Goal: Task Accomplishment & Management: Use online tool/utility

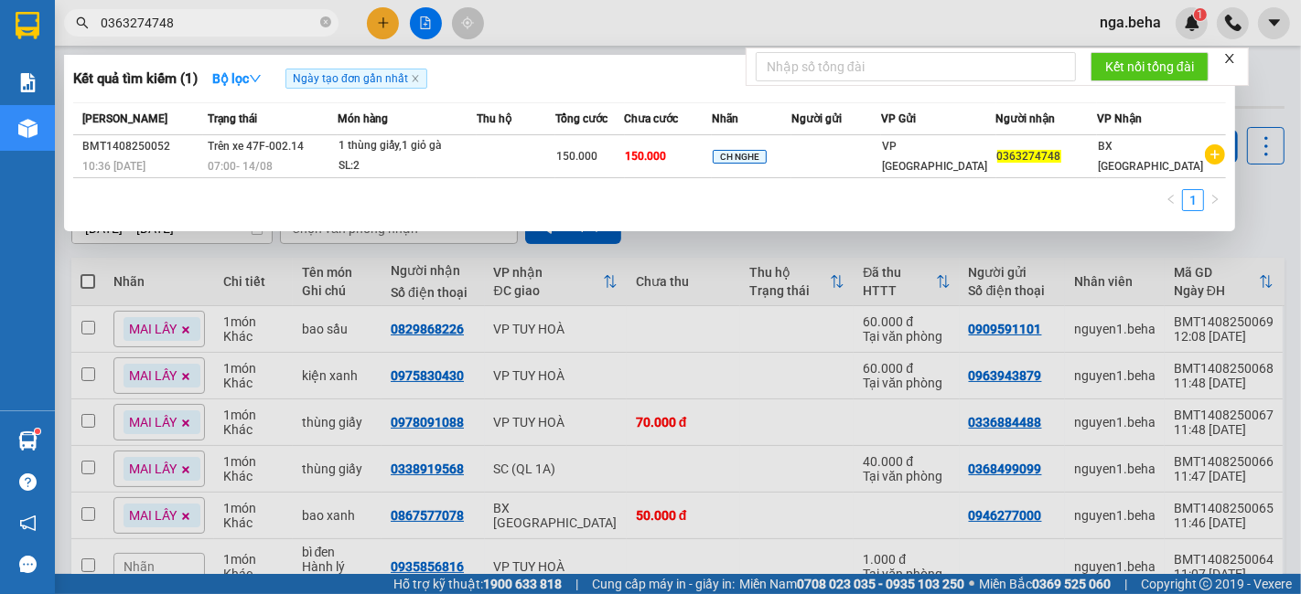
drag, startPoint x: 0, startPoint y: 0, endPoint x: 233, endPoint y: 24, distance: 234.4
click at [233, 24] on input "0363274748" at bounding box center [209, 23] width 216 height 20
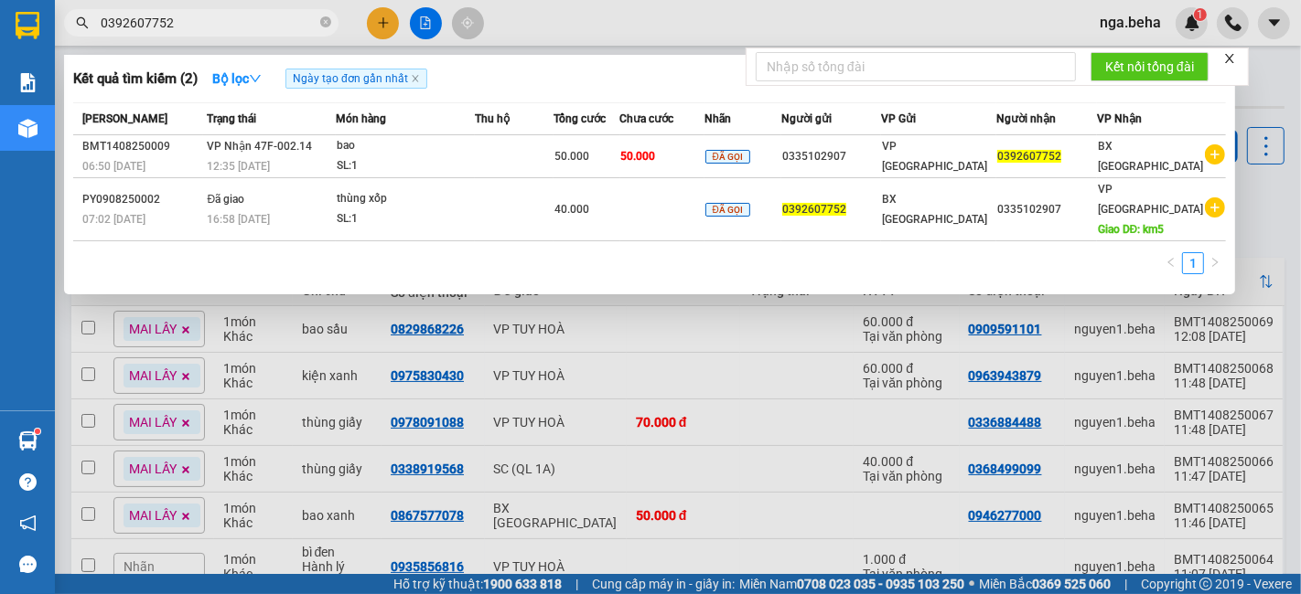
click at [203, 24] on input "0392607752" at bounding box center [209, 23] width 216 height 20
click at [202, 19] on input "0392607752" at bounding box center [209, 23] width 216 height 20
click at [201, 16] on input "0392607752" at bounding box center [209, 23] width 216 height 20
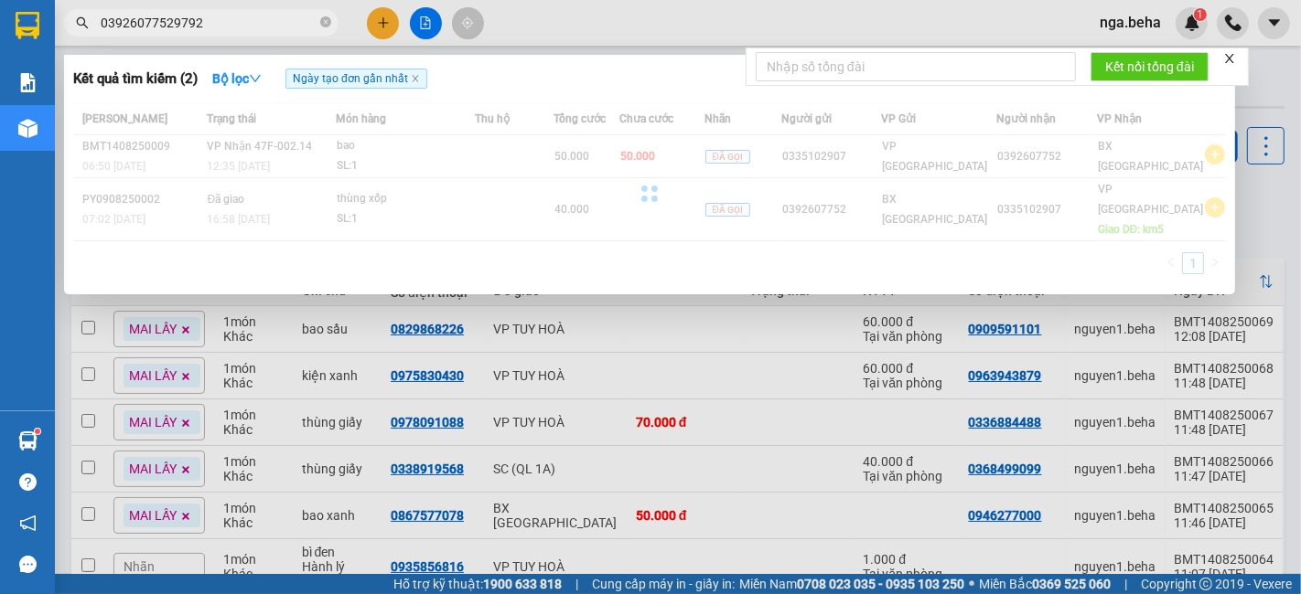
click at [193, 13] on input "03926077529792" at bounding box center [209, 23] width 216 height 20
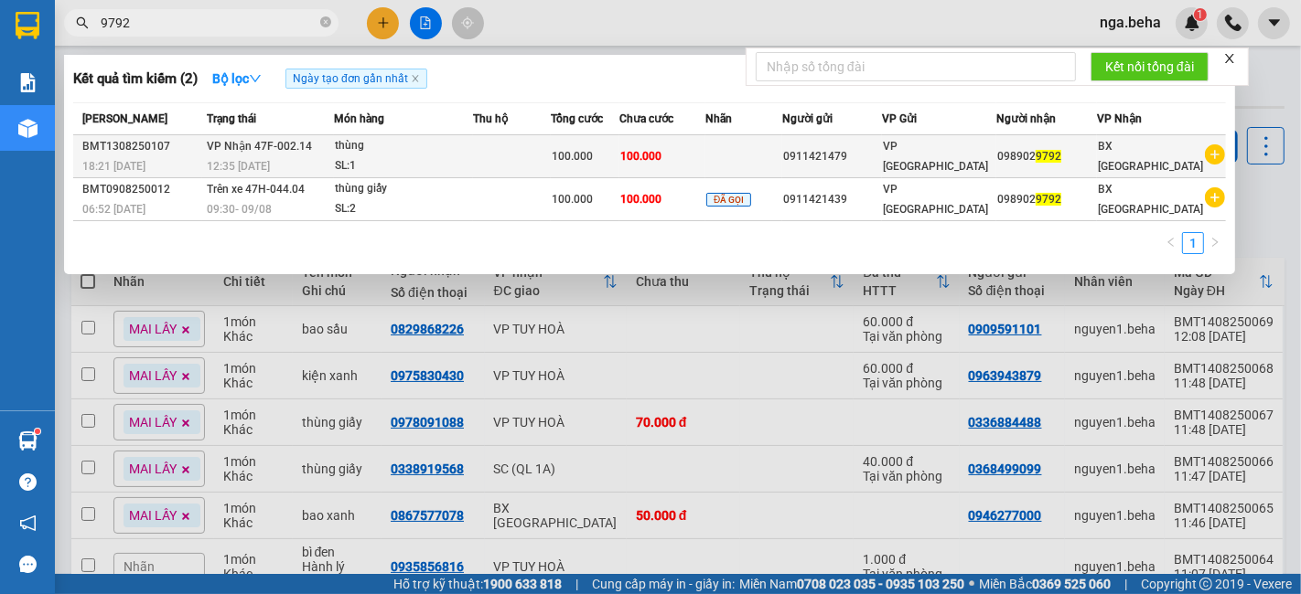
type input "9792"
click at [420, 151] on div "thùng" at bounding box center [403, 146] width 137 height 20
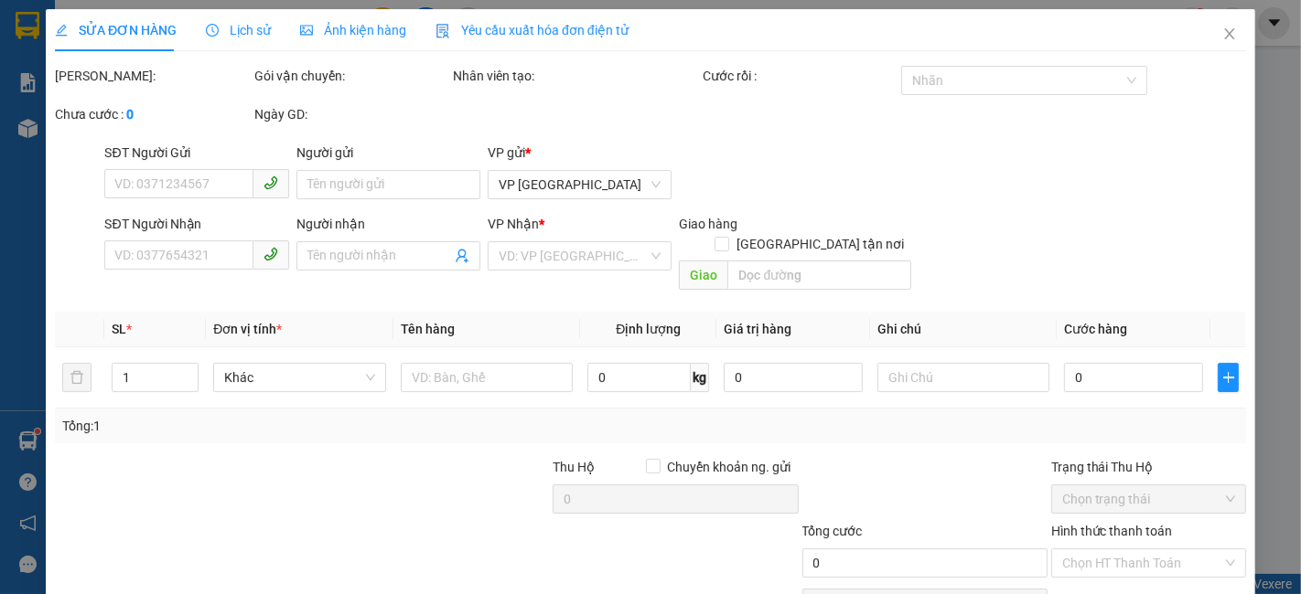
type input "0911421479"
type input "0989029792"
type input "100.000"
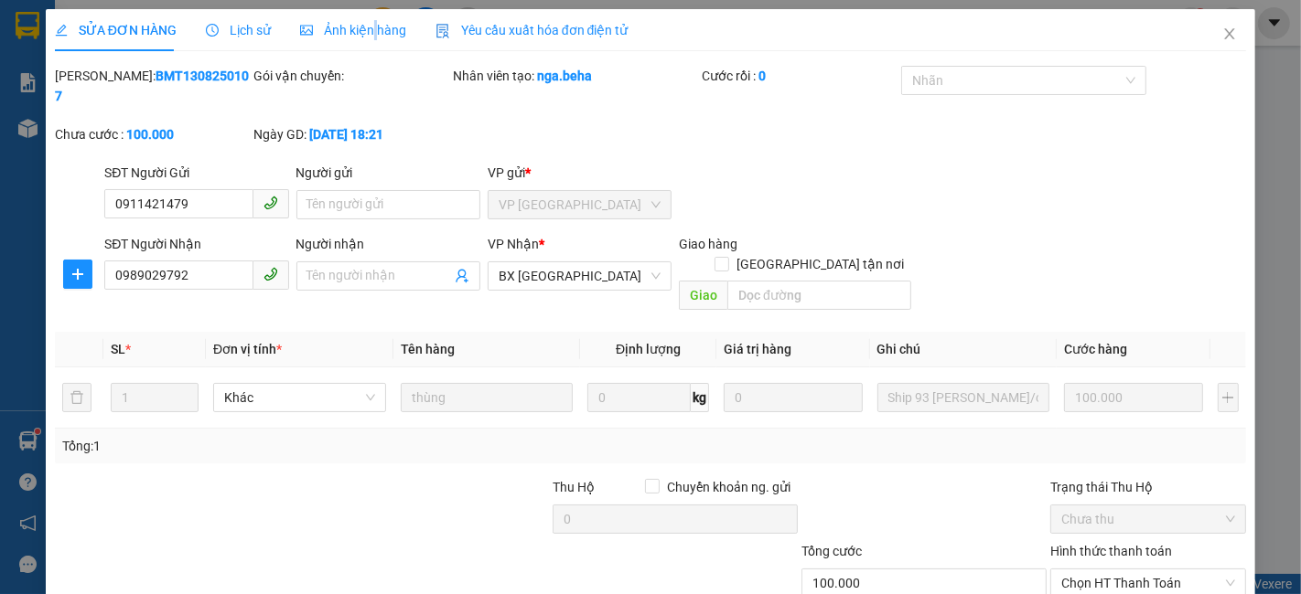
click at [368, 15] on div "Ảnh kiện hàng" at bounding box center [353, 30] width 106 height 42
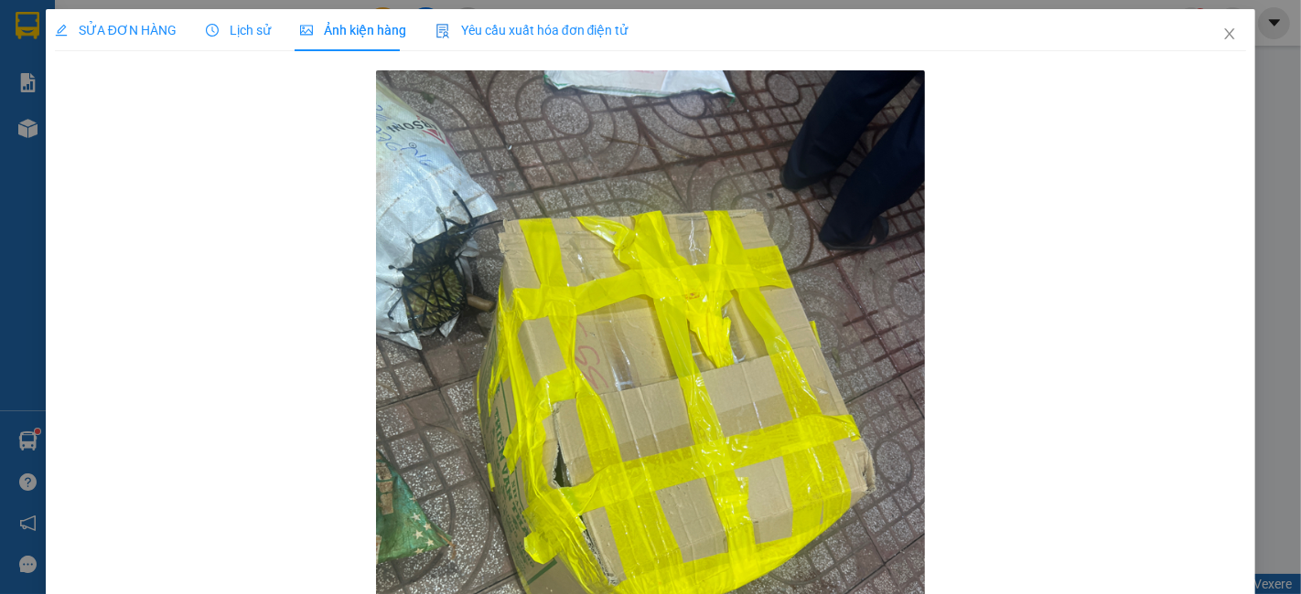
click at [123, 11] on div "SỬA ĐƠN HÀNG" at bounding box center [116, 30] width 122 height 42
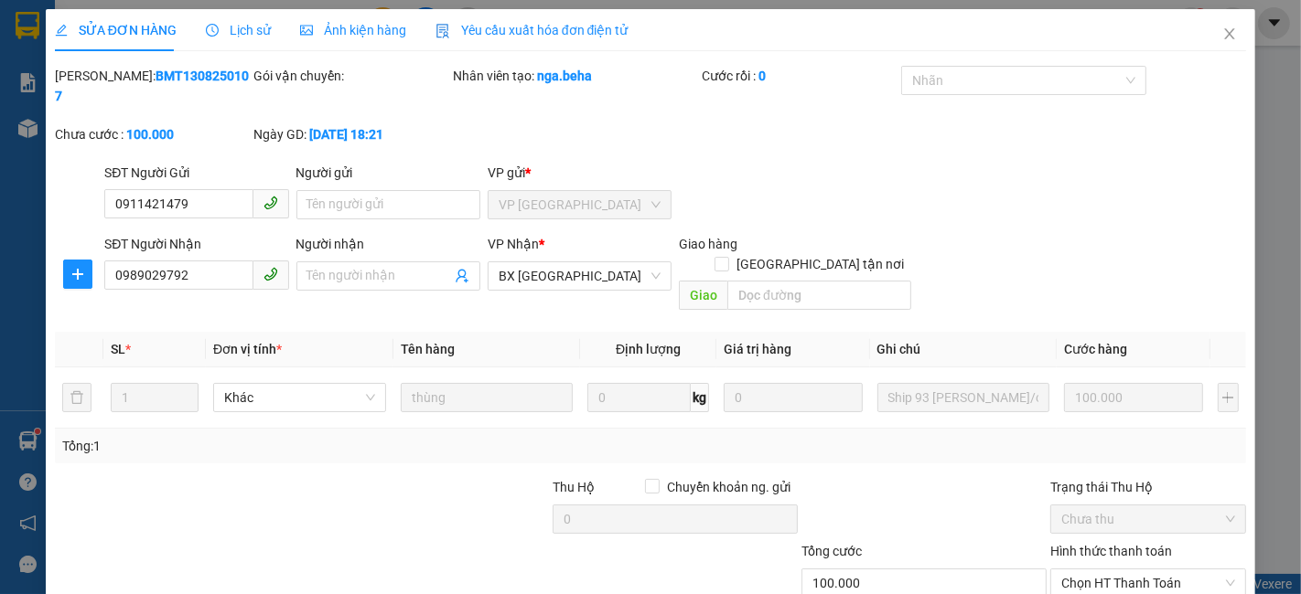
scroll to position [84, 0]
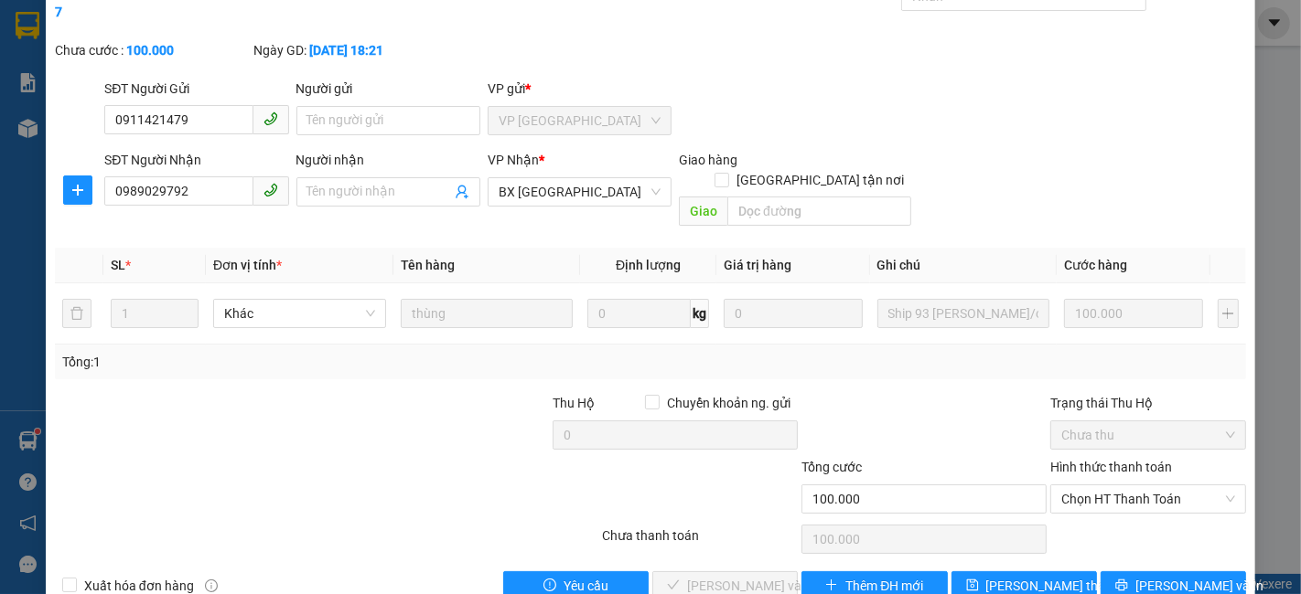
click at [290, 457] on div at bounding box center [227, 489] width 348 height 64
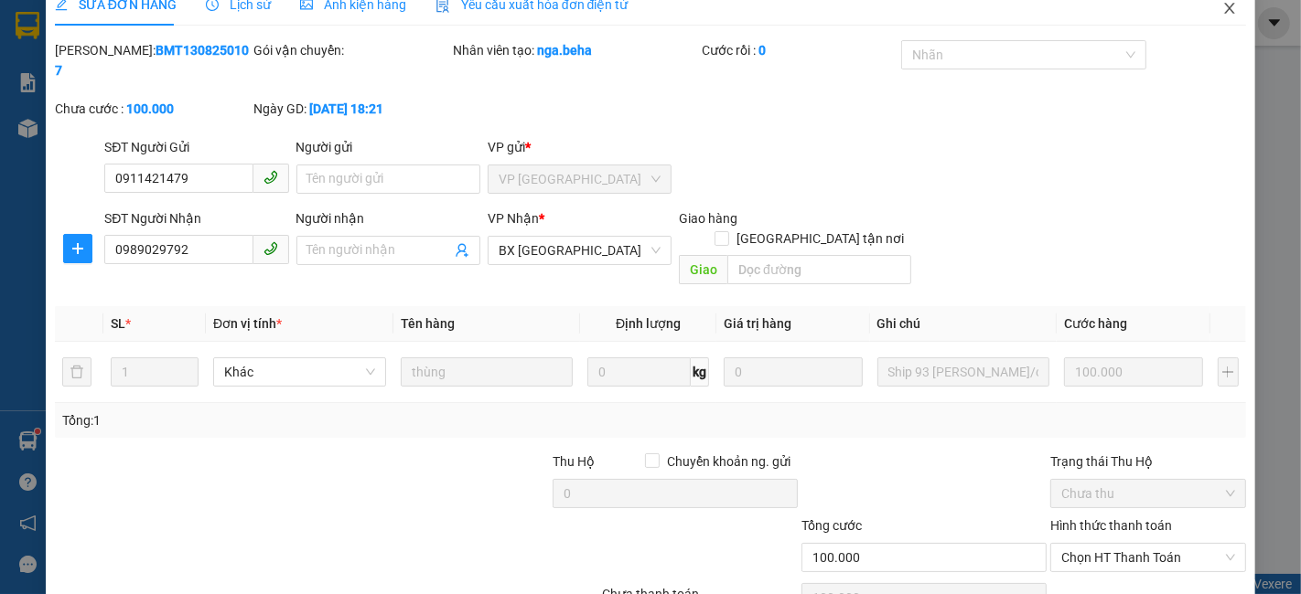
scroll to position [0, 0]
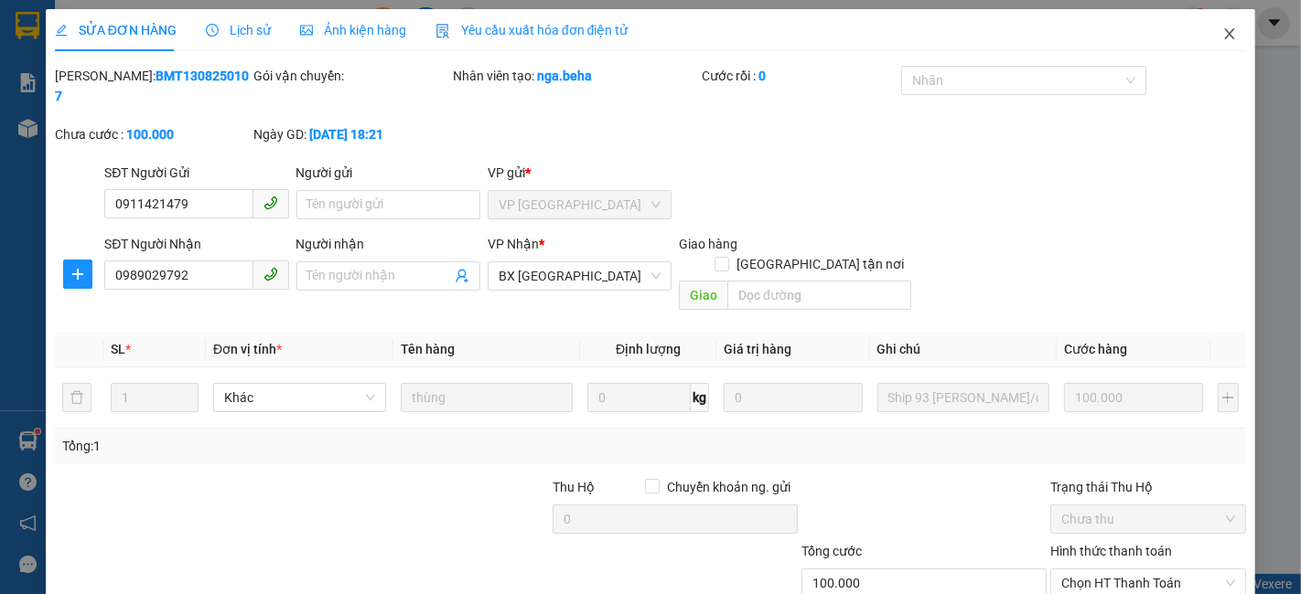
click at [1225, 37] on icon "close" at bounding box center [1230, 33] width 10 height 11
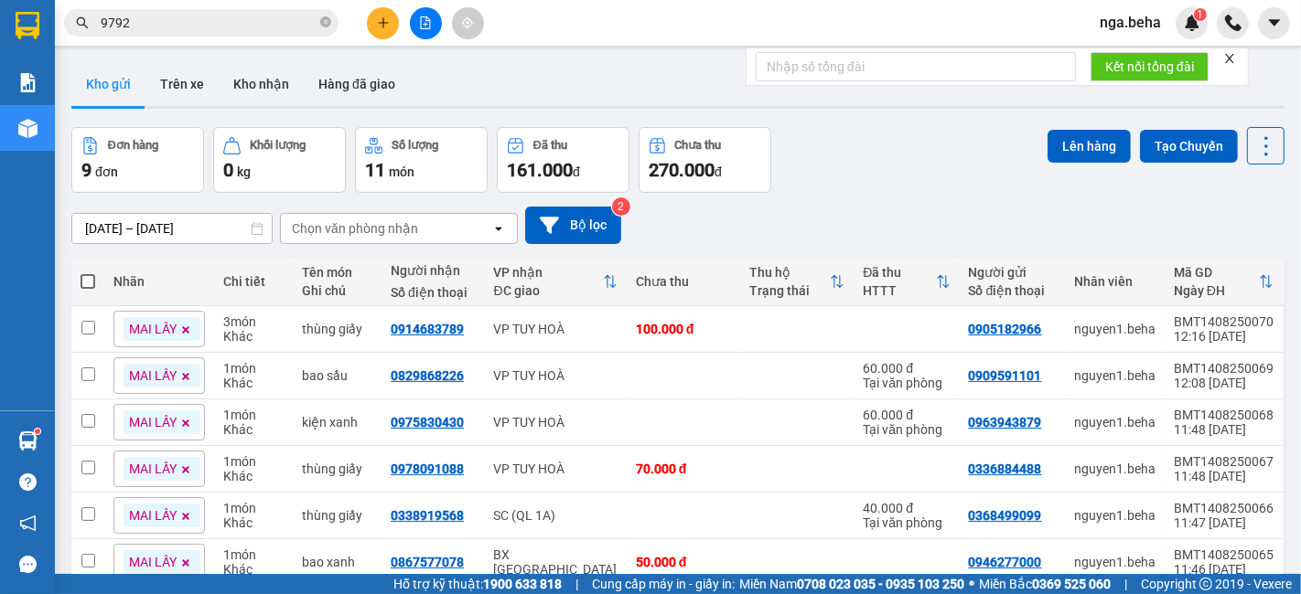
click at [232, 25] on input "9792" at bounding box center [209, 23] width 216 height 20
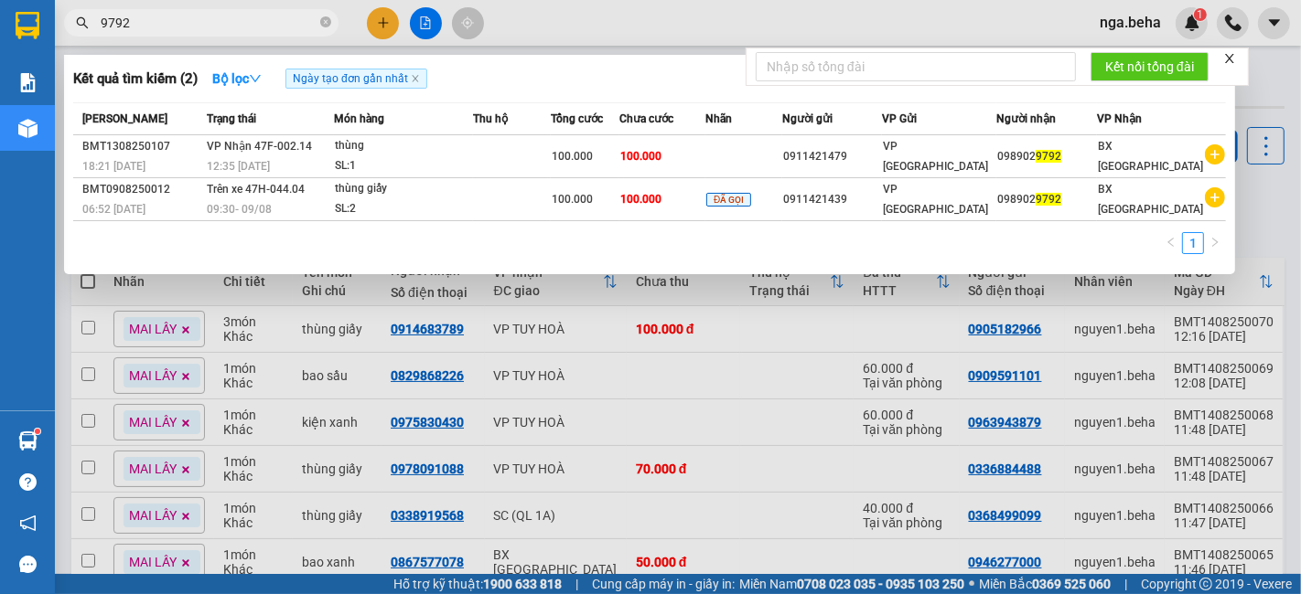
click at [232, 25] on input "9792" at bounding box center [209, 23] width 216 height 20
paste input "0906681845"
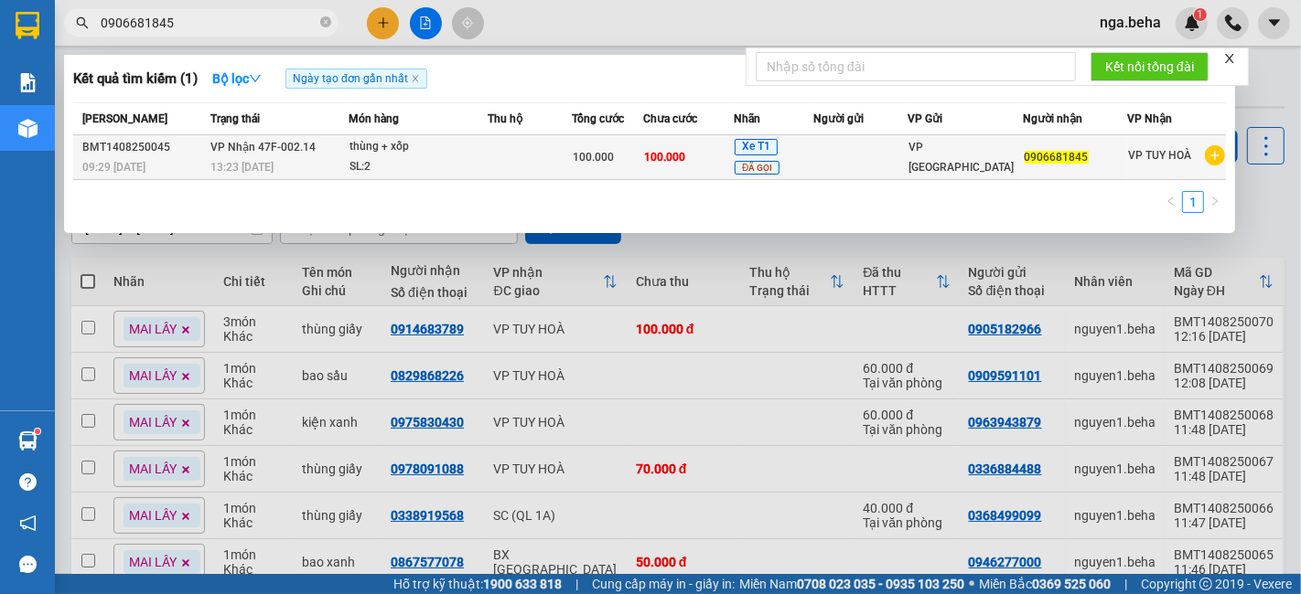
type input "0906681845"
click at [472, 166] on div "SL: 2" at bounding box center [417, 167] width 137 height 20
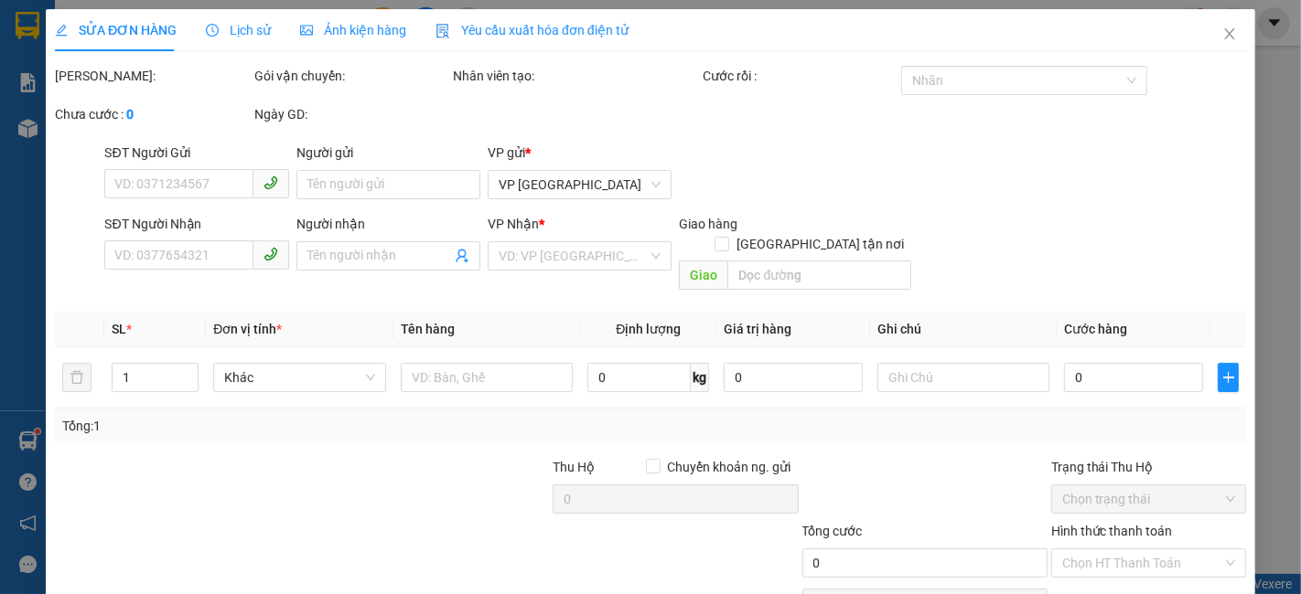
type input "0906681845"
type input "100.000"
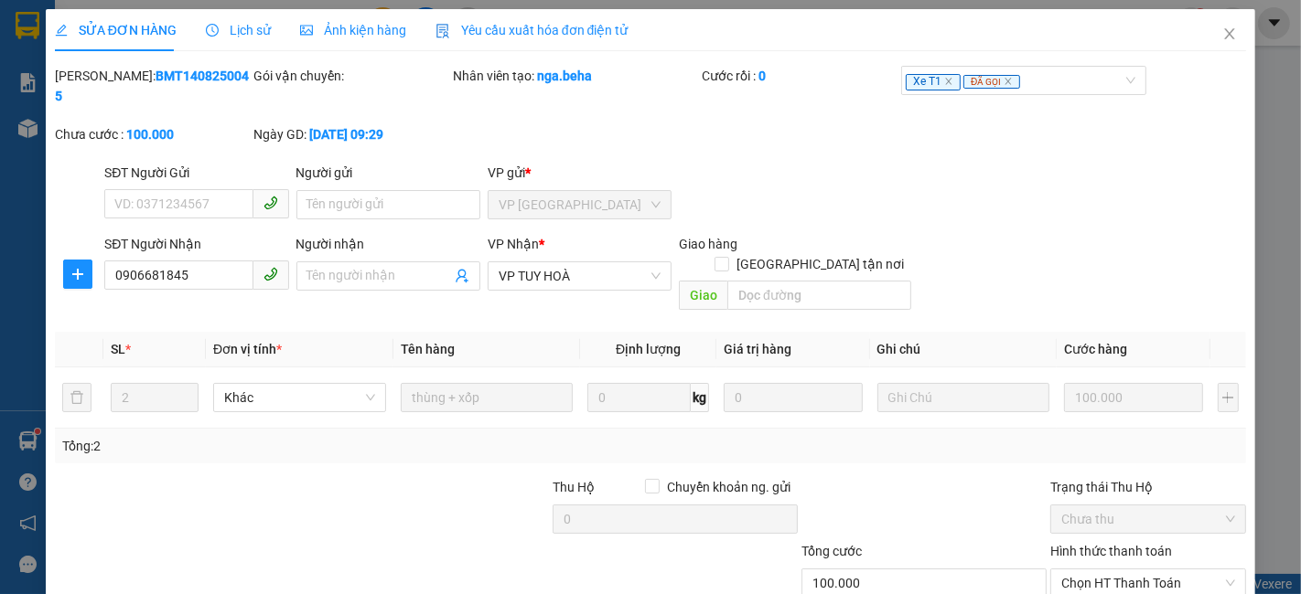
click at [374, 25] on span "Ảnh kiện hàng" at bounding box center [353, 30] width 106 height 15
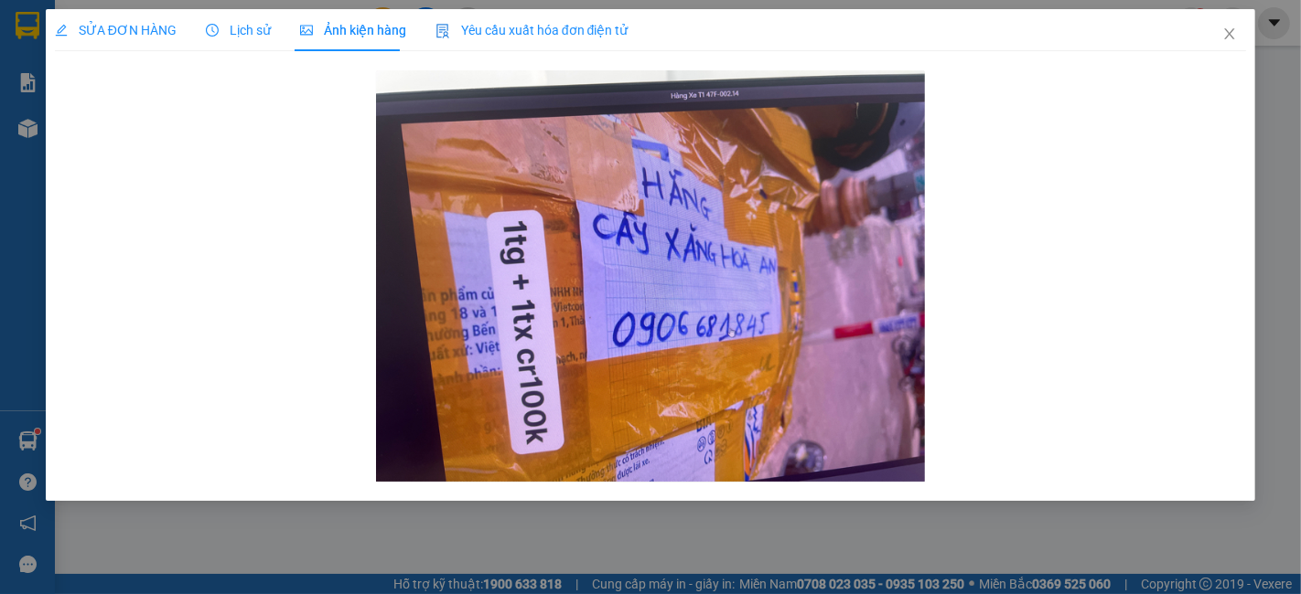
click at [131, 25] on span "SỬA ĐƠN HÀNG" at bounding box center [116, 30] width 122 height 15
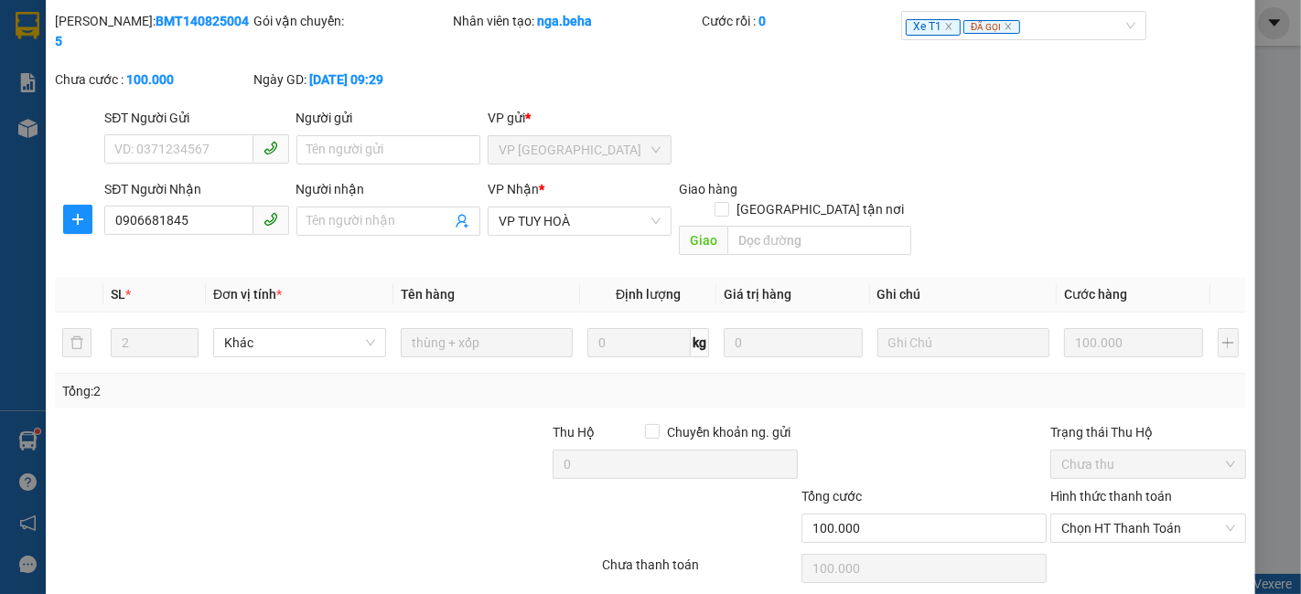
scroll to position [84, 0]
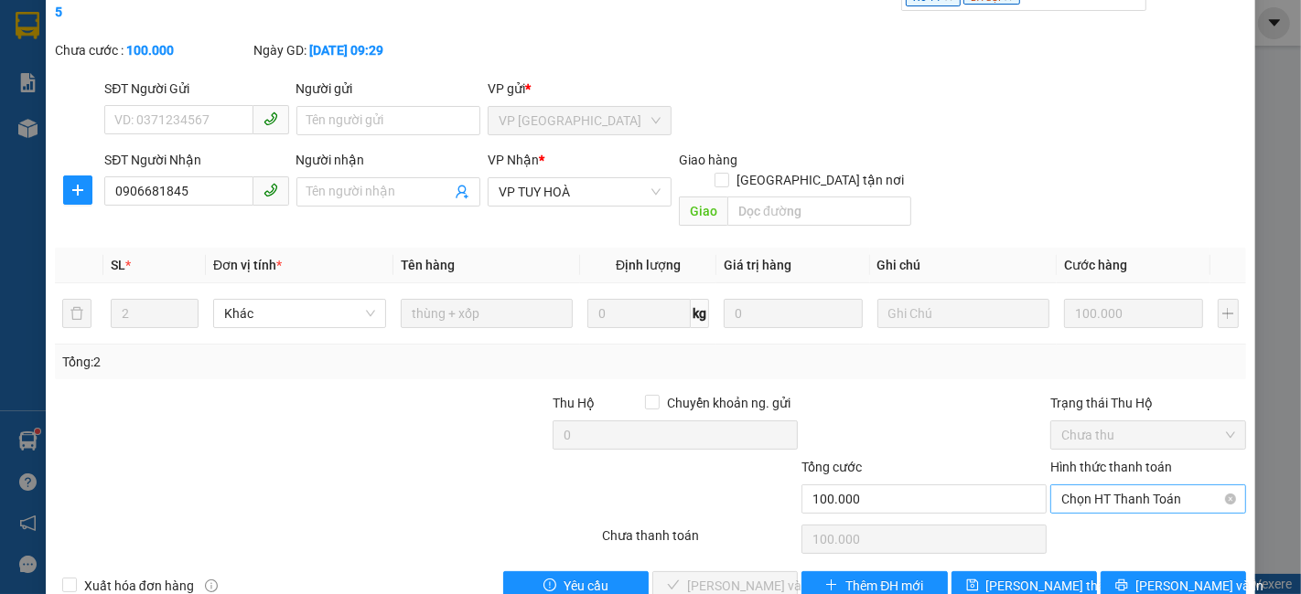
click at [1074, 486] on span "Chọn HT Thanh Toán" at bounding box center [1148, 499] width 174 height 27
click at [1087, 492] on div "Tại văn phòng" at bounding box center [1135, 495] width 171 height 20
type input "0"
click at [1113, 486] on span "Tại văn phòng" at bounding box center [1148, 499] width 174 height 27
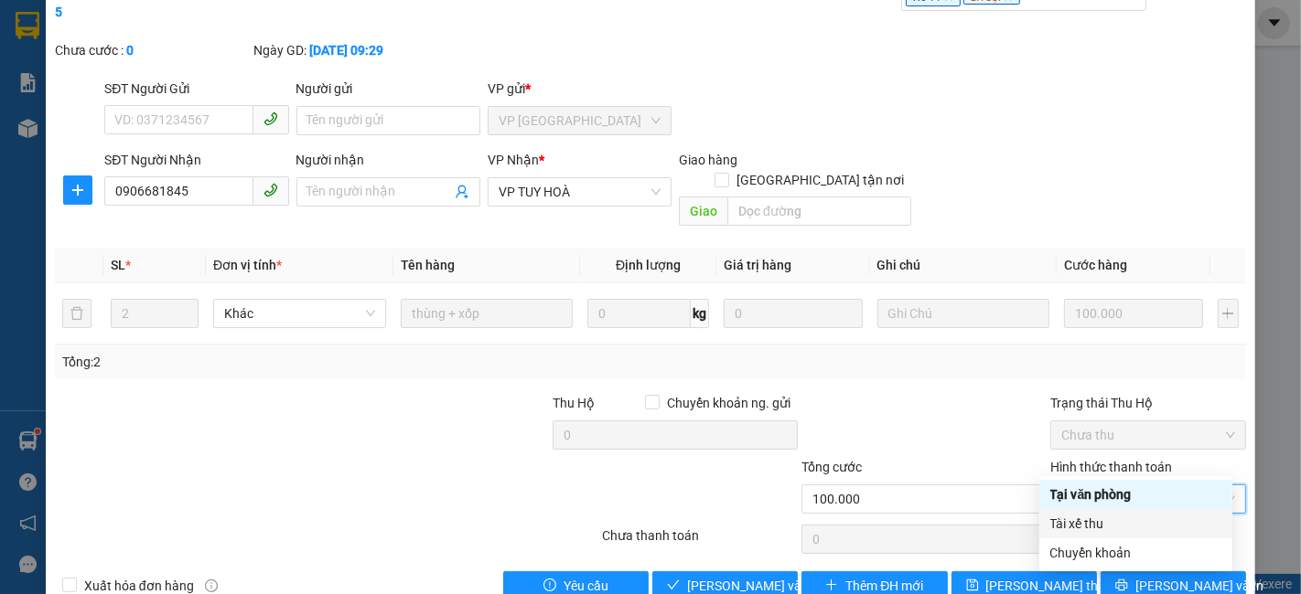
click at [1107, 530] on div "Tài xế thu" at bounding box center [1135, 524] width 171 height 20
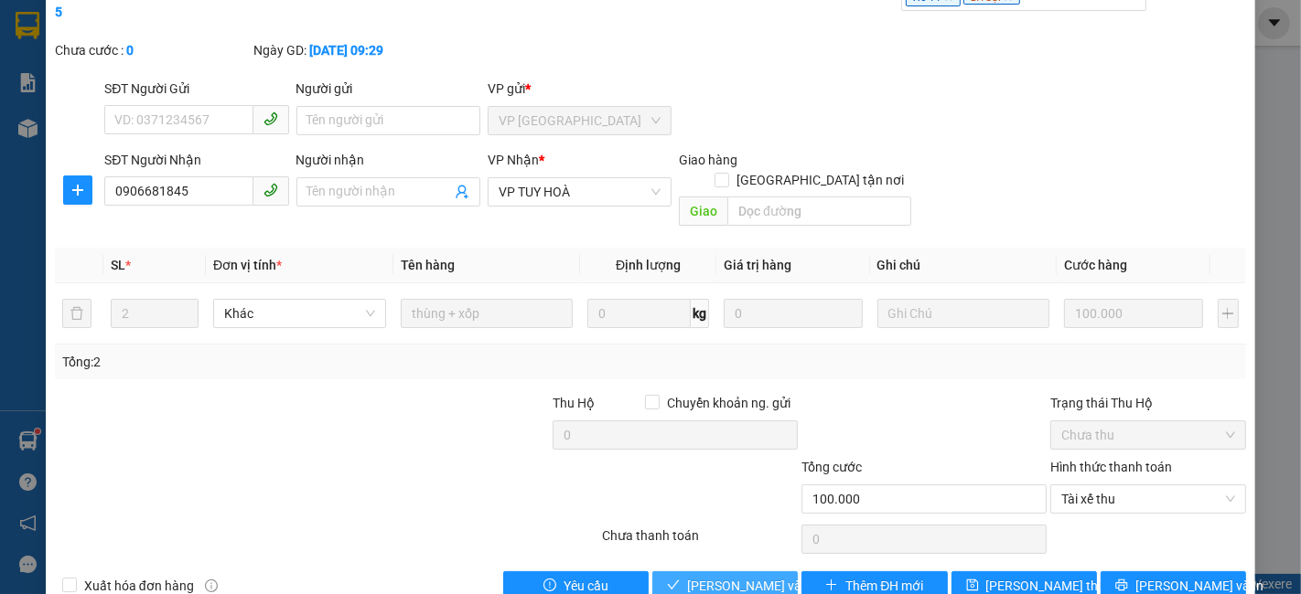
click at [708, 576] on span "[PERSON_NAME] và Giao hàng" at bounding box center [775, 586] width 176 height 20
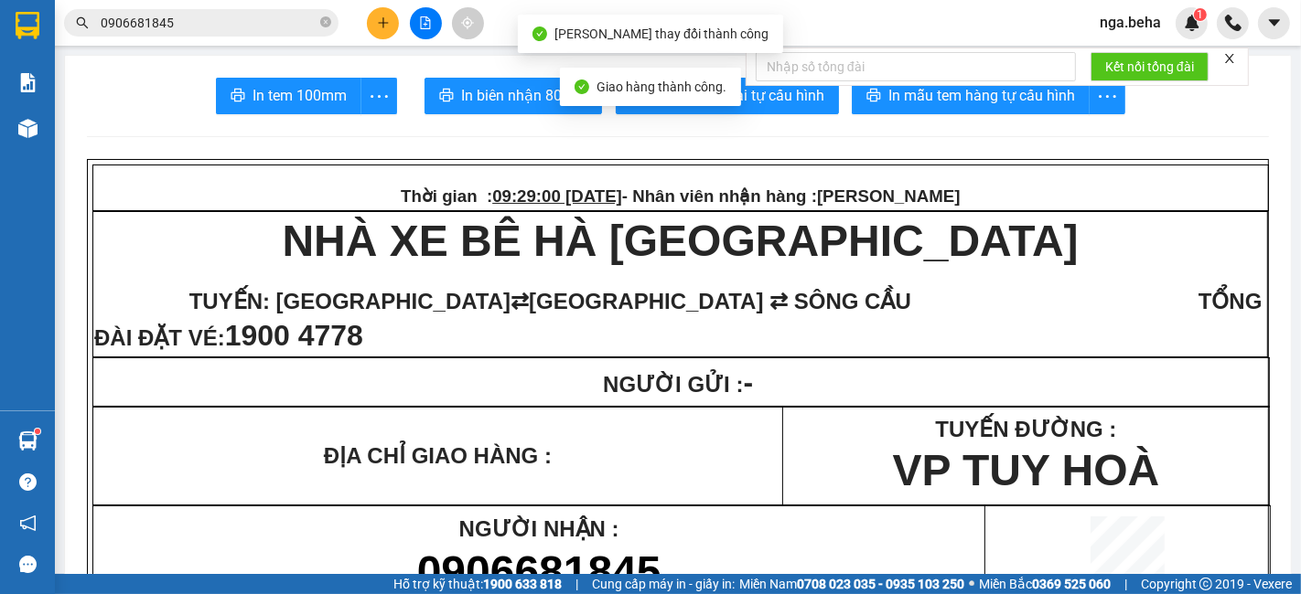
click at [213, 29] on input "0906681845" at bounding box center [209, 23] width 216 height 20
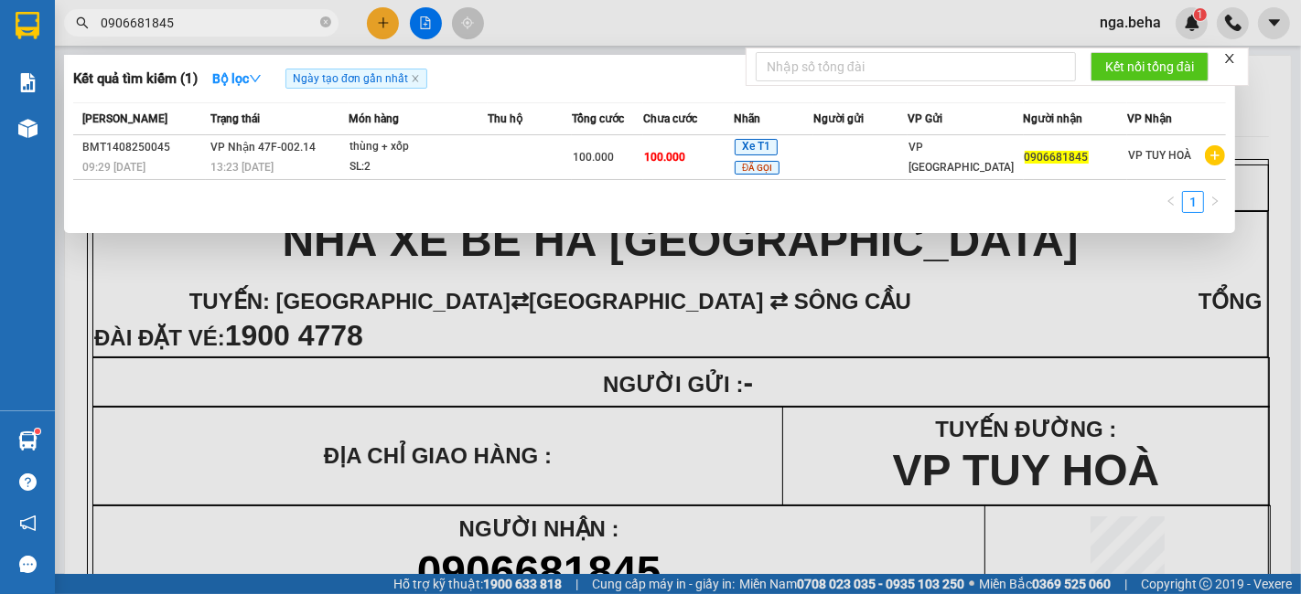
click at [198, 24] on input "0906681845" at bounding box center [209, 23] width 216 height 20
paste input "64994096"
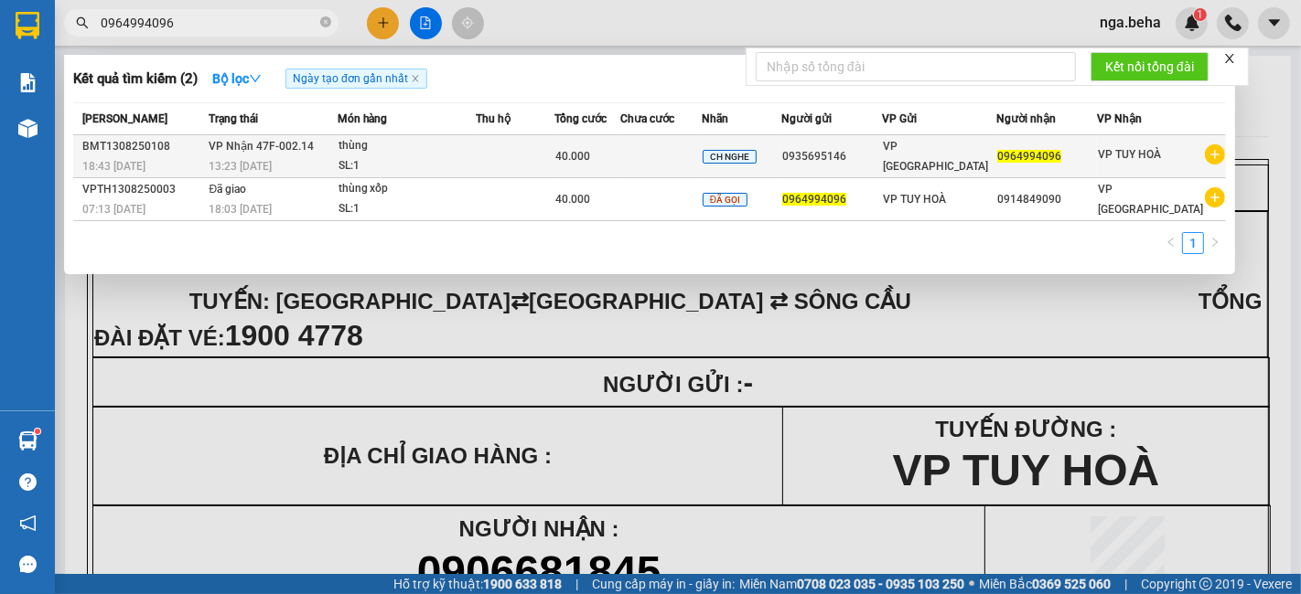
type input "0964994096"
click at [667, 139] on td at bounding box center [660, 156] width 80 height 43
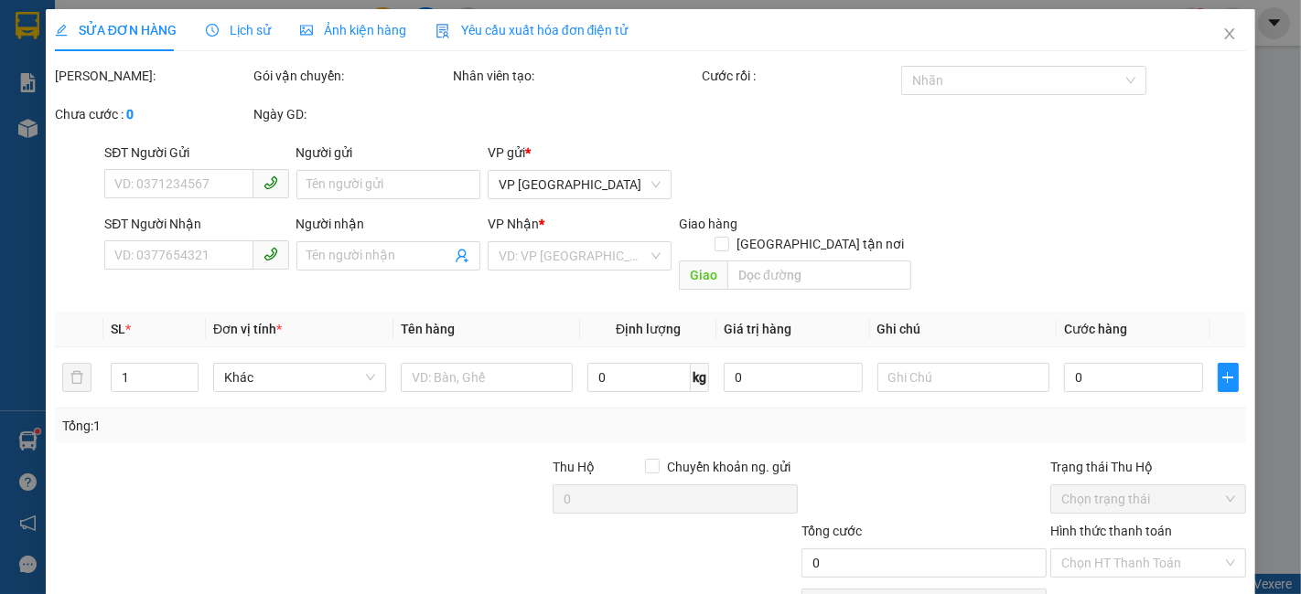
type input "0935695146"
type input "0964994096"
type input "40.000"
type input "0"
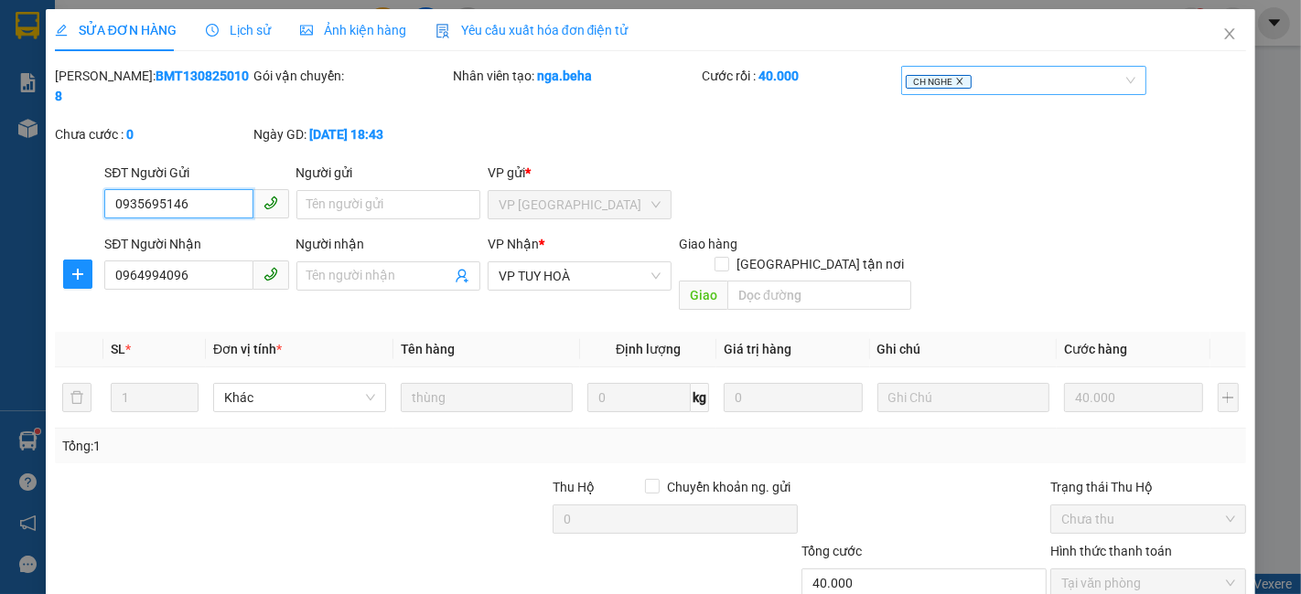
click at [955, 84] on icon "close" at bounding box center [959, 81] width 9 height 9
click at [948, 81] on div at bounding box center [1014, 81] width 218 height 22
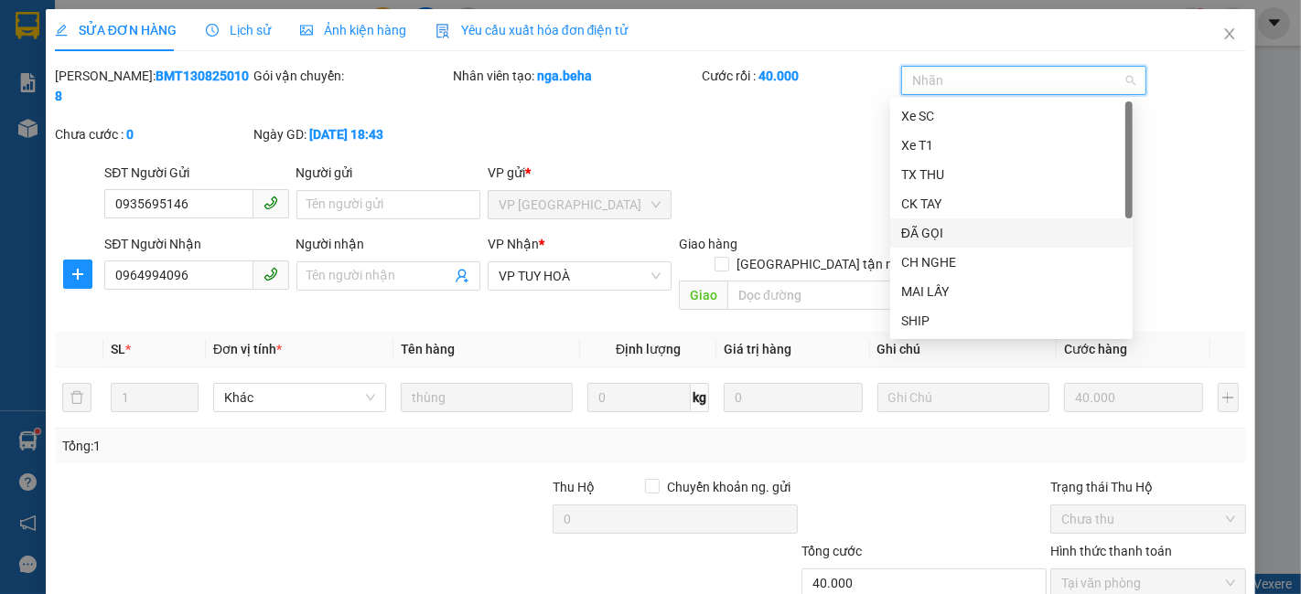
click at [952, 232] on div "ĐÃ GỌI" at bounding box center [1011, 233] width 220 height 20
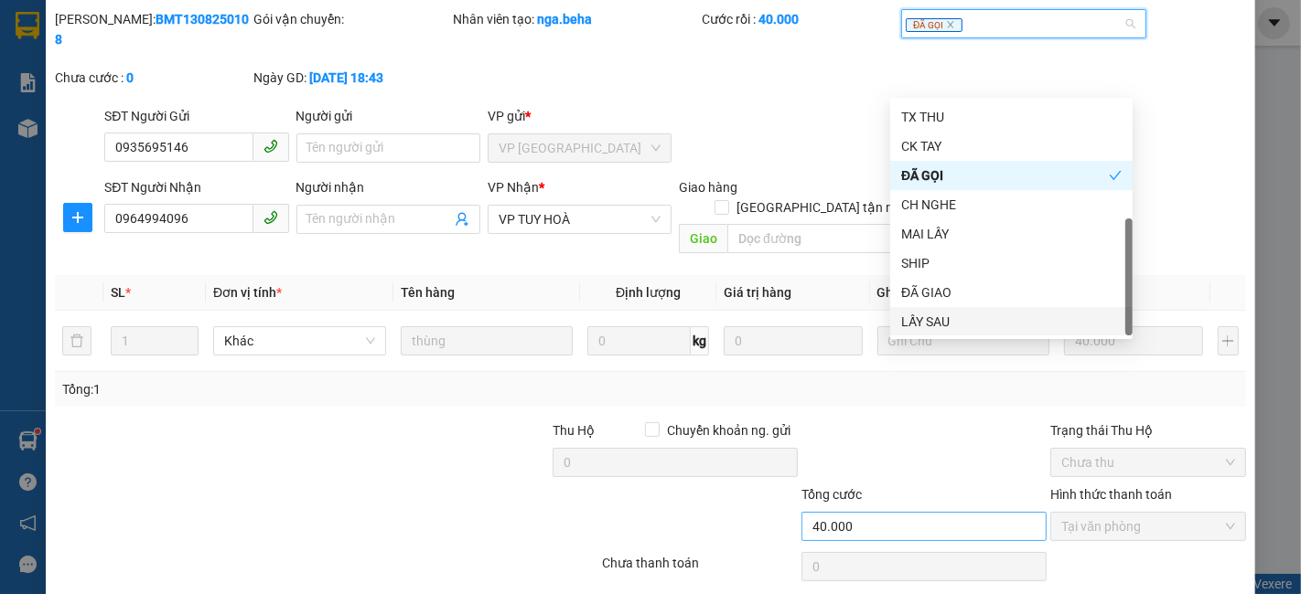
scroll to position [84, 0]
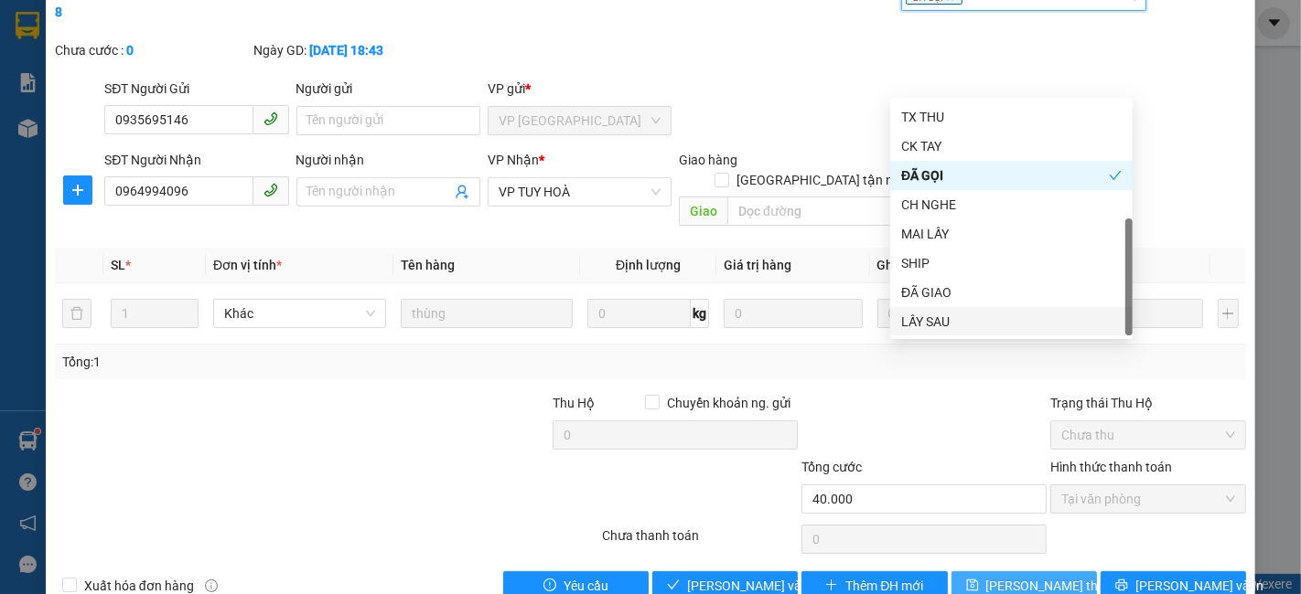
click at [974, 580] on icon "save" at bounding box center [972, 586] width 12 height 12
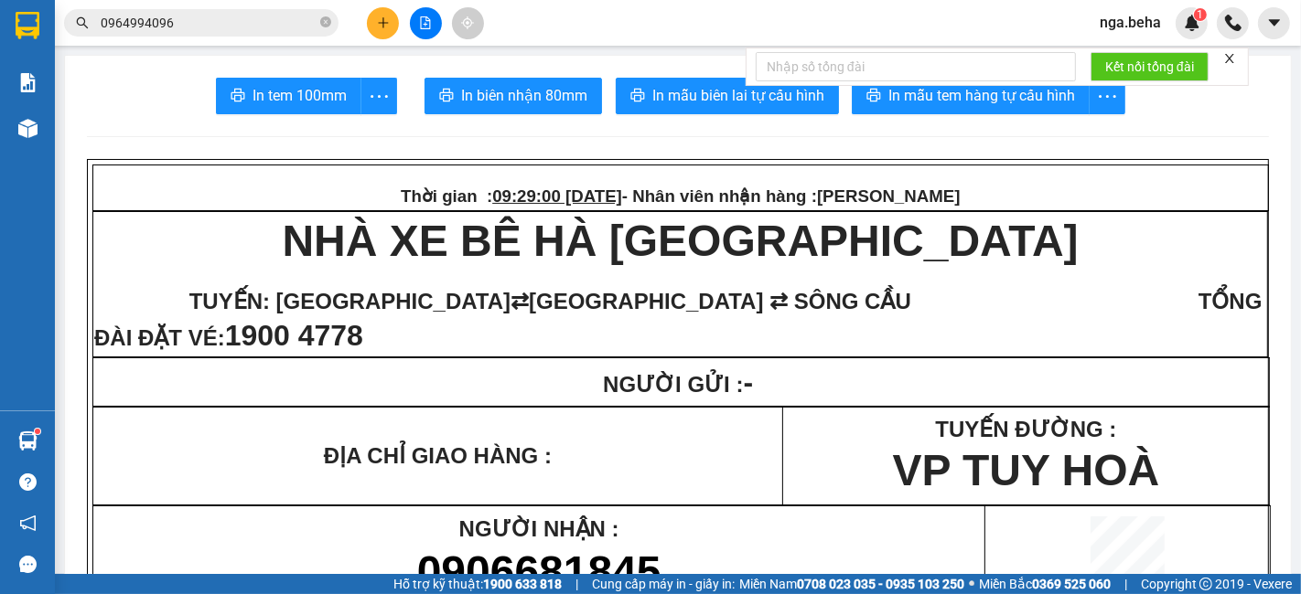
click at [773, 407] on td "NGƯỜI GỬI : -" at bounding box center [681, 383] width 1176 height 48
click at [498, 298] on span "TUYẾN: [GEOGRAPHIC_DATA]" at bounding box center [349, 301] width 321 height 25
click at [220, 16] on input "0964994096" at bounding box center [209, 23] width 216 height 20
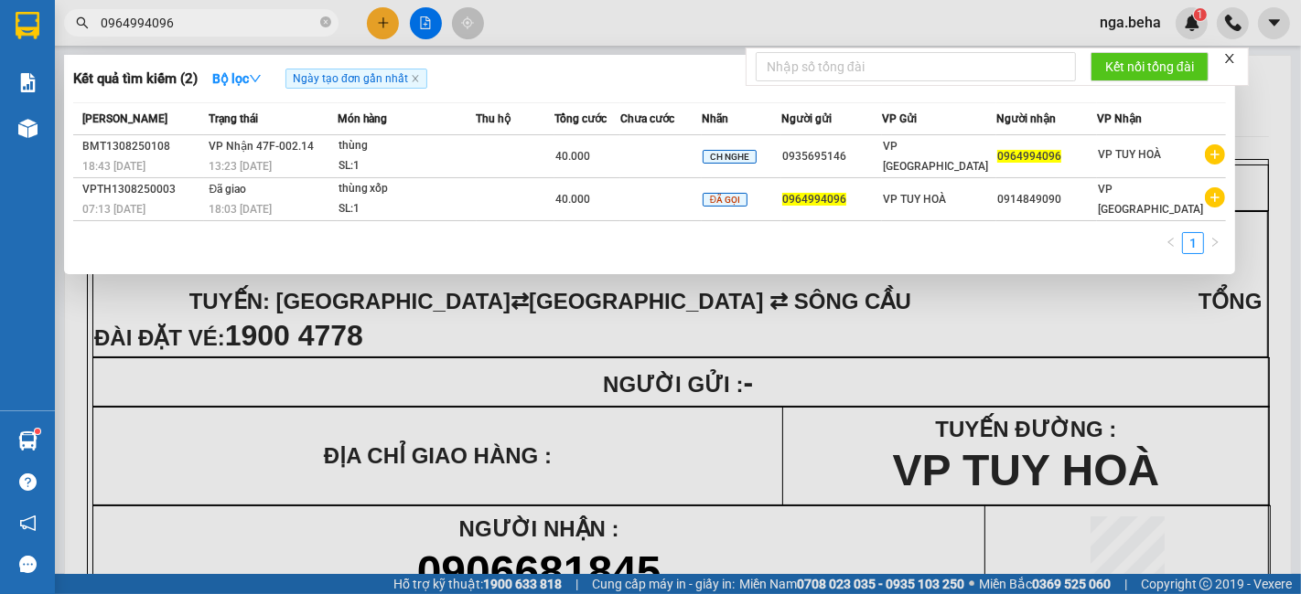
click at [218, 16] on input "0964994096" at bounding box center [209, 23] width 216 height 20
paste input "0982399855"
click at [217, 16] on input "09649940960982399855" at bounding box center [209, 23] width 216 height 20
click at [216, 14] on input "09649940960982399855" at bounding box center [209, 23] width 216 height 20
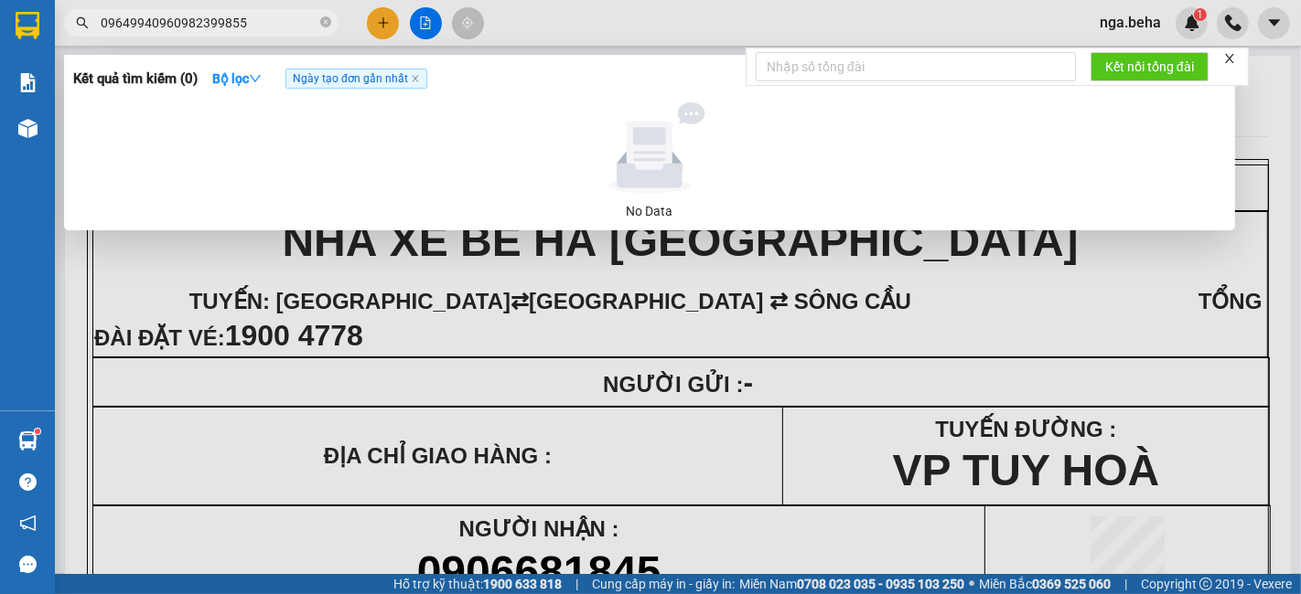
click at [210, 1] on div at bounding box center [650, 297] width 1301 height 594
click at [210, 11] on span "09649940960982399855" at bounding box center [201, 22] width 274 height 27
click at [209, 11] on span "09649940960982399855" at bounding box center [201, 22] width 274 height 27
click at [207, 27] on input "09649940960982399855" at bounding box center [209, 23] width 216 height 20
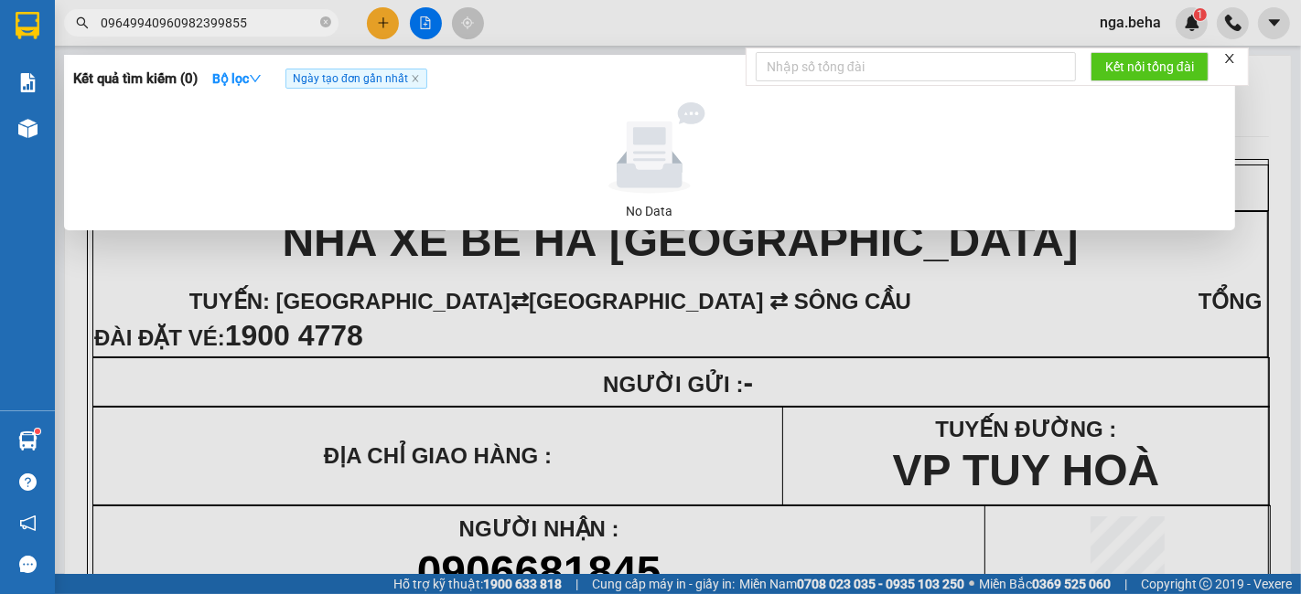
click at [207, 27] on input "09649940960982399855" at bounding box center [209, 23] width 216 height 20
click at [206, 26] on input "09649940960982399855" at bounding box center [209, 23] width 216 height 20
paste input "text"
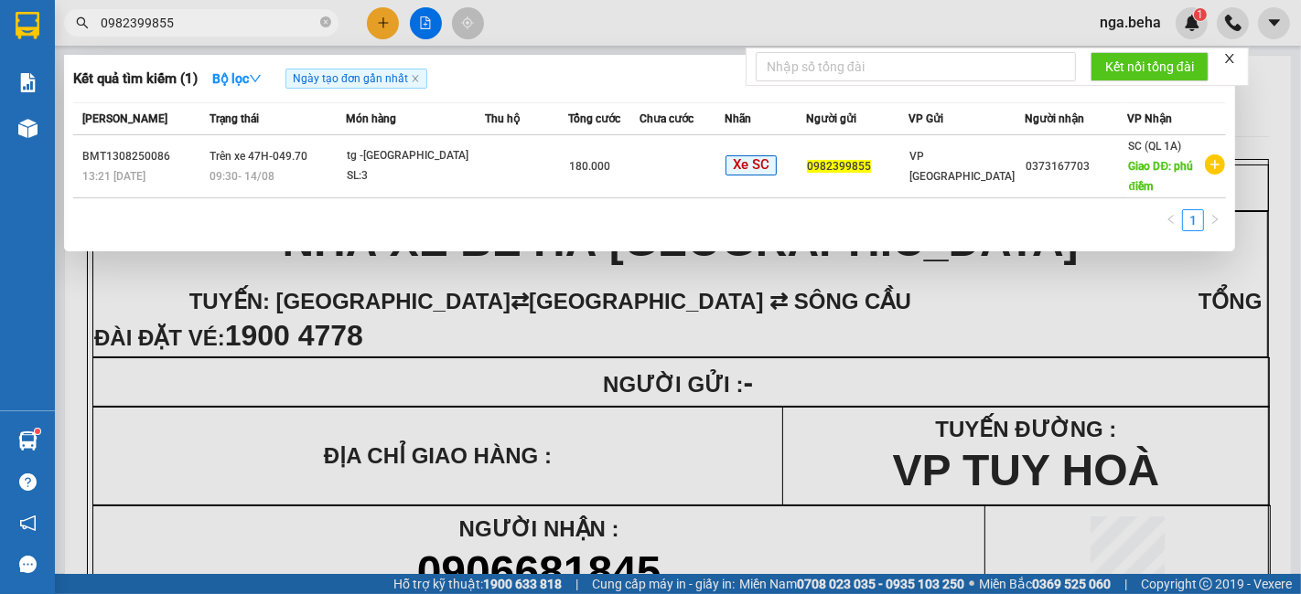
click at [220, 25] on input "0982399855" at bounding box center [209, 23] width 216 height 20
paste input "334544190"
type input "0334544190"
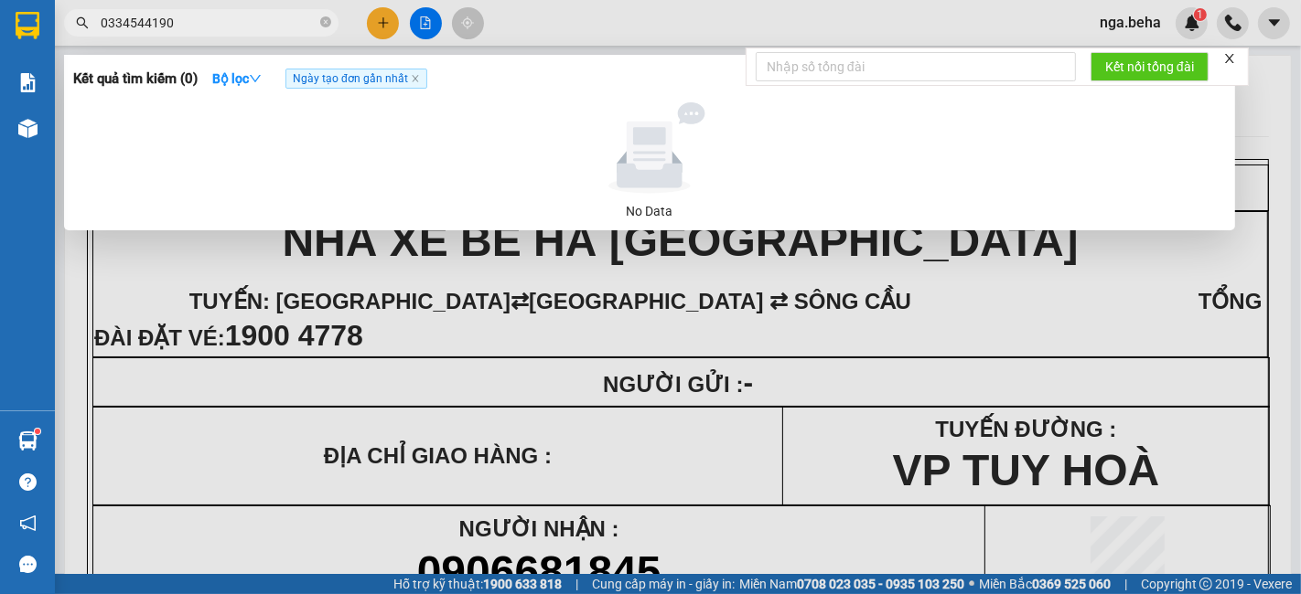
click at [217, 16] on input "0334544190" at bounding box center [209, 23] width 216 height 20
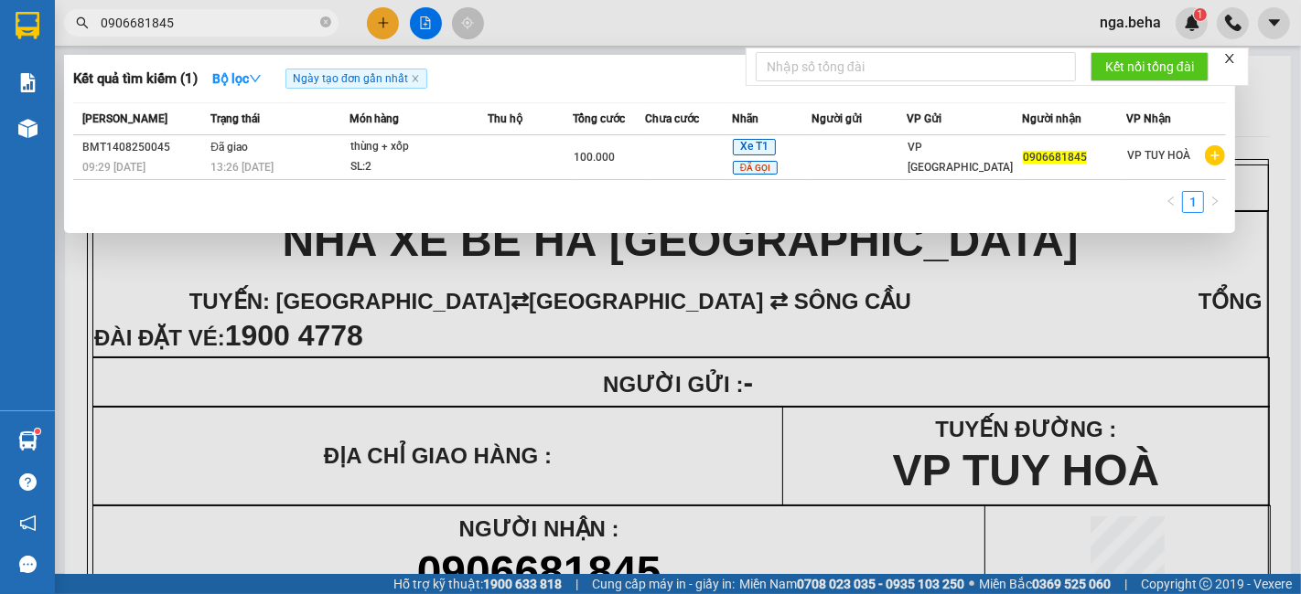
click at [736, 388] on div at bounding box center [650, 297] width 1301 height 594
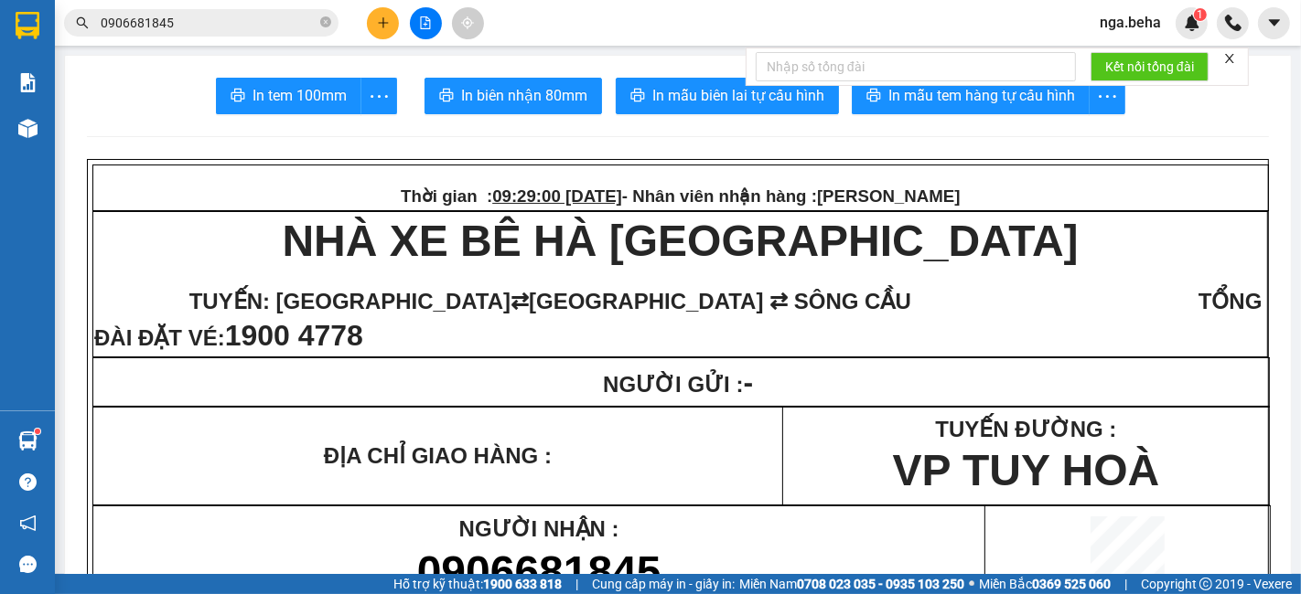
click at [166, 294] on span "TUYẾN: [GEOGRAPHIC_DATA]" at bounding box center [302, 294] width 416 height 48
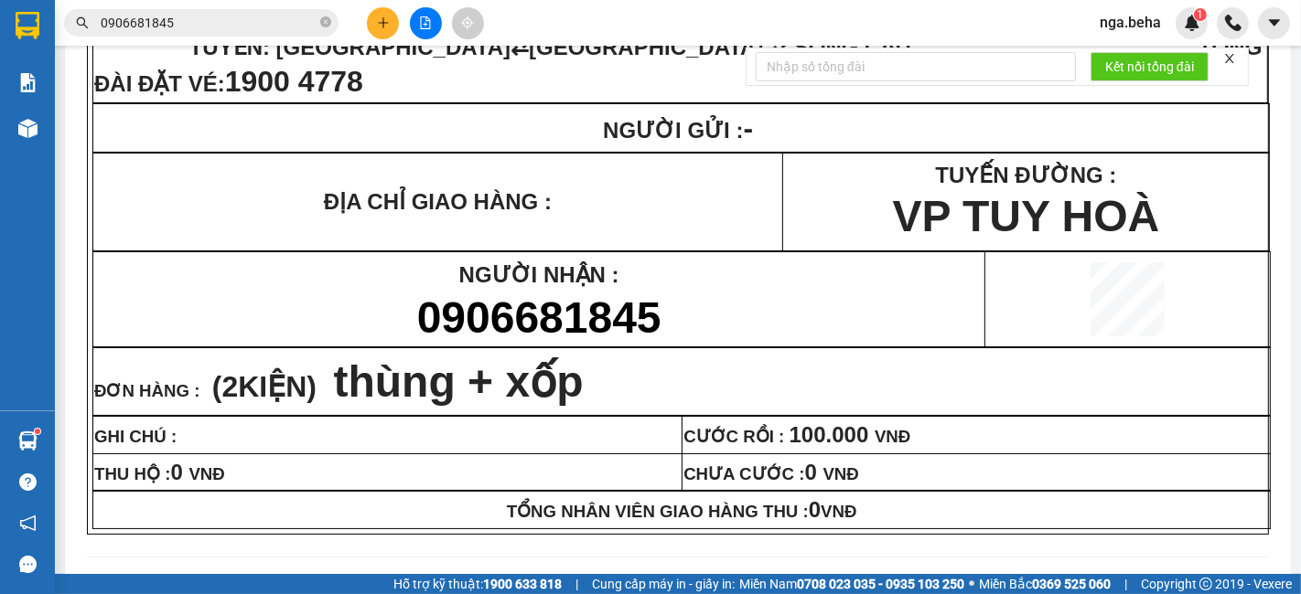
scroll to position [508, 0]
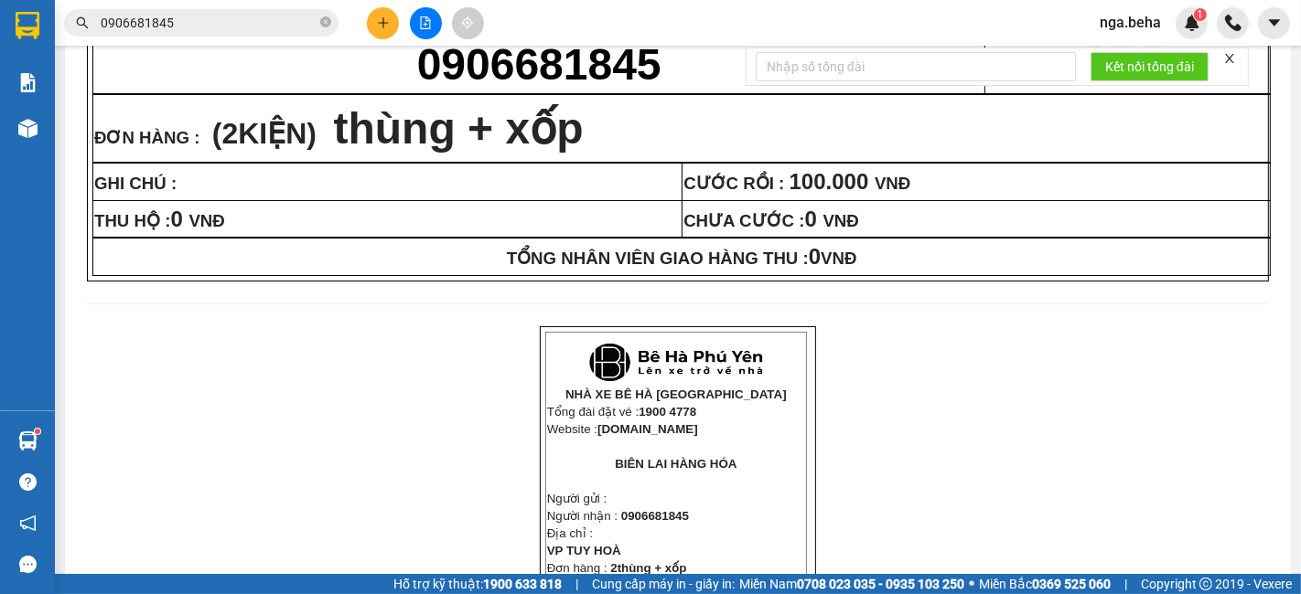
click at [220, 32] on input "0906681845" at bounding box center [209, 23] width 216 height 20
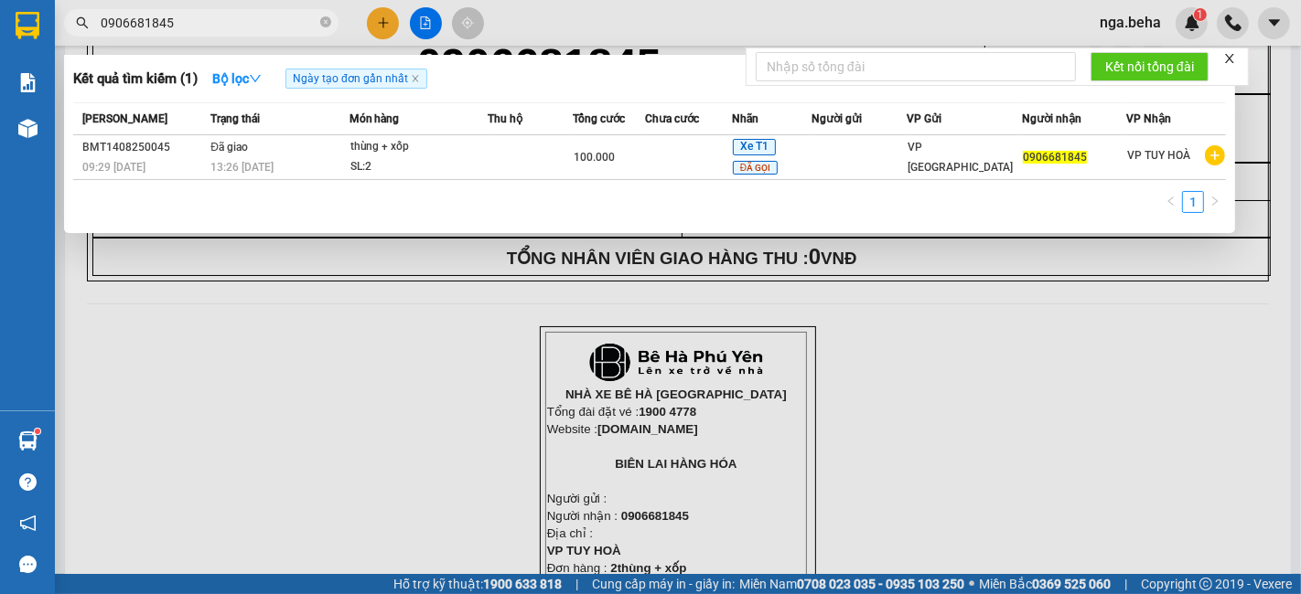
click at [220, 27] on input "0906681845" at bounding box center [209, 23] width 216 height 20
paste input "0967124292"
click at [219, 27] on input "09066818450967124292" at bounding box center [209, 23] width 216 height 20
click at [218, 18] on input "09066818450967124292" at bounding box center [209, 23] width 216 height 20
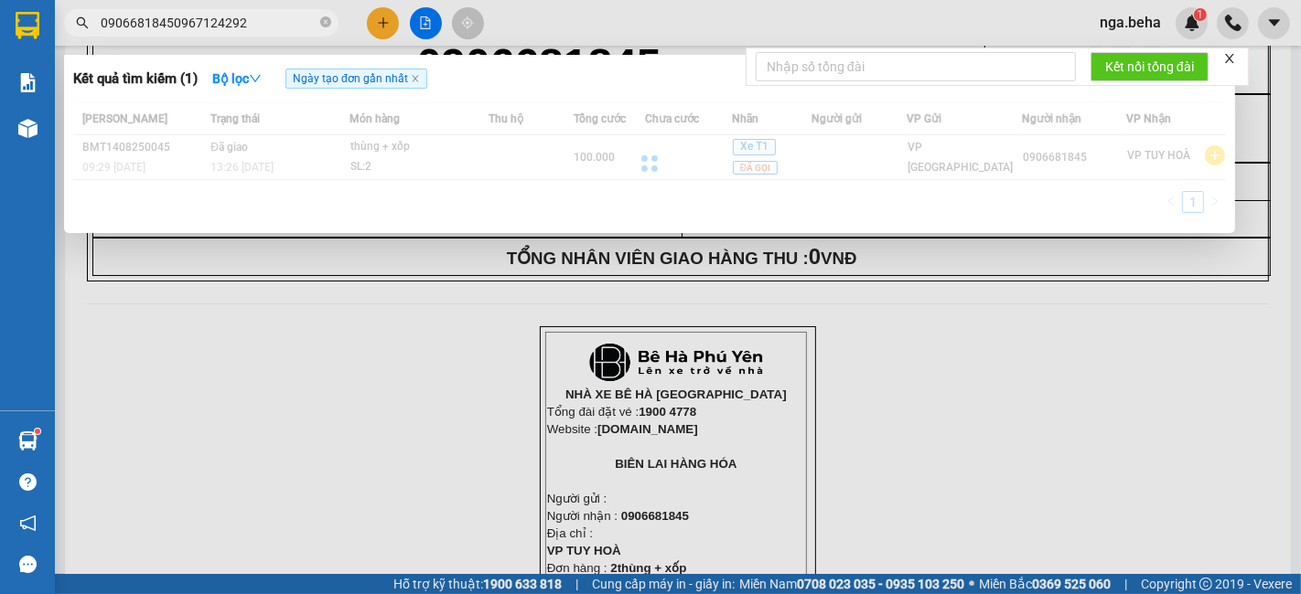
click at [218, 18] on input "09066818450967124292" at bounding box center [209, 23] width 216 height 20
click at [218, 17] on input "09066818450967124292" at bounding box center [209, 23] width 216 height 20
click at [218, 16] on input "09066818450967124292" at bounding box center [209, 23] width 216 height 20
paste input "text"
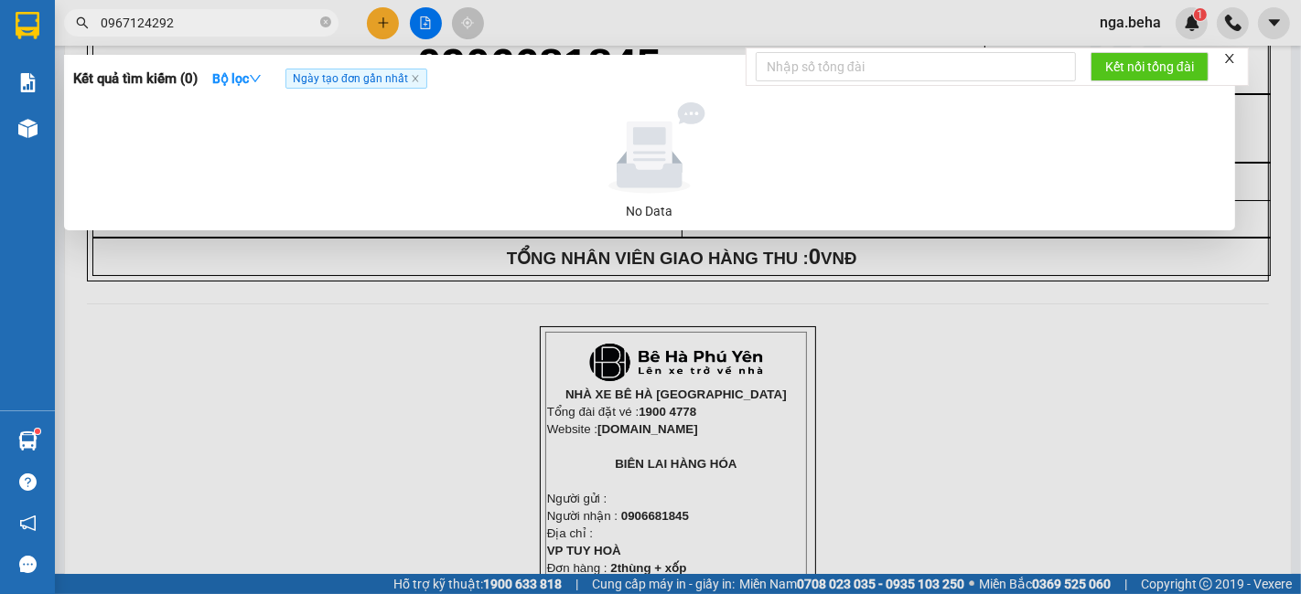
type input "0967124292"
click at [346, 288] on div at bounding box center [650, 297] width 1301 height 594
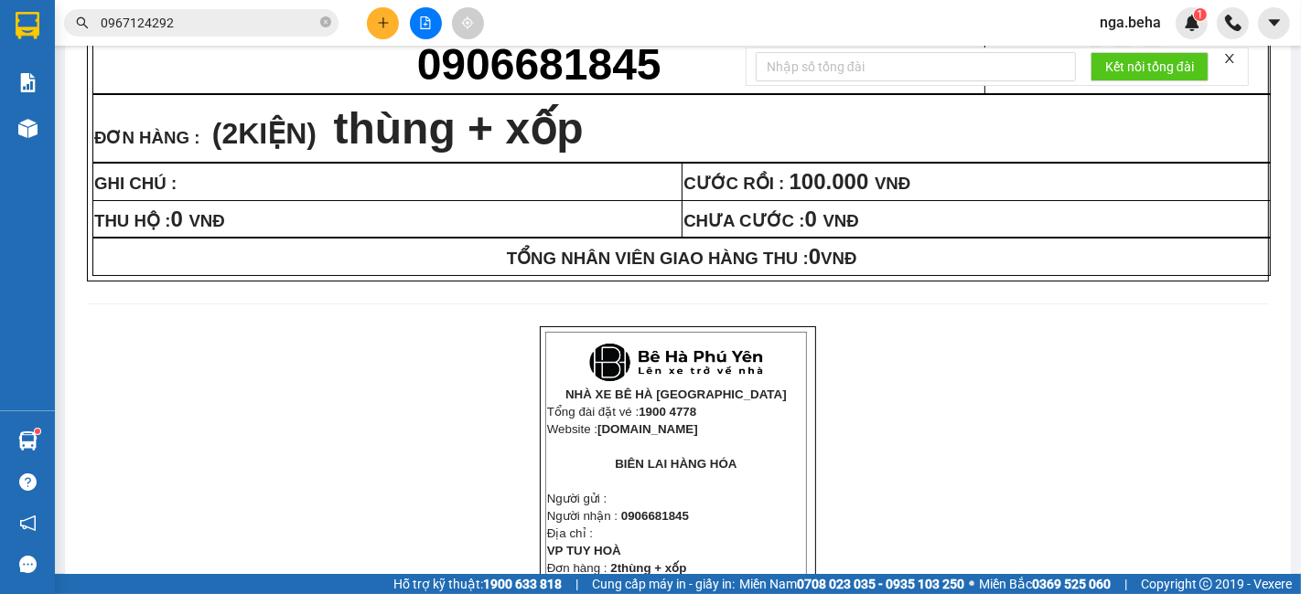
click at [205, 20] on input "0967124292" at bounding box center [209, 23] width 216 height 20
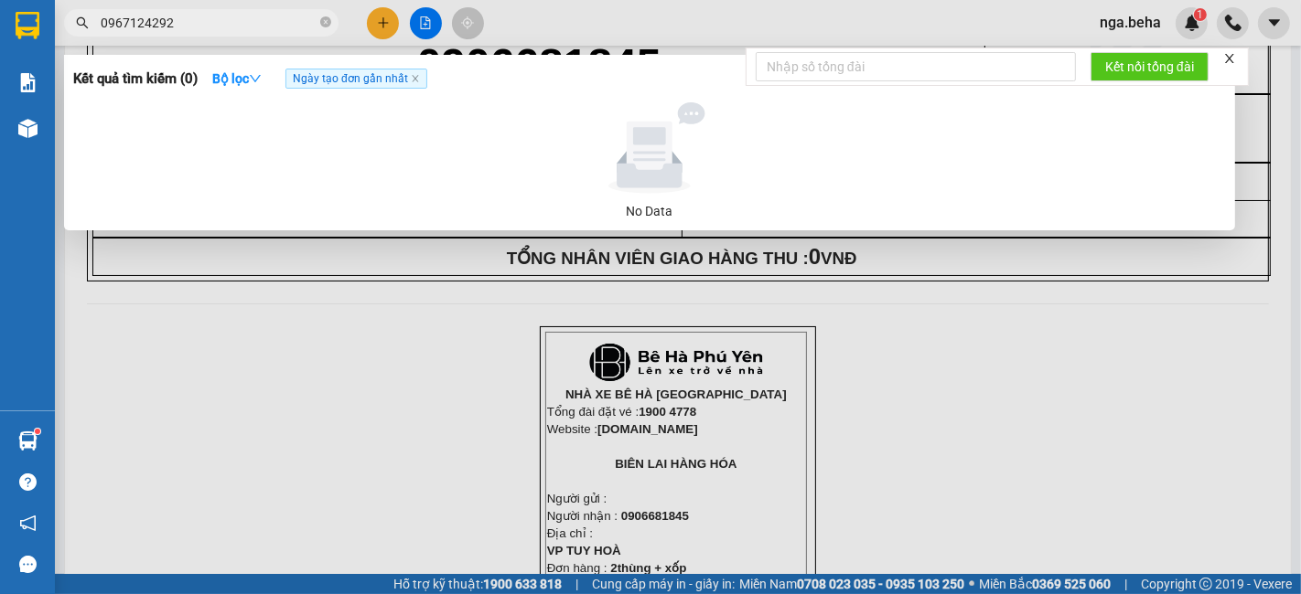
click at [205, 20] on input "0967124292" at bounding box center [209, 23] width 216 height 20
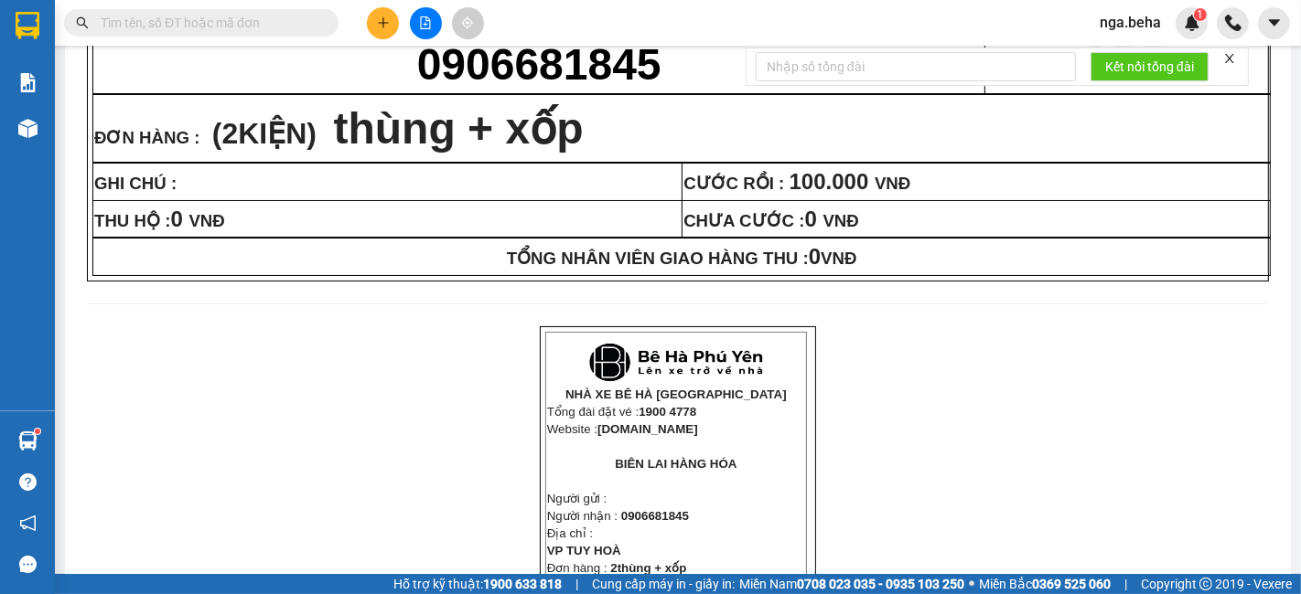
click at [197, 34] on span at bounding box center [201, 22] width 274 height 27
click at [211, 29] on input "text" at bounding box center [209, 23] width 216 height 20
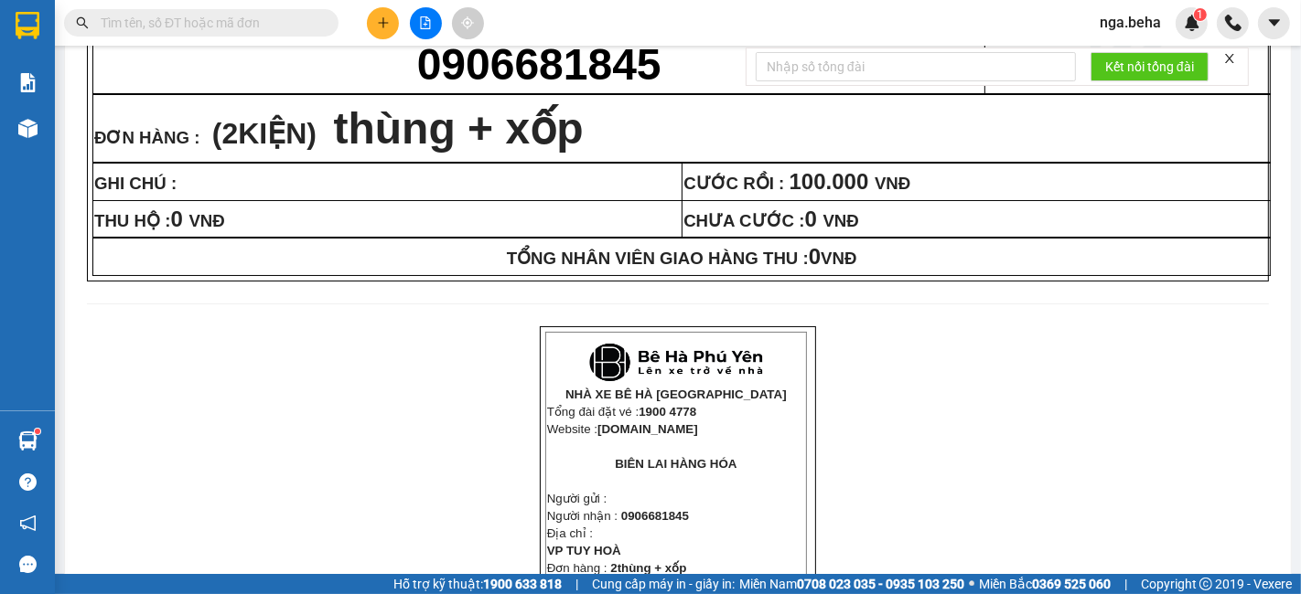
paste input "0967124292"
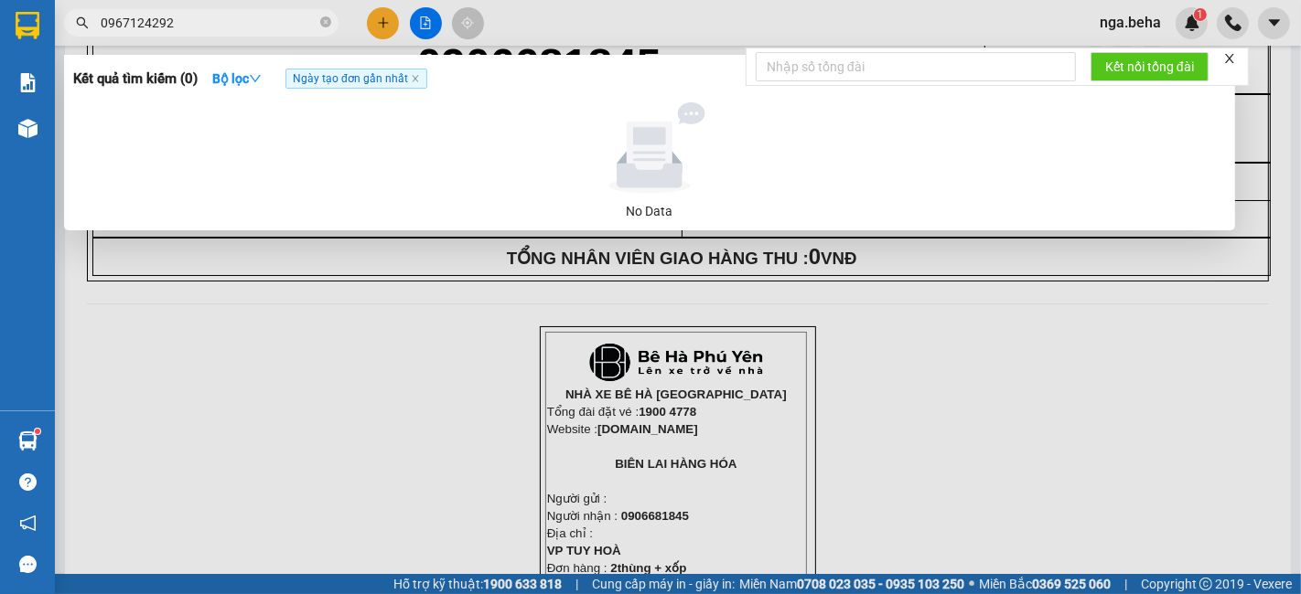
click at [184, 40] on div at bounding box center [650, 297] width 1301 height 594
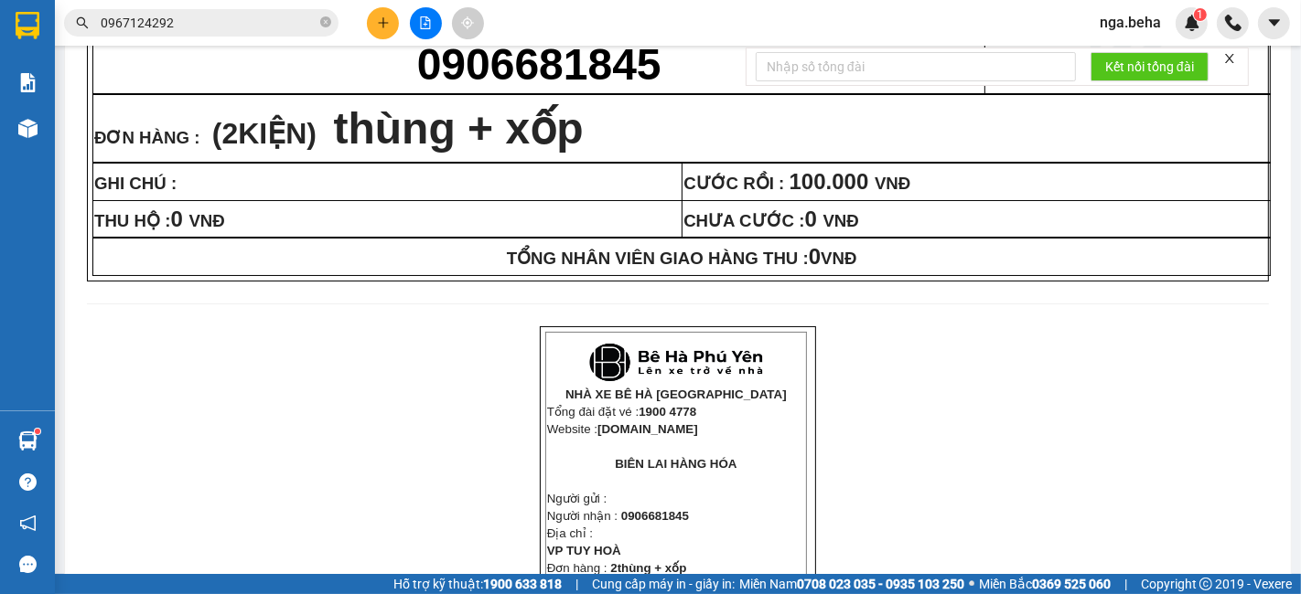
click at [183, 24] on input "0967124292" at bounding box center [209, 23] width 216 height 20
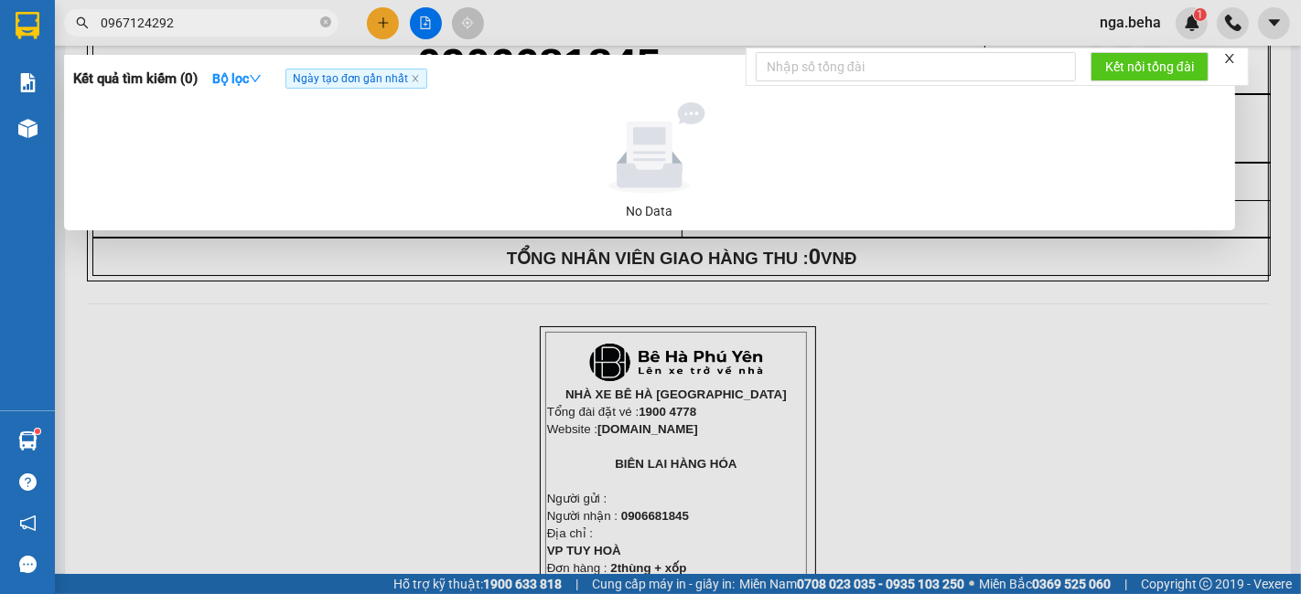
click at [183, 24] on input "0967124292" at bounding box center [209, 23] width 216 height 20
click at [185, 20] on input "0967124292" at bounding box center [209, 23] width 216 height 20
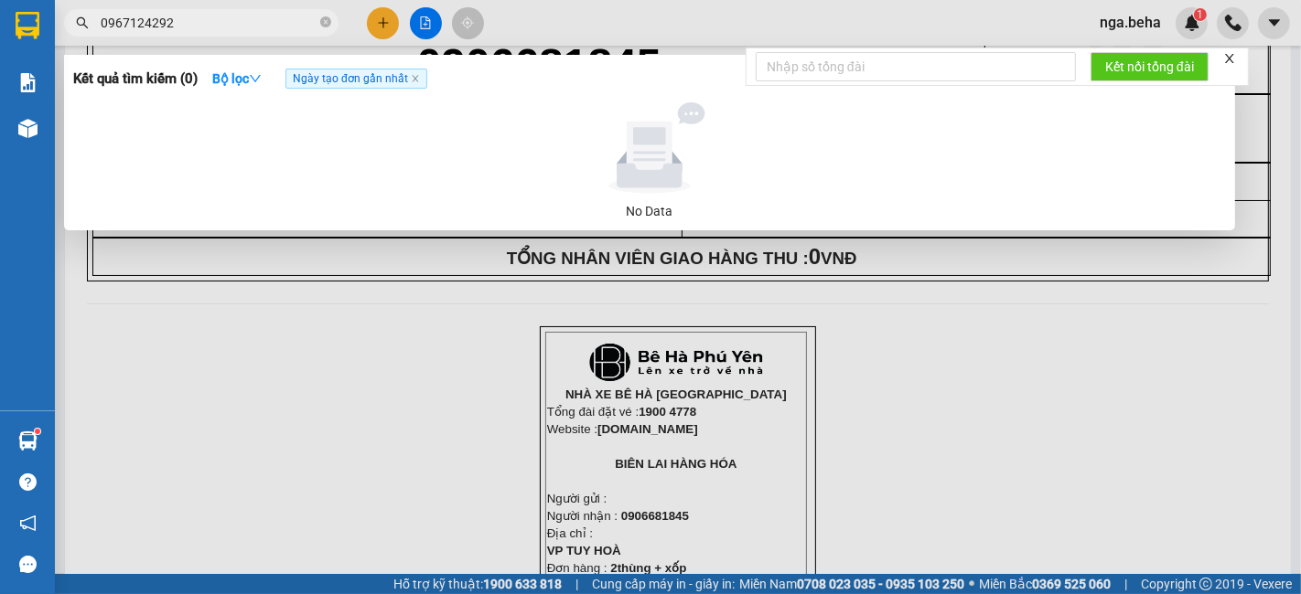
click at [210, 27] on input "0967124292" at bounding box center [209, 23] width 216 height 20
paste input "848125468"
click at [399, 287] on div at bounding box center [650, 297] width 1301 height 594
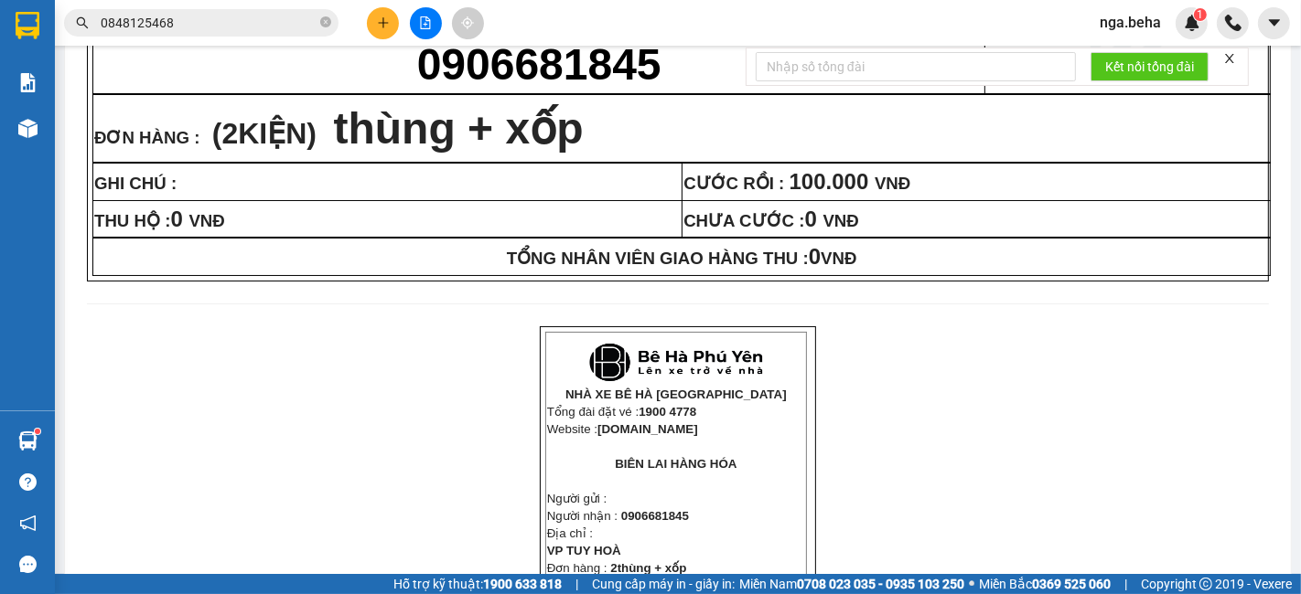
click at [235, 21] on input "0848125468" at bounding box center [209, 23] width 216 height 20
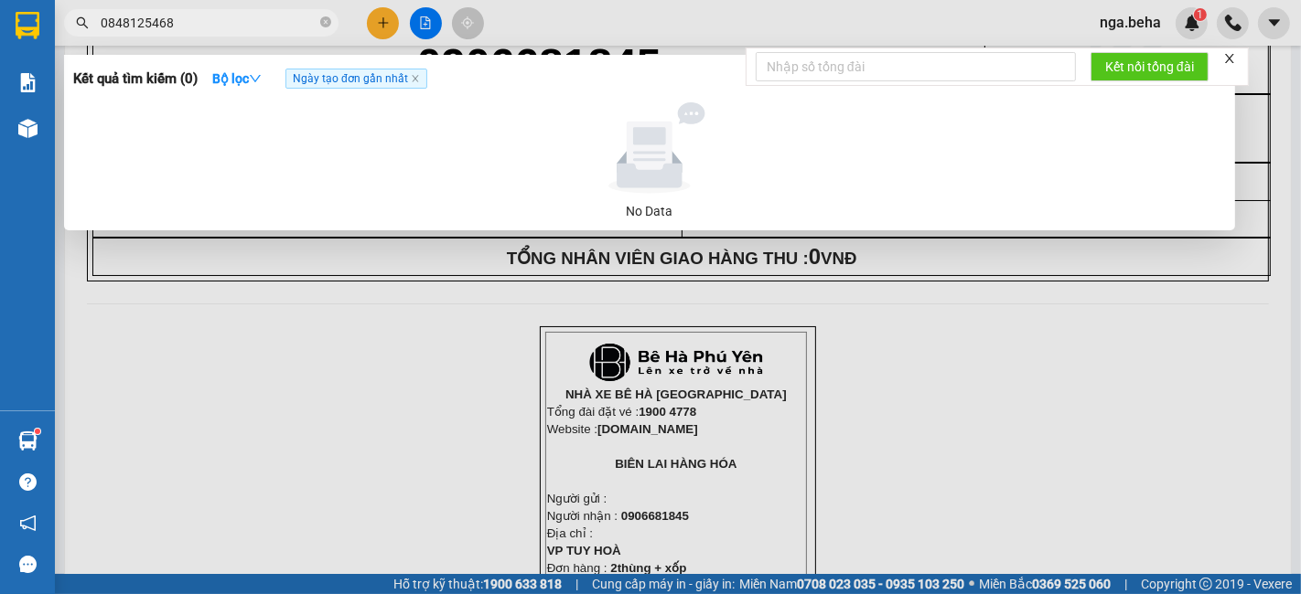
paste input "355923994"
click at [273, 17] on input "0355923994" at bounding box center [209, 23] width 216 height 20
paste input "905969626"
click at [824, 416] on div at bounding box center [650, 297] width 1301 height 594
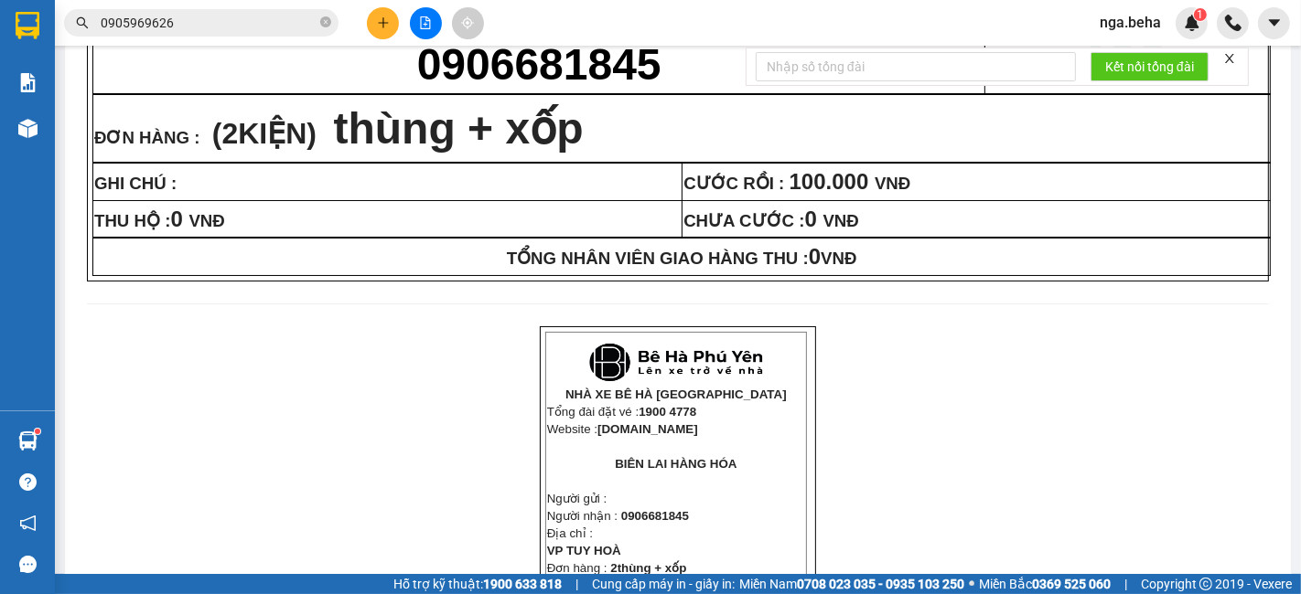
click at [254, 24] on input "0905969626" at bounding box center [209, 23] width 216 height 20
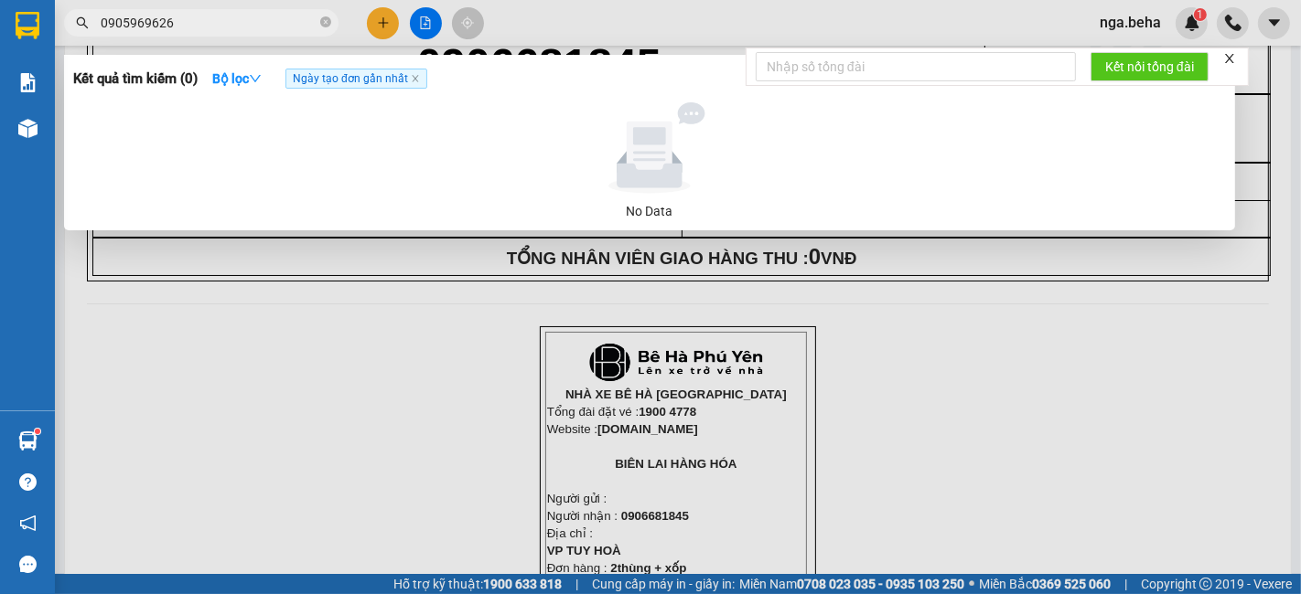
click at [254, 24] on input "0905969626" at bounding box center [209, 23] width 216 height 20
drag, startPoint x: 220, startPoint y: 58, endPoint x: 214, endPoint y: 31, distance: 27.3
click at [214, 31] on div "Kết quả tìm kiếm ( 0 ) Bộ lọc Ngày tạo đơn gần nhất No Data 0905969626" at bounding box center [178, 23] width 357 height 32
click at [213, 19] on input "0905969626" at bounding box center [209, 23] width 216 height 20
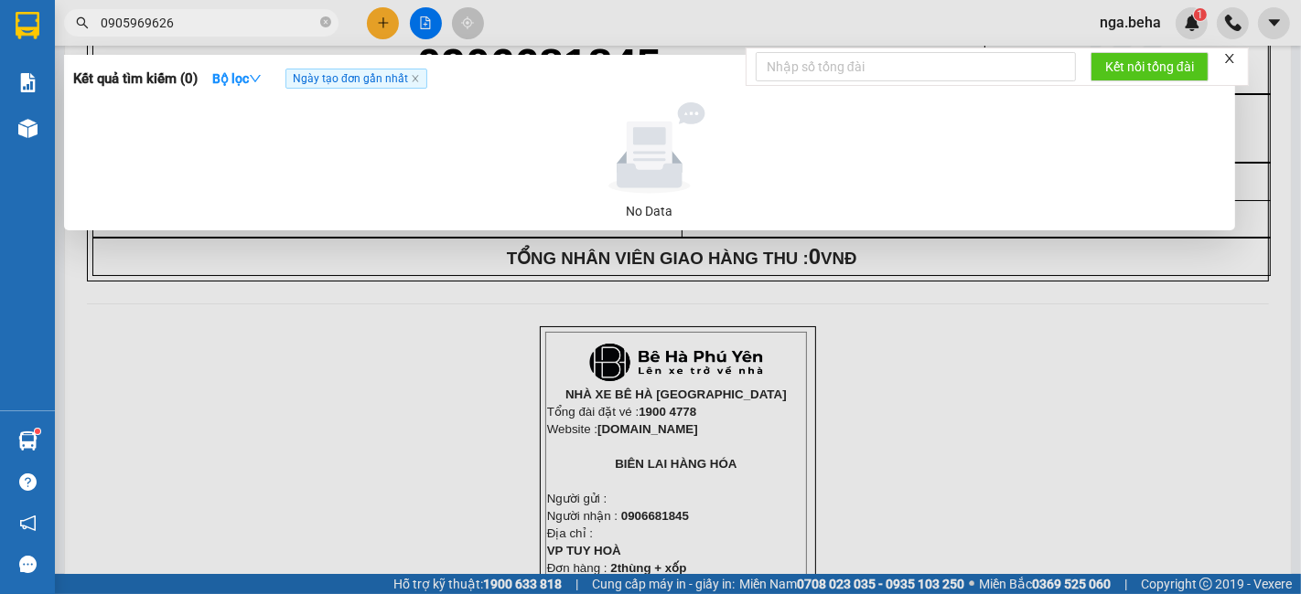
paste input "386560363"
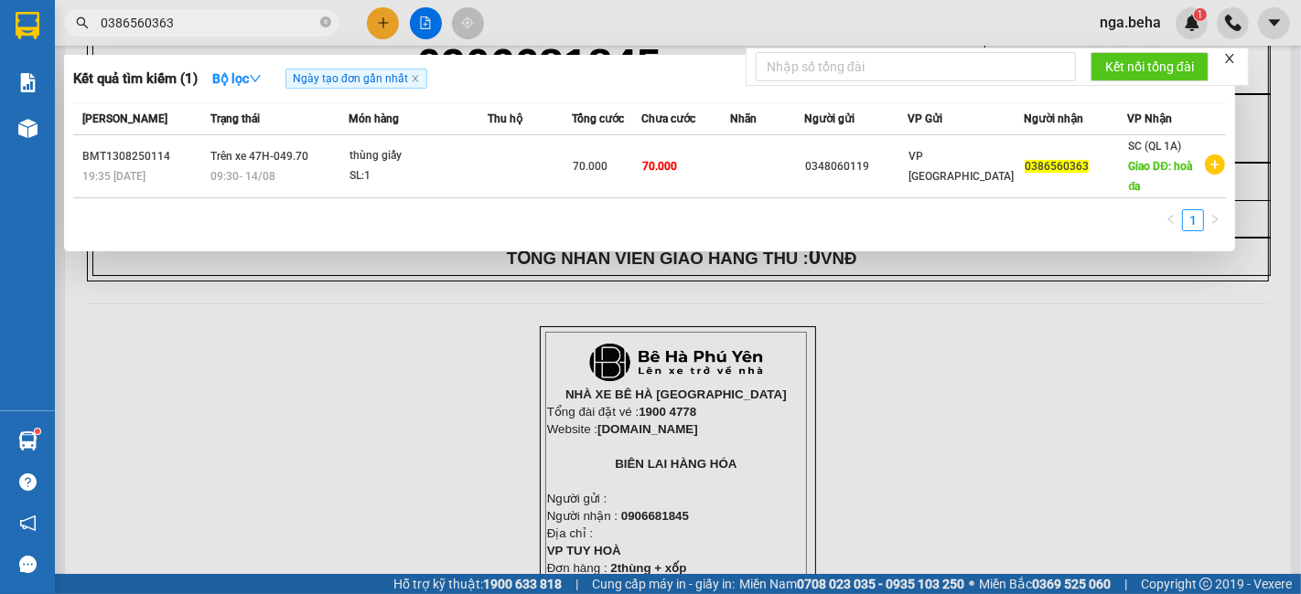
type input "0386560363"
click at [156, 330] on div at bounding box center [650, 297] width 1301 height 594
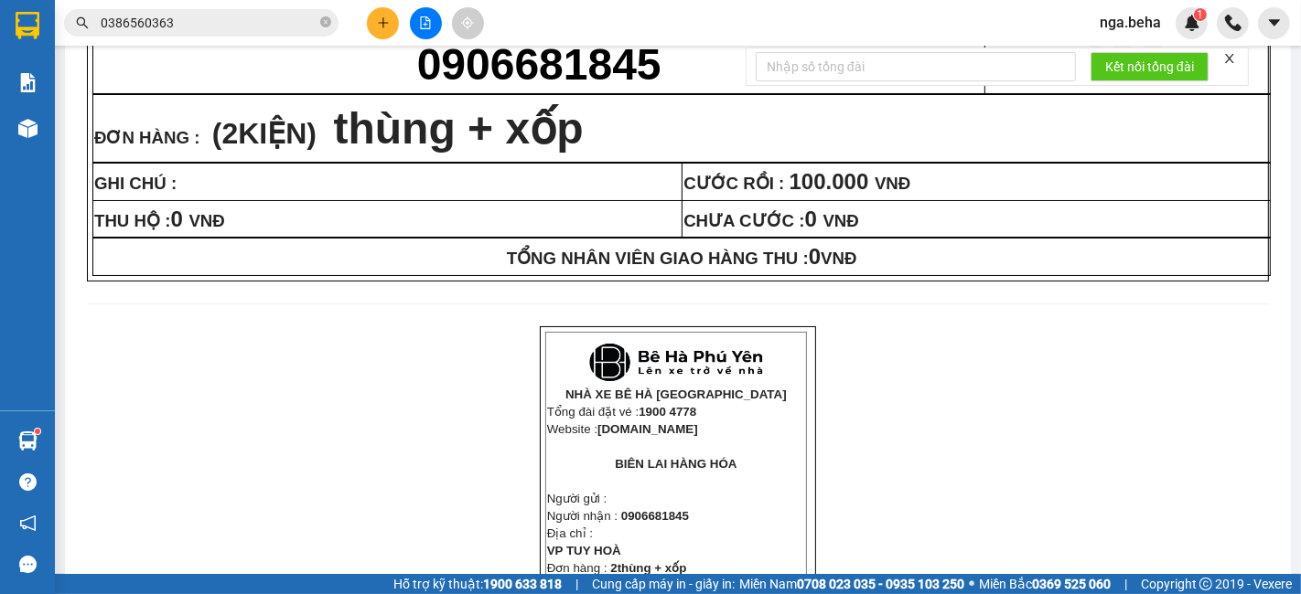
click at [423, 13] on button at bounding box center [426, 23] width 32 height 32
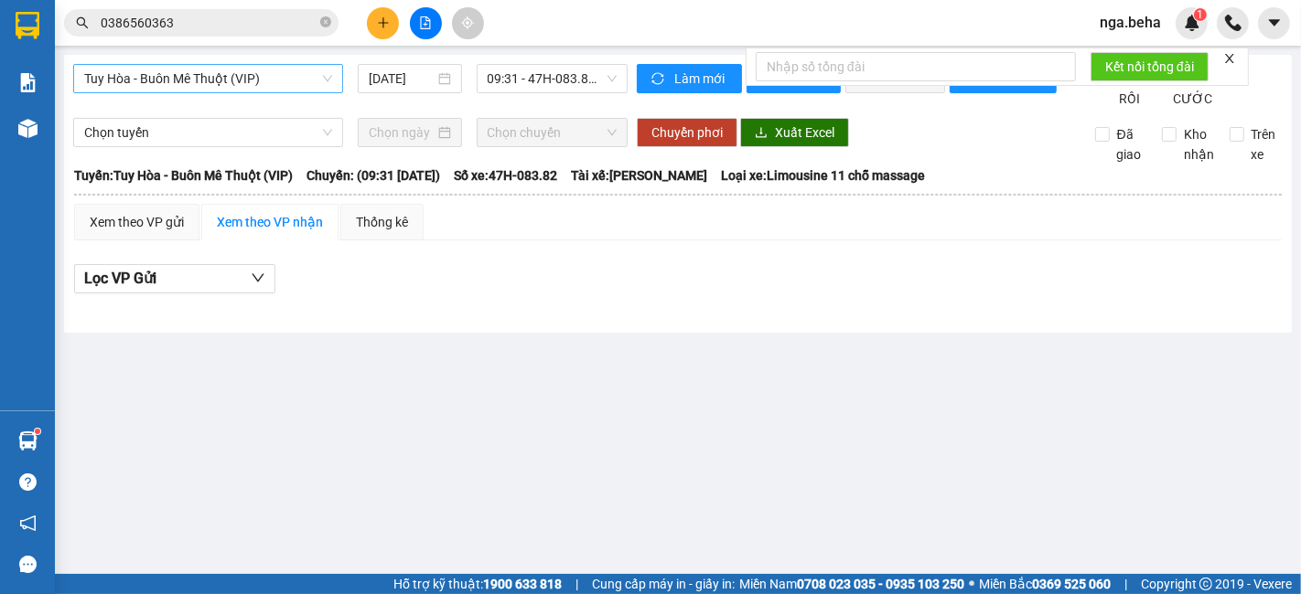
click at [231, 79] on span "Tuy Hòa - Buôn Mê Thuột (VIP)" at bounding box center [208, 78] width 248 height 27
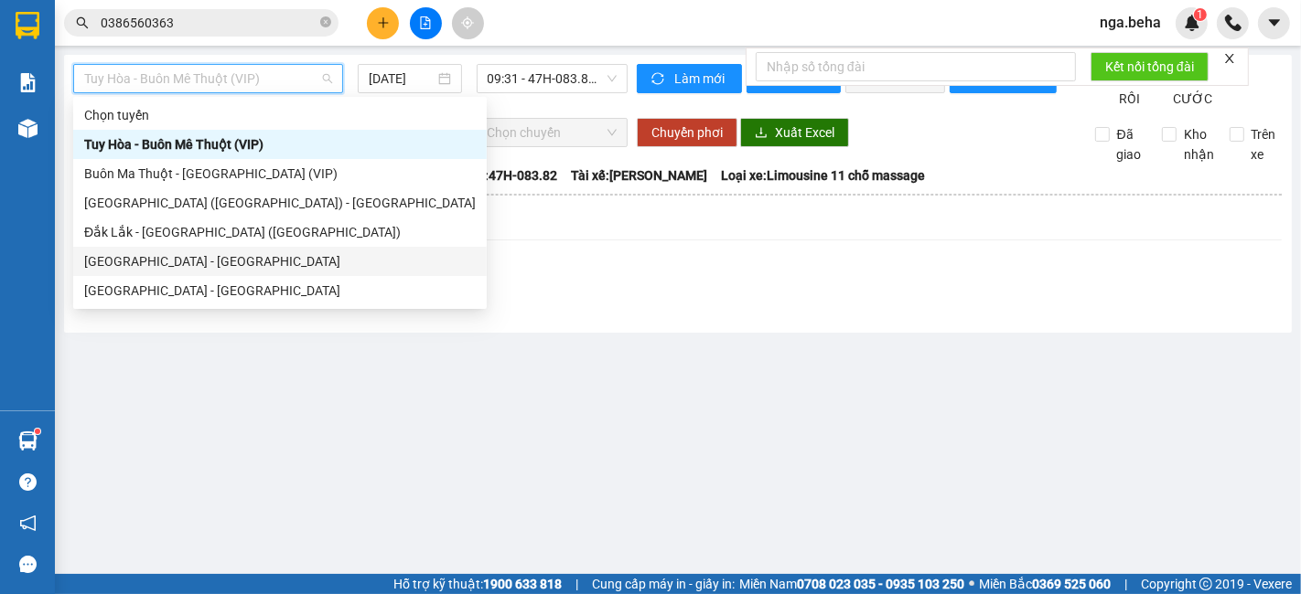
click at [222, 260] on div "[GEOGRAPHIC_DATA] - [GEOGRAPHIC_DATA]" at bounding box center [279, 262] width 391 height 20
type input "[DATE]"
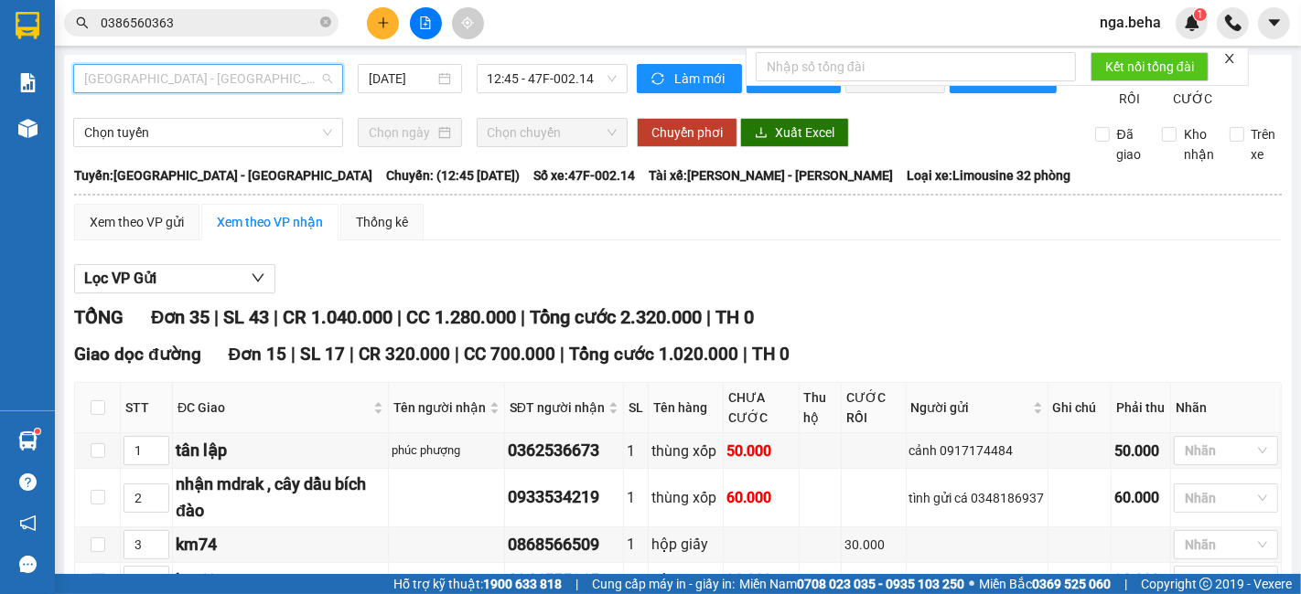
click at [204, 77] on span "[GEOGRAPHIC_DATA] - [GEOGRAPHIC_DATA]" at bounding box center [208, 78] width 248 height 27
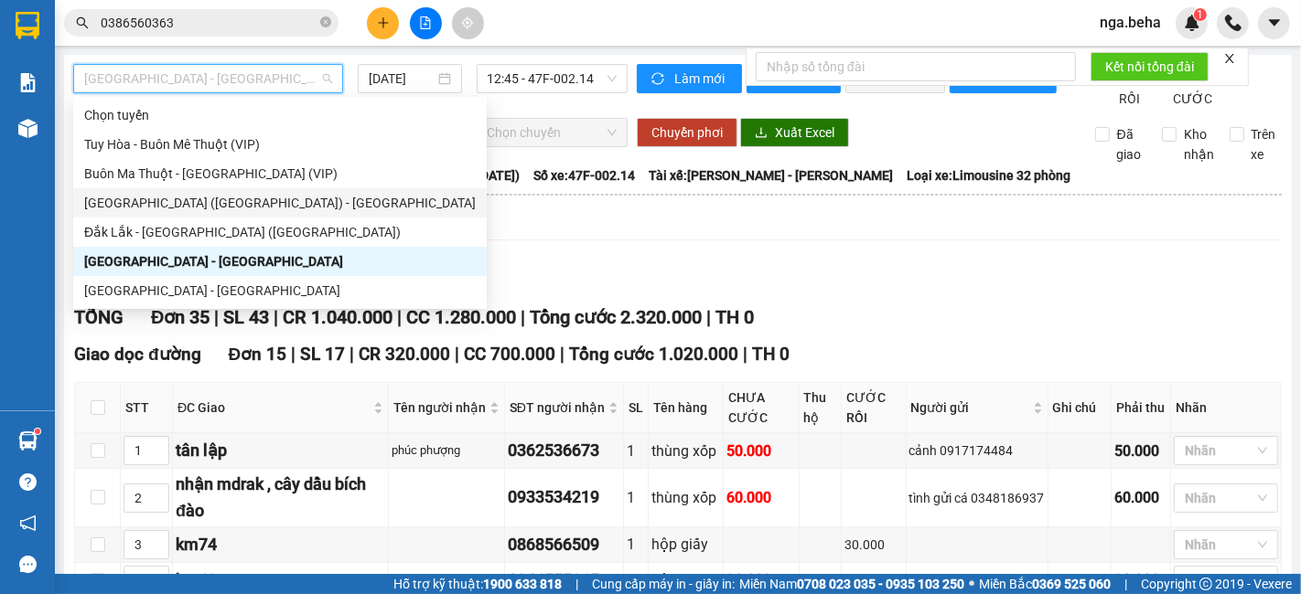
click at [212, 201] on div "[GEOGRAPHIC_DATA] ([GEOGRAPHIC_DATA]) - [GEOGRAPHIC_DATA]" at bounding box center [279, 203] width 391 height 20
type input "[DATE]"
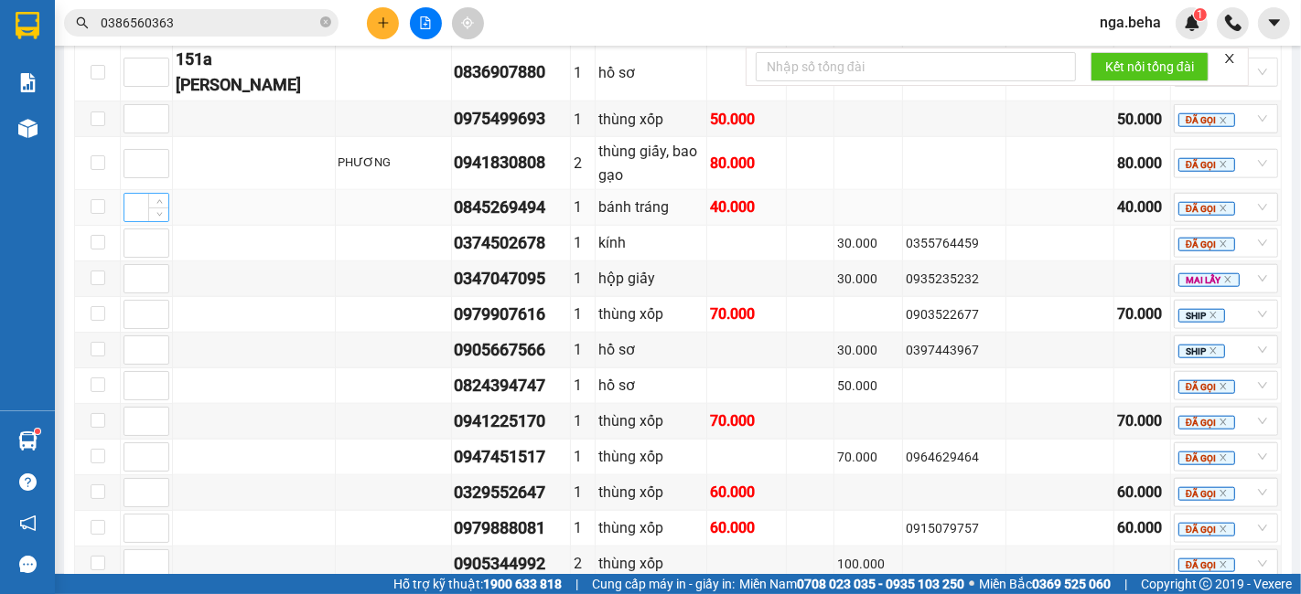
scroll to position [1118, 0]
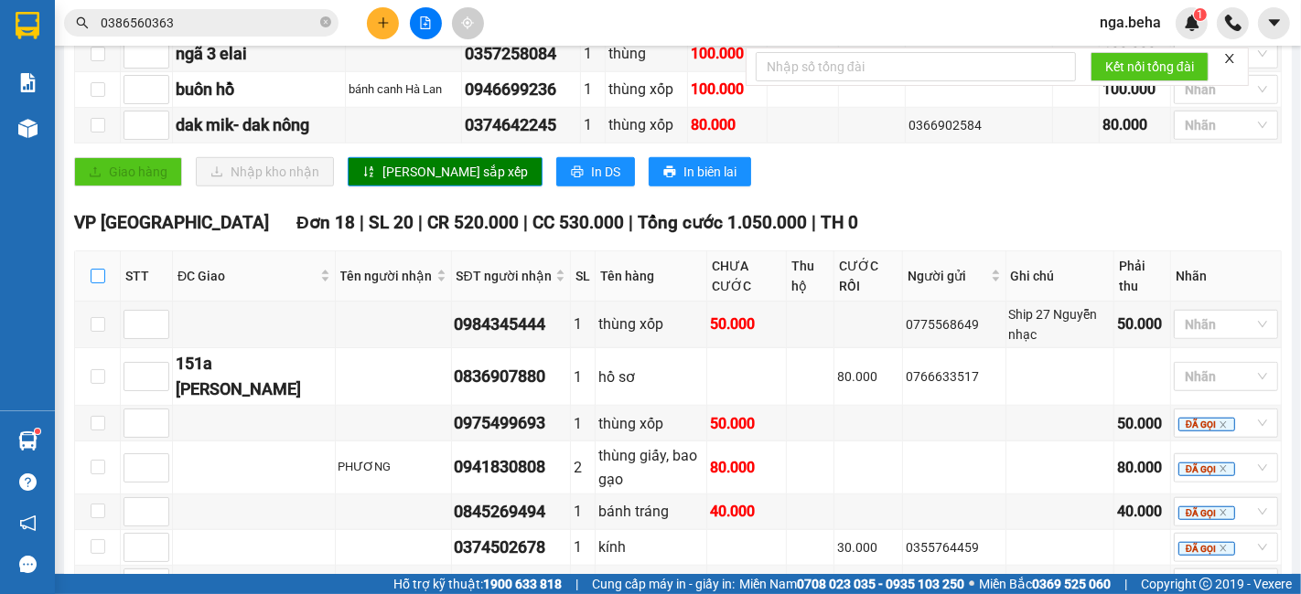
click at [100, 284] on input "checkbox" at bounding box center [98, 276] width 15 height 15
checkbox input "true"
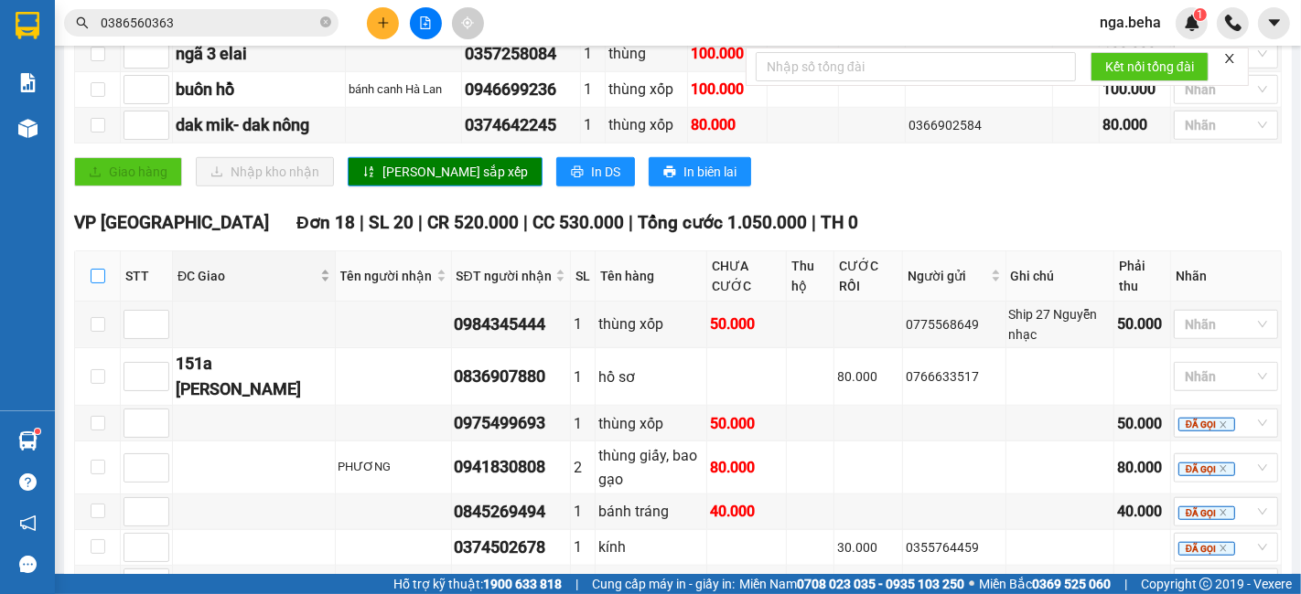
checkbox input "true"
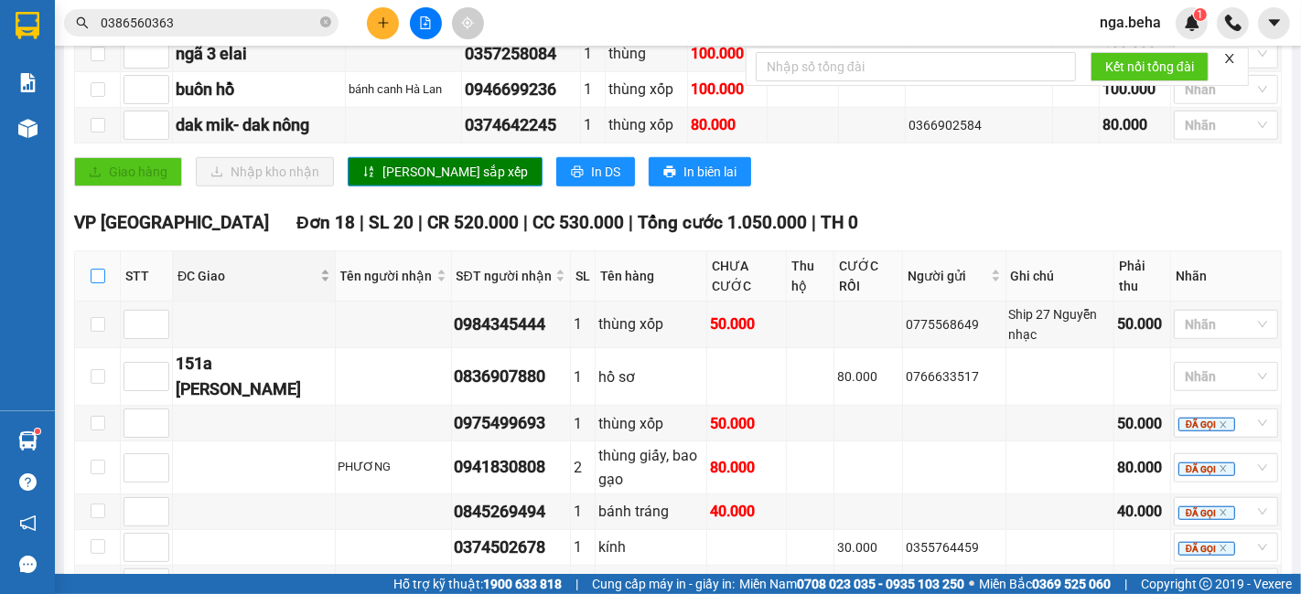
checkbox input "true"
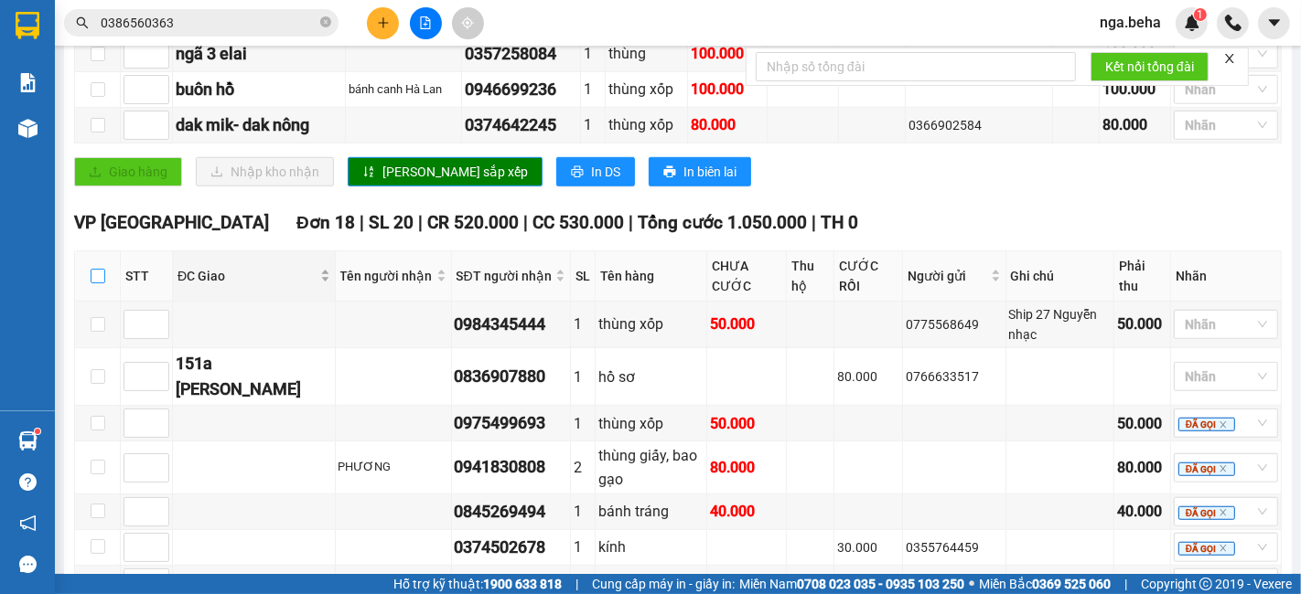
checkbox input "true"
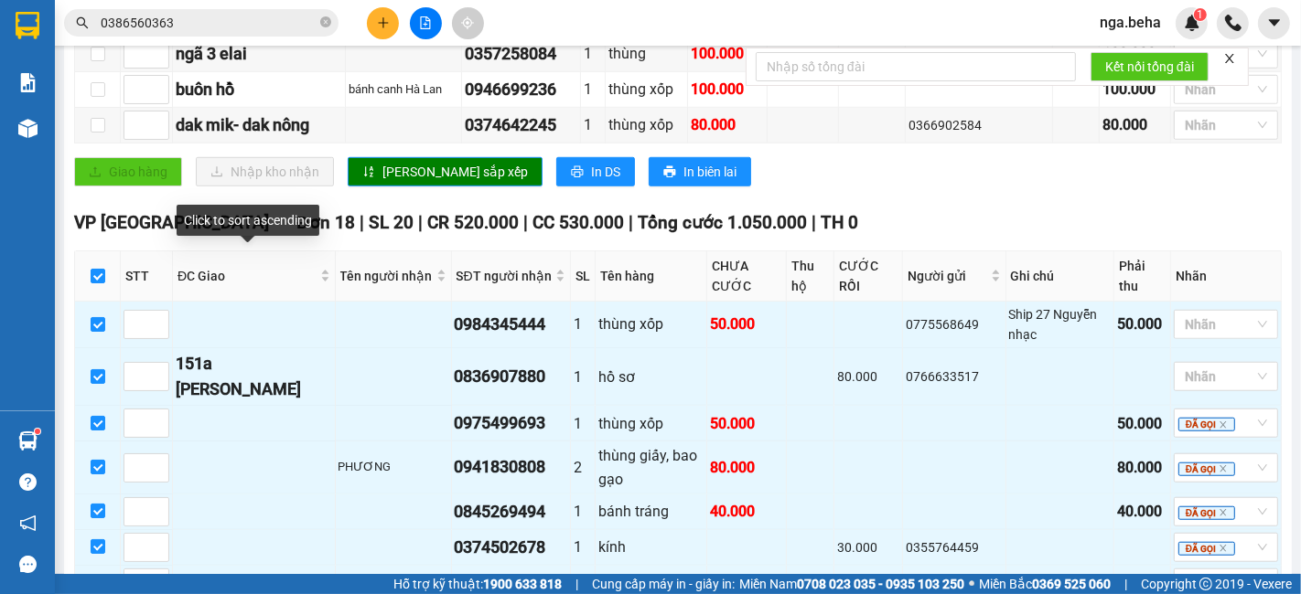
scroll to position [1646, 0]
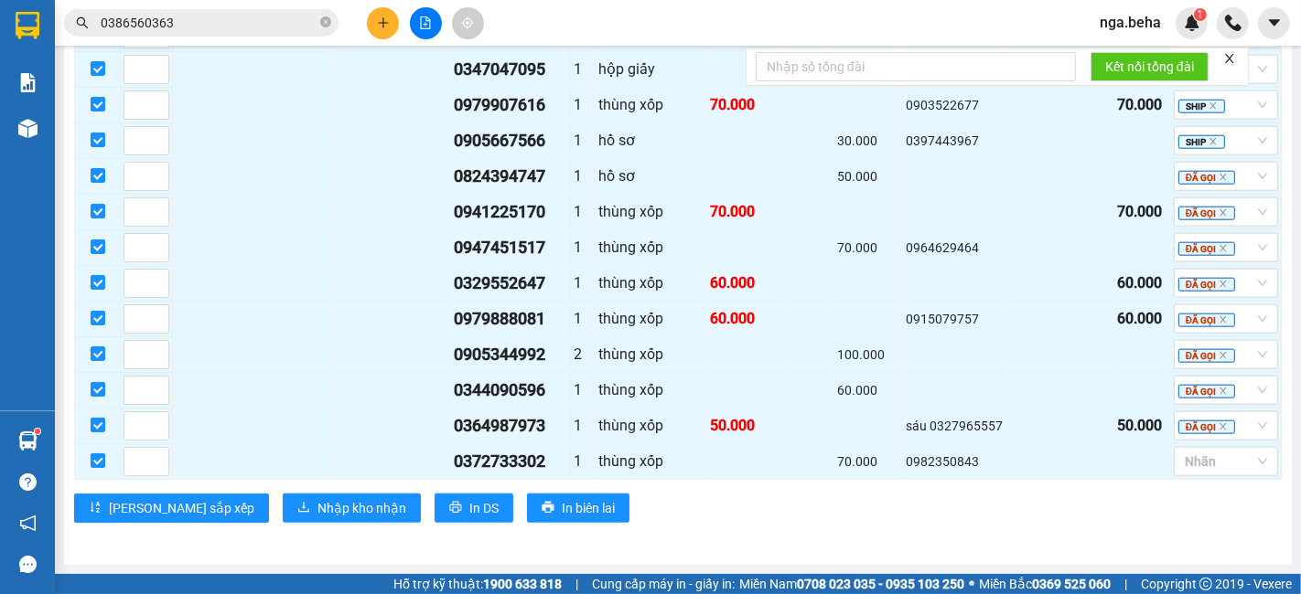
click at [279, 487] on div "VP [GEOGRAPHIC_DATA] 18 | SL 20 | CR 520.000 | CC 530.000 | Tổng cước 1.050.000…" at bounding box center [677, 115] width 1207 height 841
click at [317, 503] on span "Nhập kho nhận" at bounding box center [361, 508] width 89 height 20
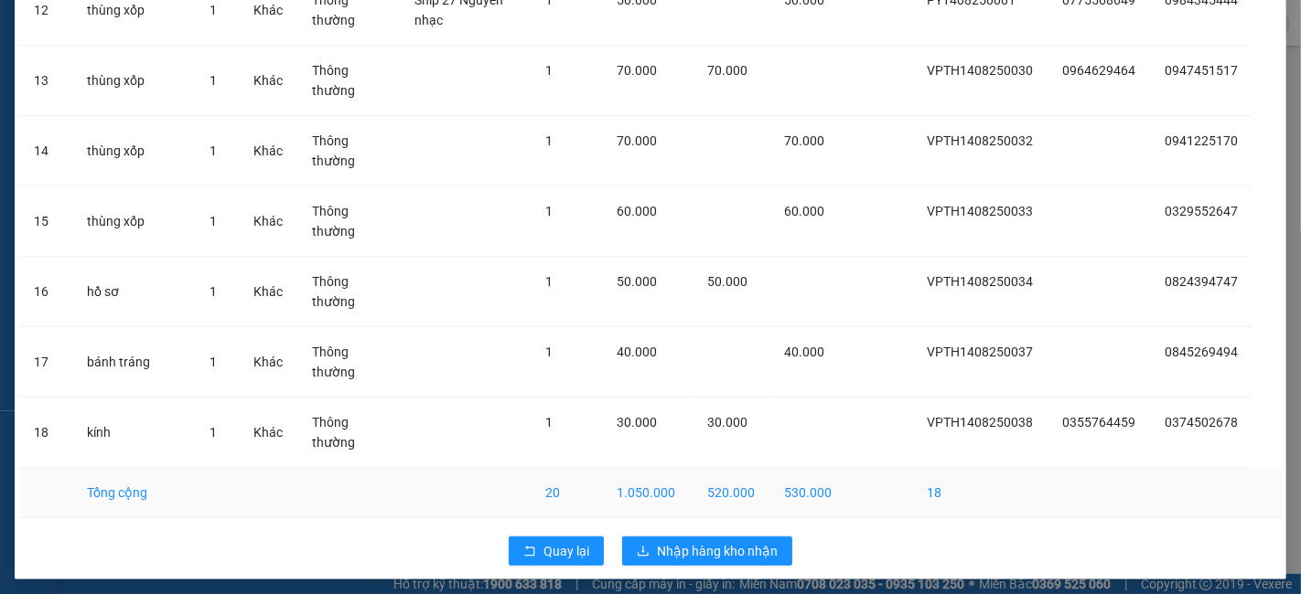
scroll to position [974, 0]
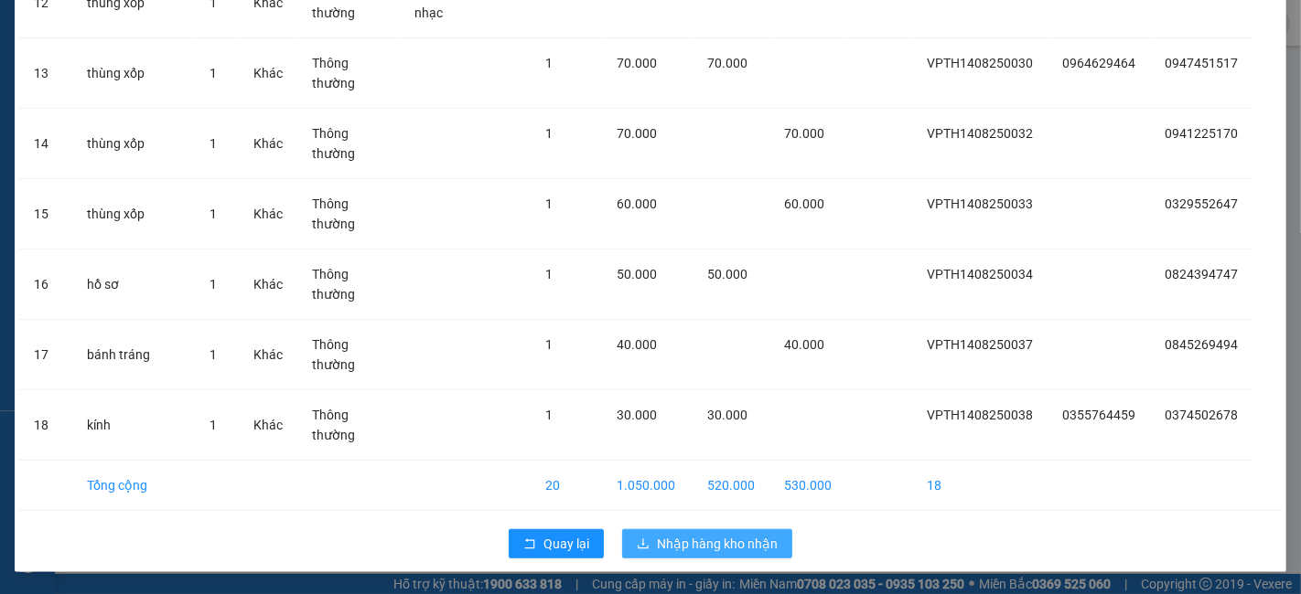
click at [723, 534] on span "Nhập hàng kho nhận" at bounding box center [717, 544] width 121 height 20
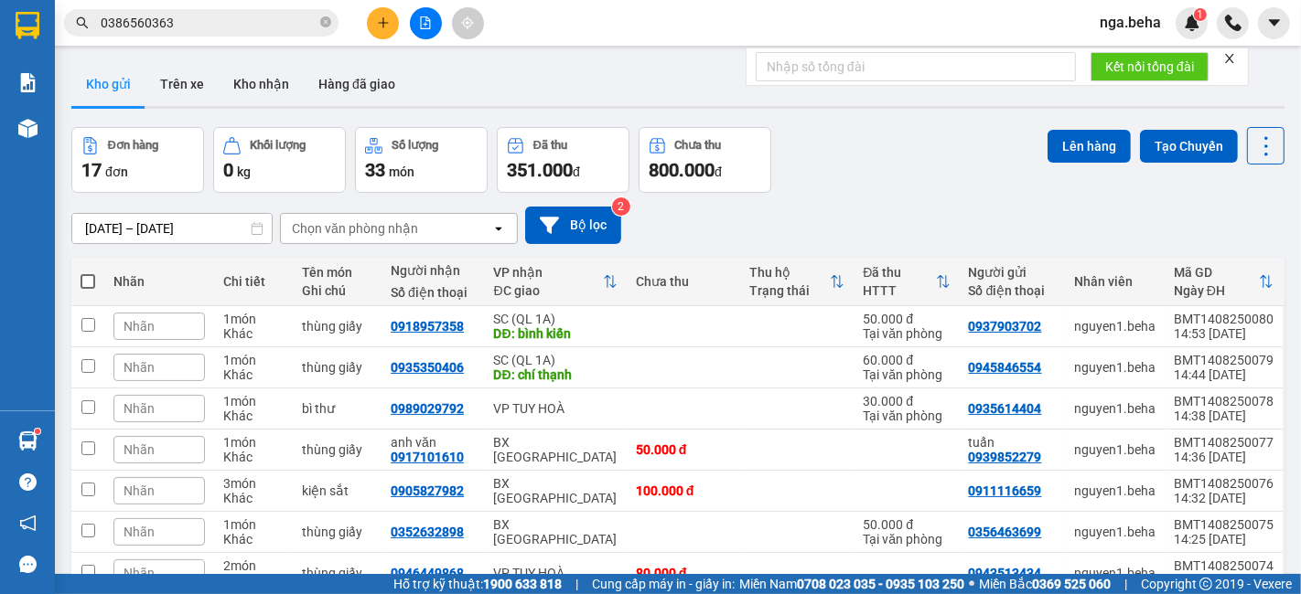
click at [421, 27] on icon "file-add" at bounding box center [425, 22] width 13 height 13
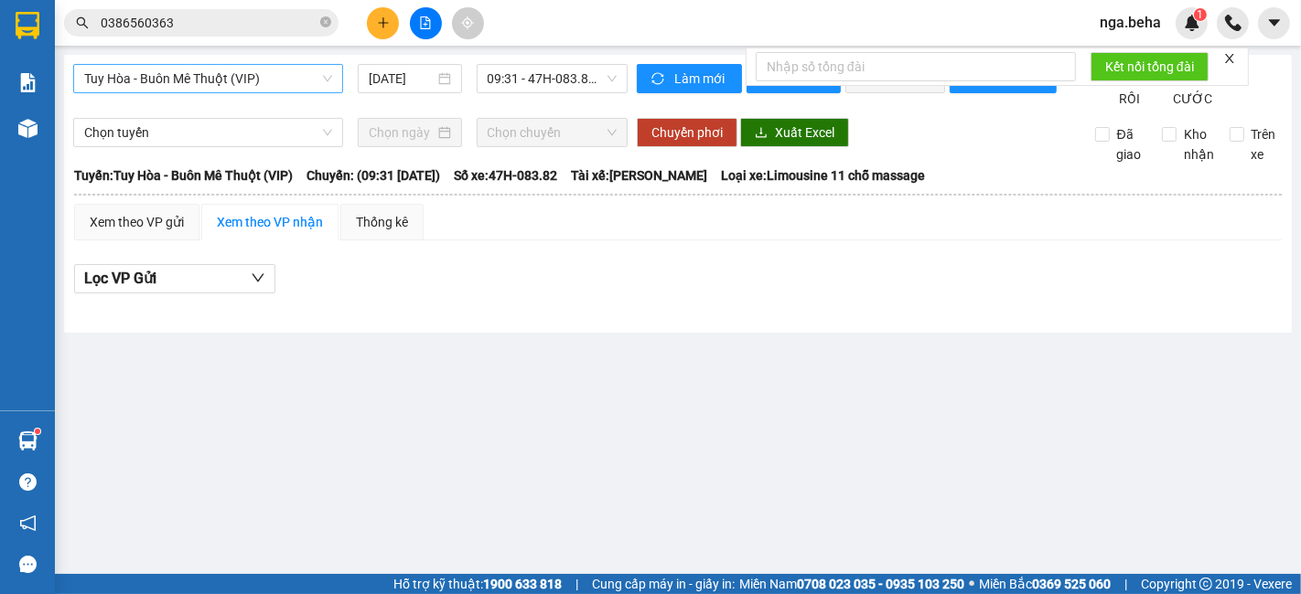
click at [235, 75] on span "Tuy Hòa - Buôn Mê Thuột (VIP)" at bounding box center [208, 78] width 248 height 27
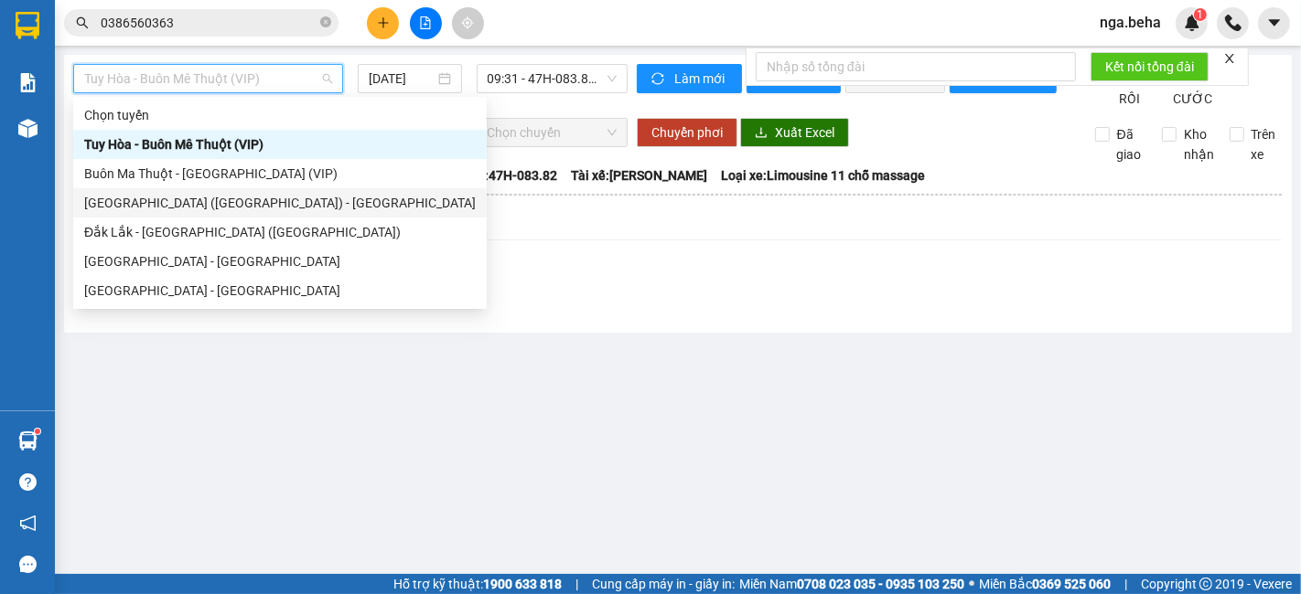
click at [230, 194] on div "[GEOGRAPHIC_DATA] ([GEOGRAPHIC_DATA]) - [GEOGRAPHIC_DATA]" at bounding box center [279, 203] width 391 height 20
type input "[DATE]"
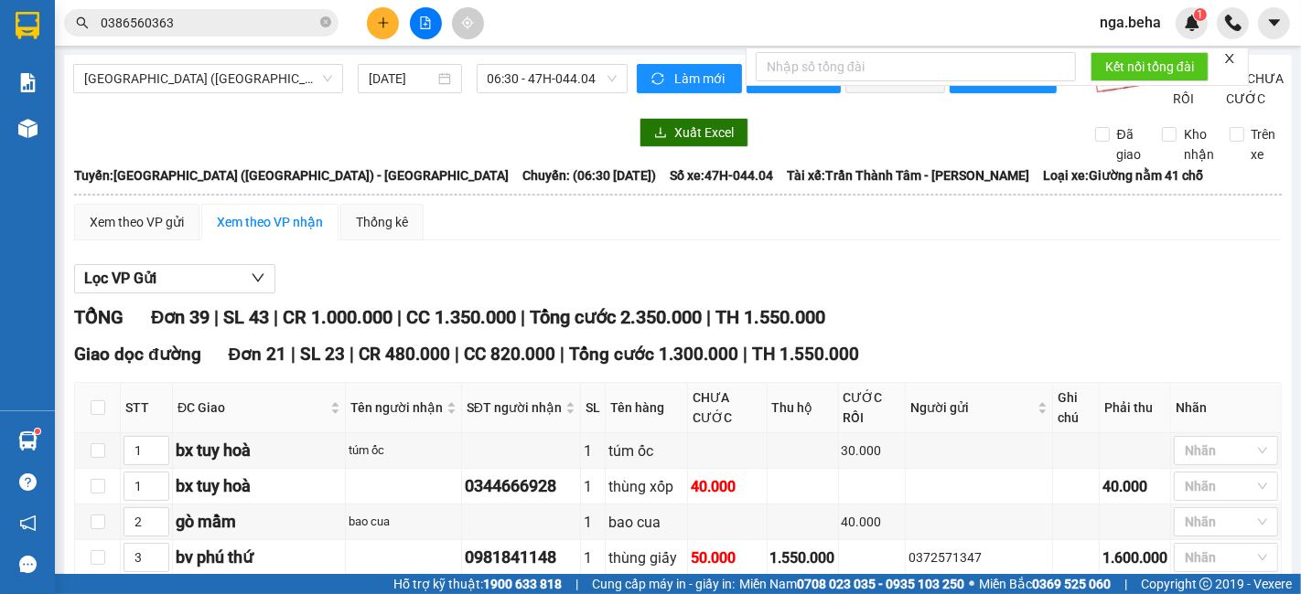
click at [1230, 61] on icon "close" at bounding box center [1229, 58] width 13 height 13
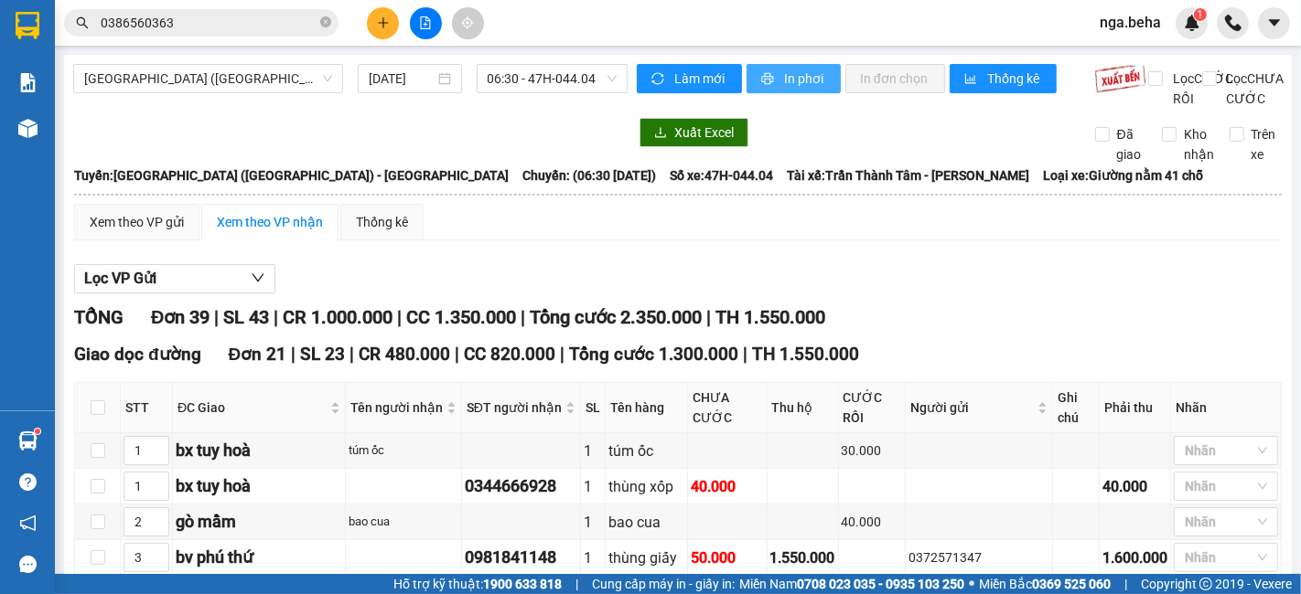
click at [803, 87] on span "In phơi" at bounding box center [805, 79] width 42 height 20
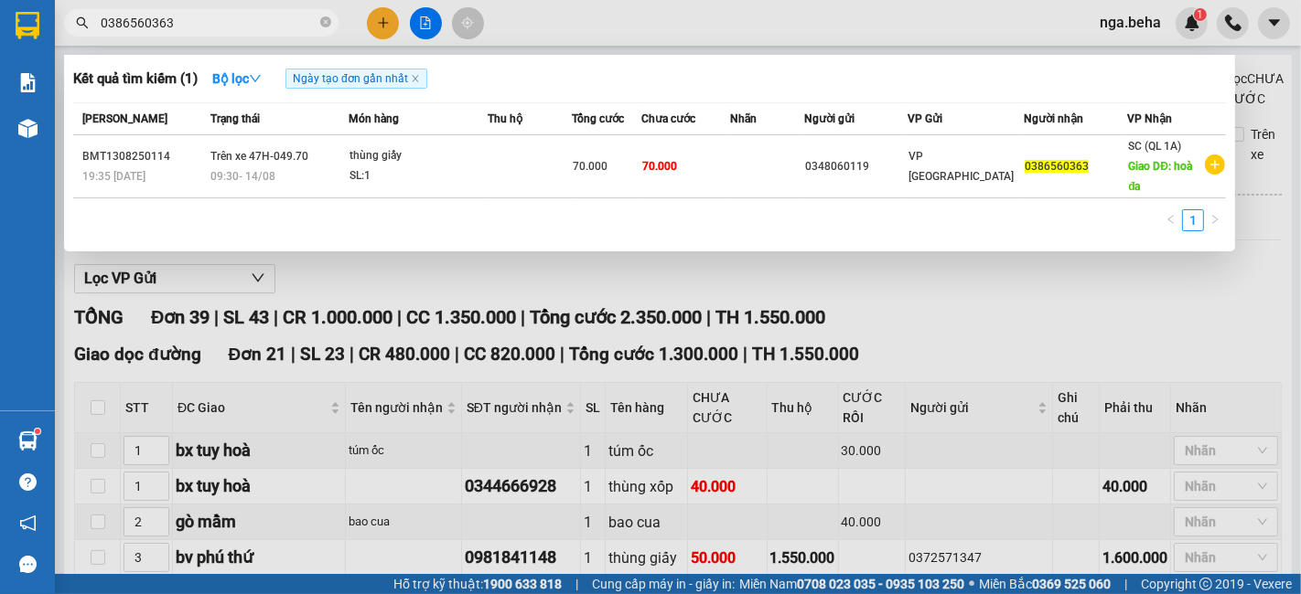
click at [266, 23] on input "0386560363" at bounding box center [209, 23] width 216 height 20
paste input "982247578"
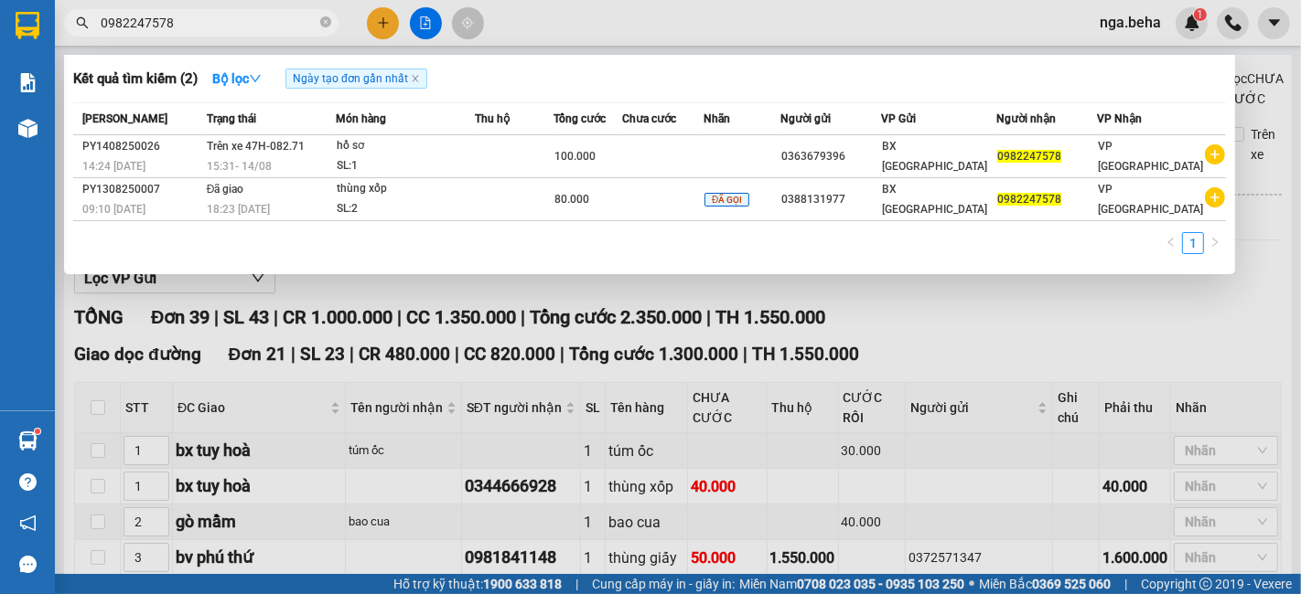
click at [261, 23] on input "0982247578" at bounding box center [209, 23] width 216 height 20
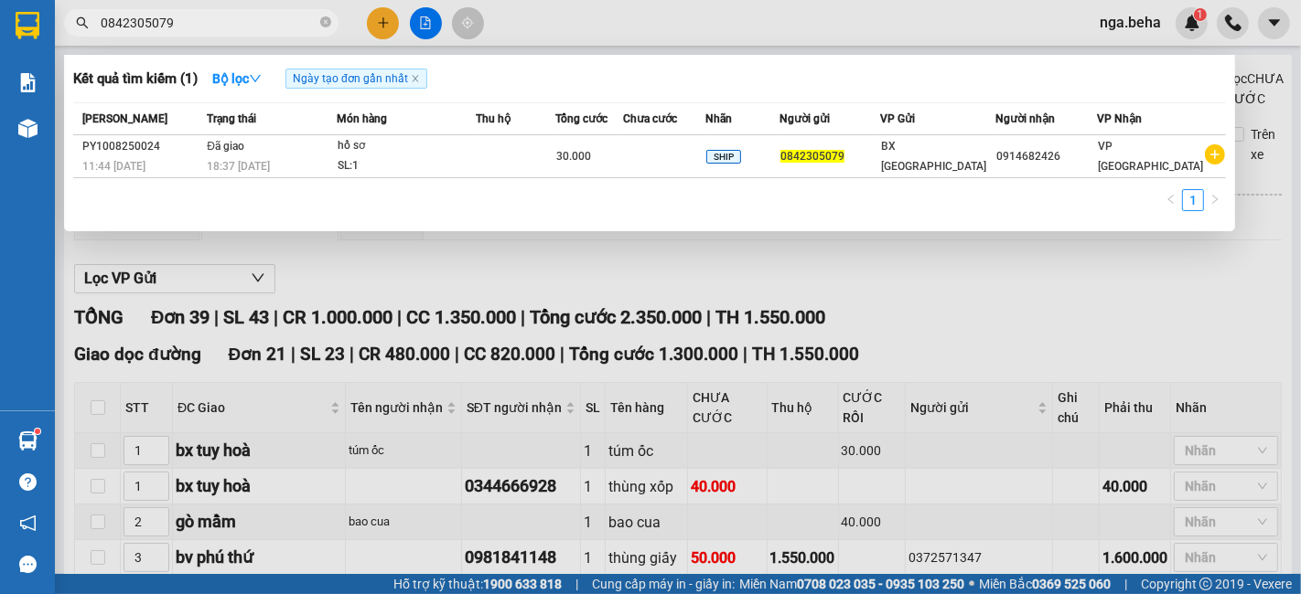
click at [478, 259] on div at bounding box center [650, 297] width 1301 height 594
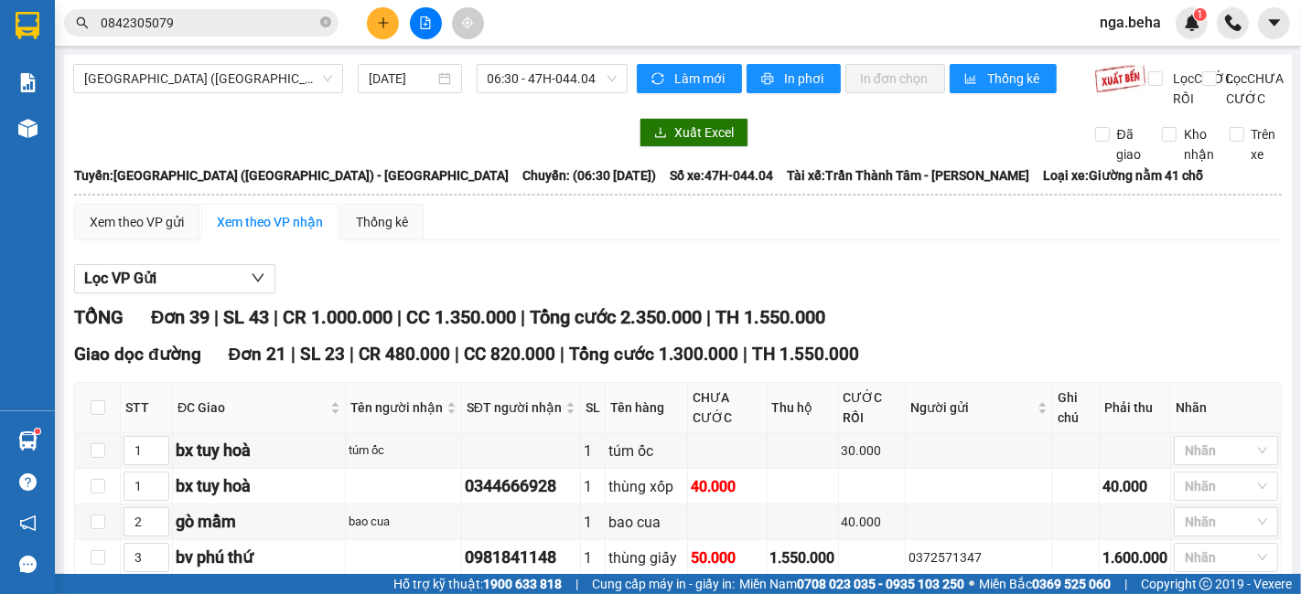
click at [232, 30] on input "0842305079" at bounding box center [209, 23] width 216 height 20
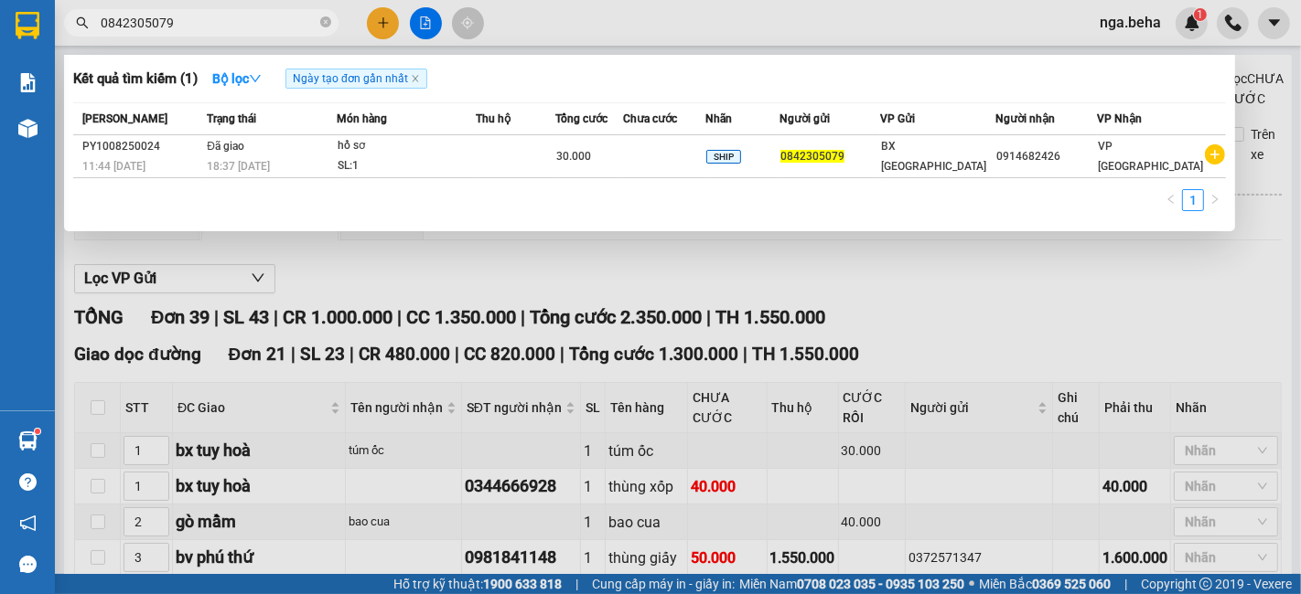
click at [232, 30] on input "0842305079" at bounding box center [209, 23] width 216 height 20
paste input "398135154"
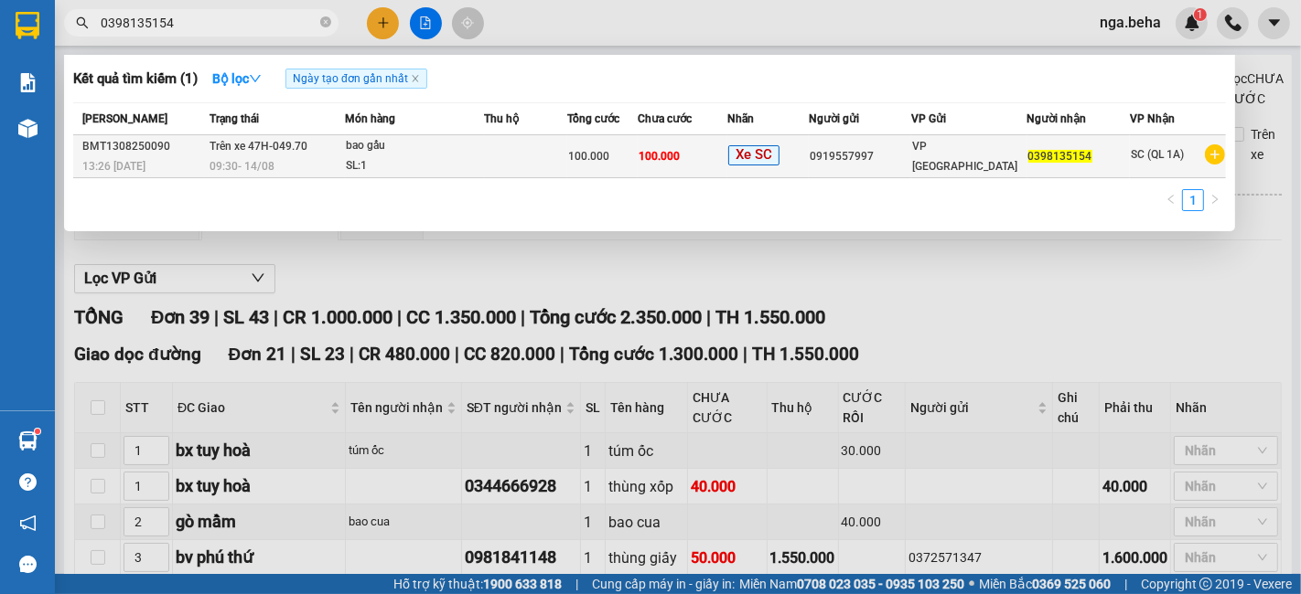
type input "0398135154"
click at [668, 150] on span "100.000" at bounding box center [658, 156] width 41 height 13
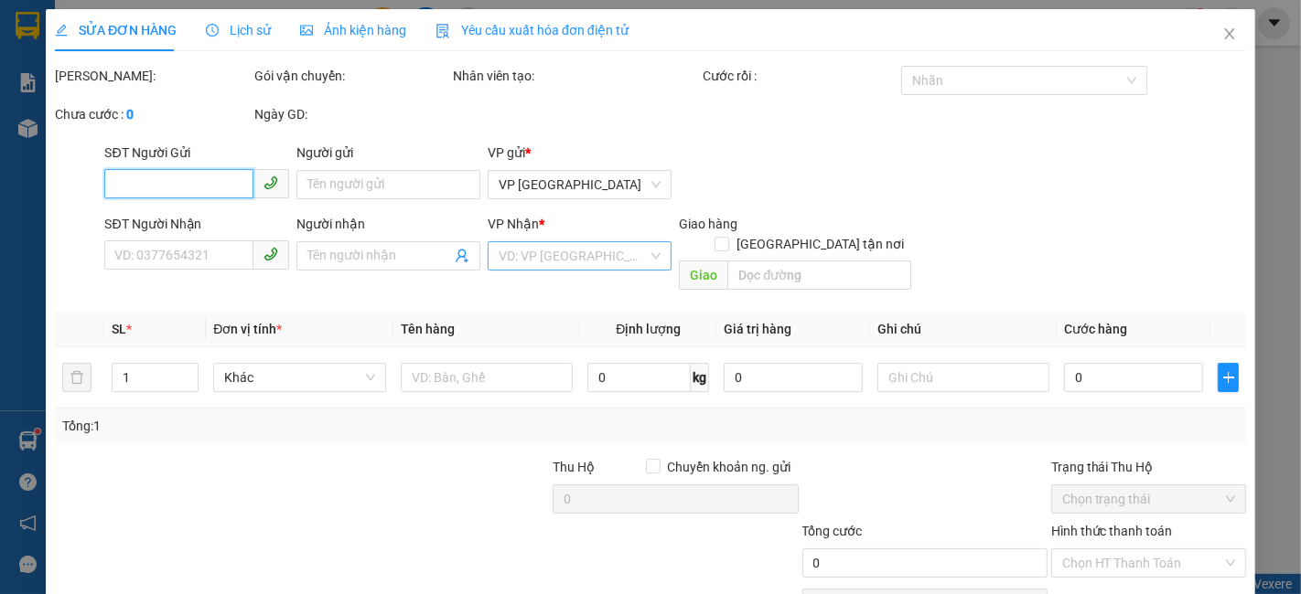
type input "0919557997"
type input "0398135154"
type input "100.000"
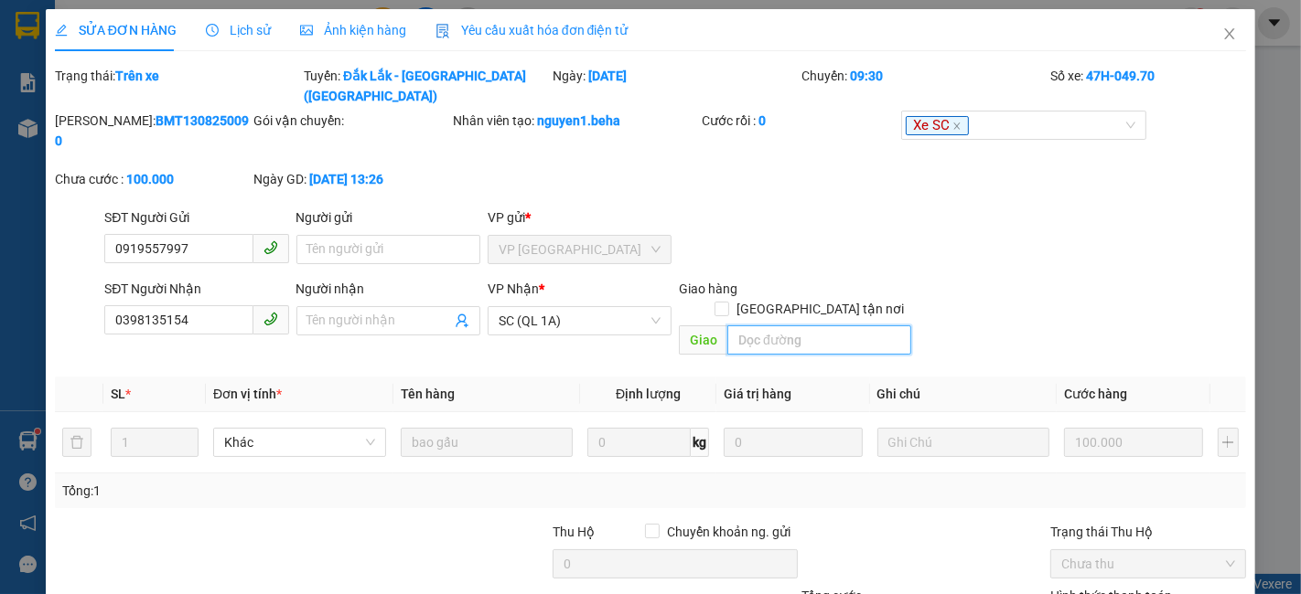
click at [776, 326] on input "search" at bounding box center [819, 340] width 184 height 29
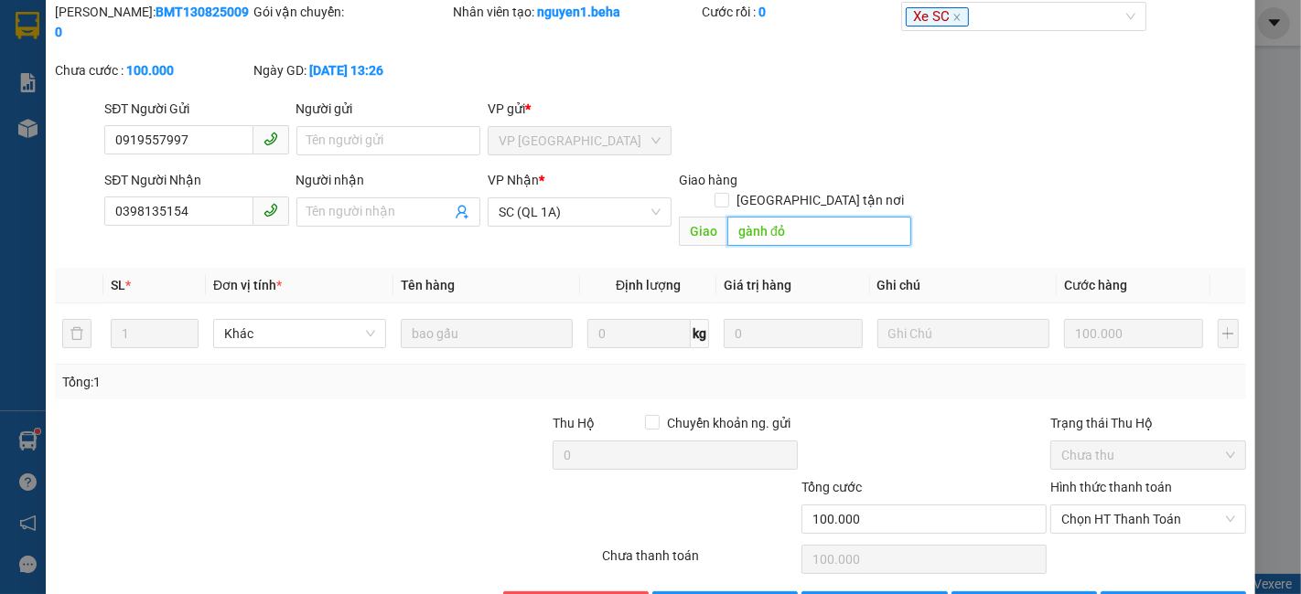
scroll to position [58, 0]
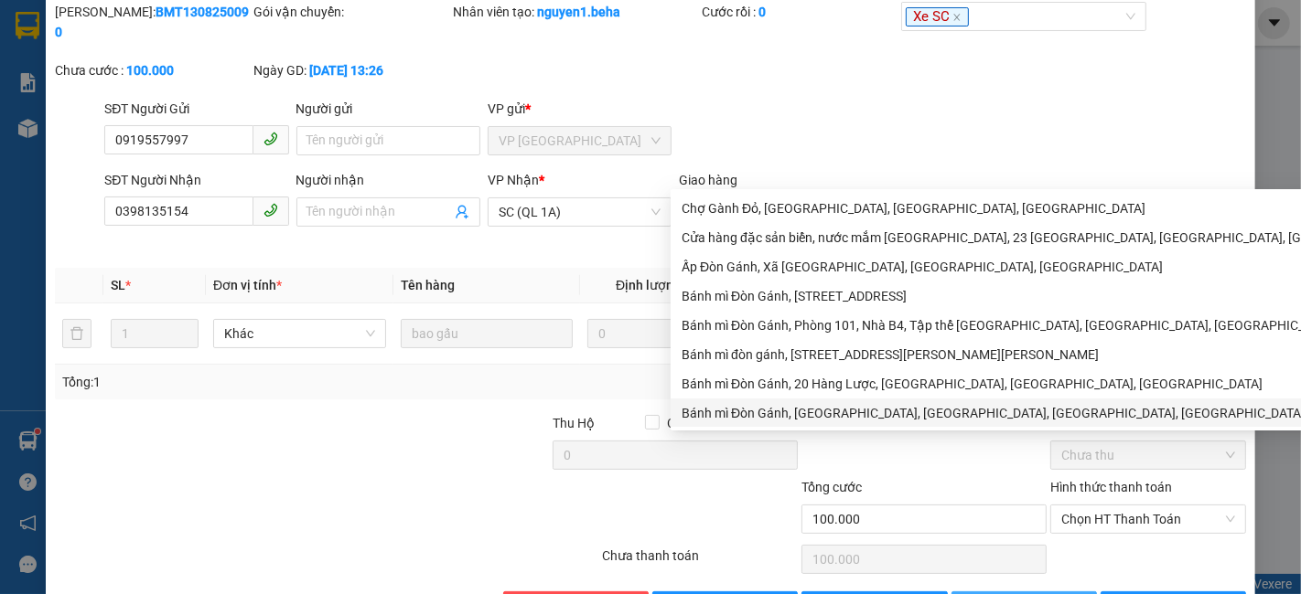
type input "gành đỏ"
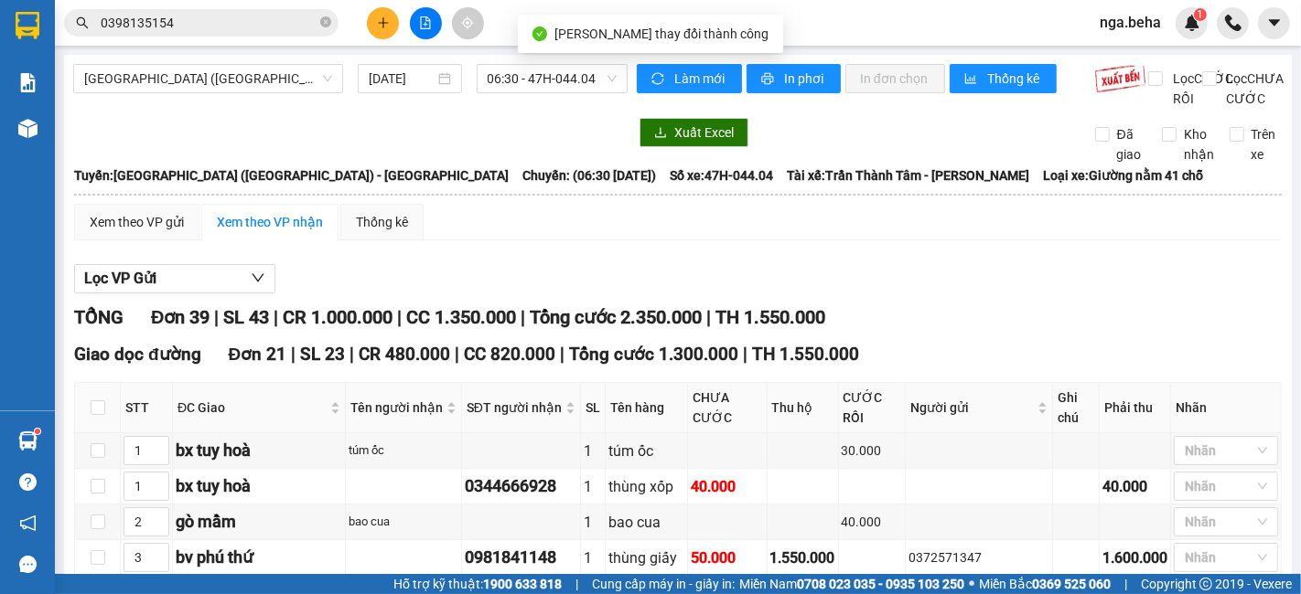
click at [222, 21] on input "0398135154" at bounding box center [209, 23] width 216 height 20
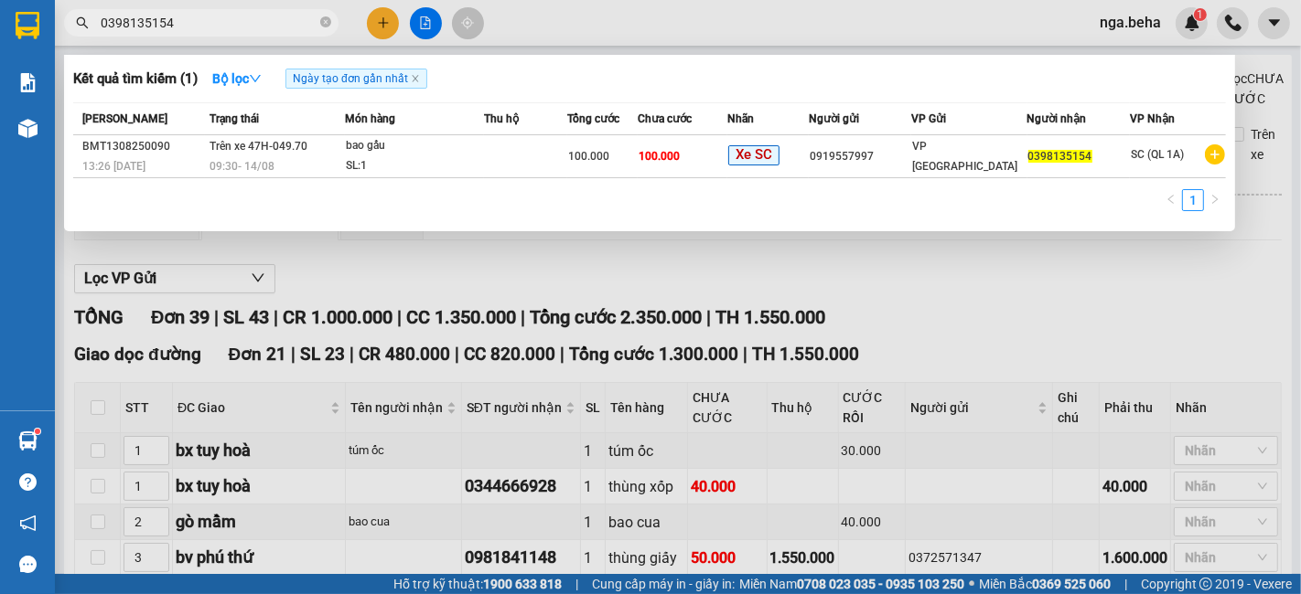
click at [209, 21] on input "0398135154" at bounding box center [209, 23] width 216 height 20
paste input "28338262"
click at [209, 21] on input "0398135154" at bounding box center [209, 23] width 216 height 20
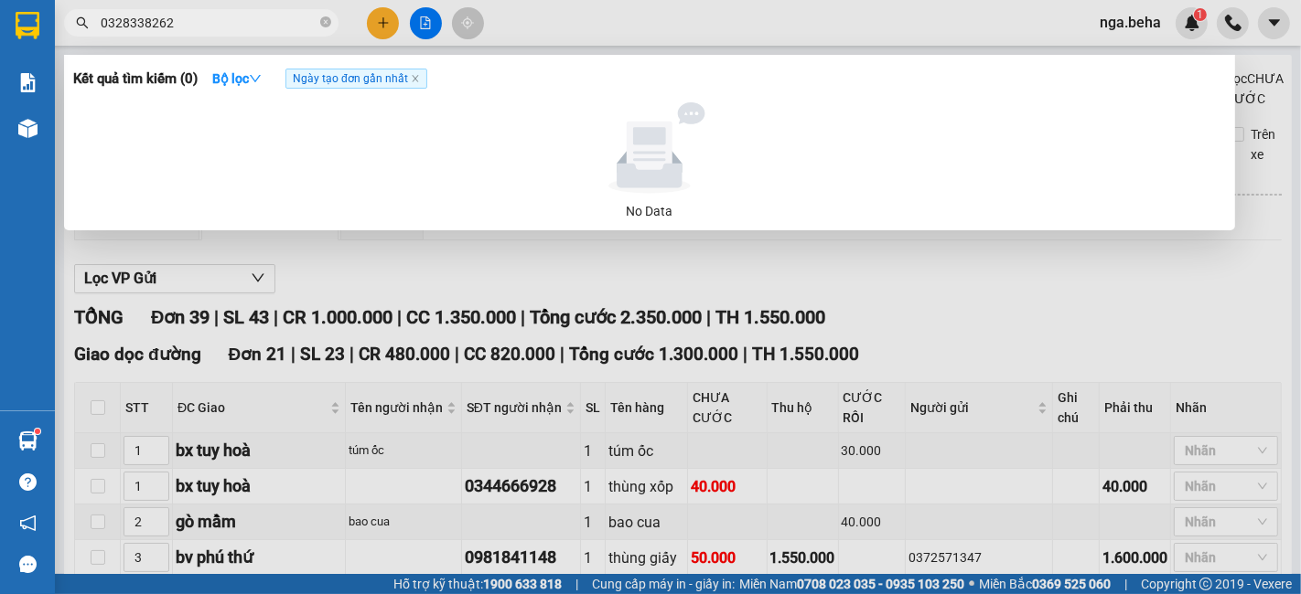
click at [208, 15] on input "0328338262" at bounding box center [209, 23] width 216 height 20
click at [239, 19] on input "0328338262" at bounding box center [209, 23] width 216 height 20
paste input "842305079"
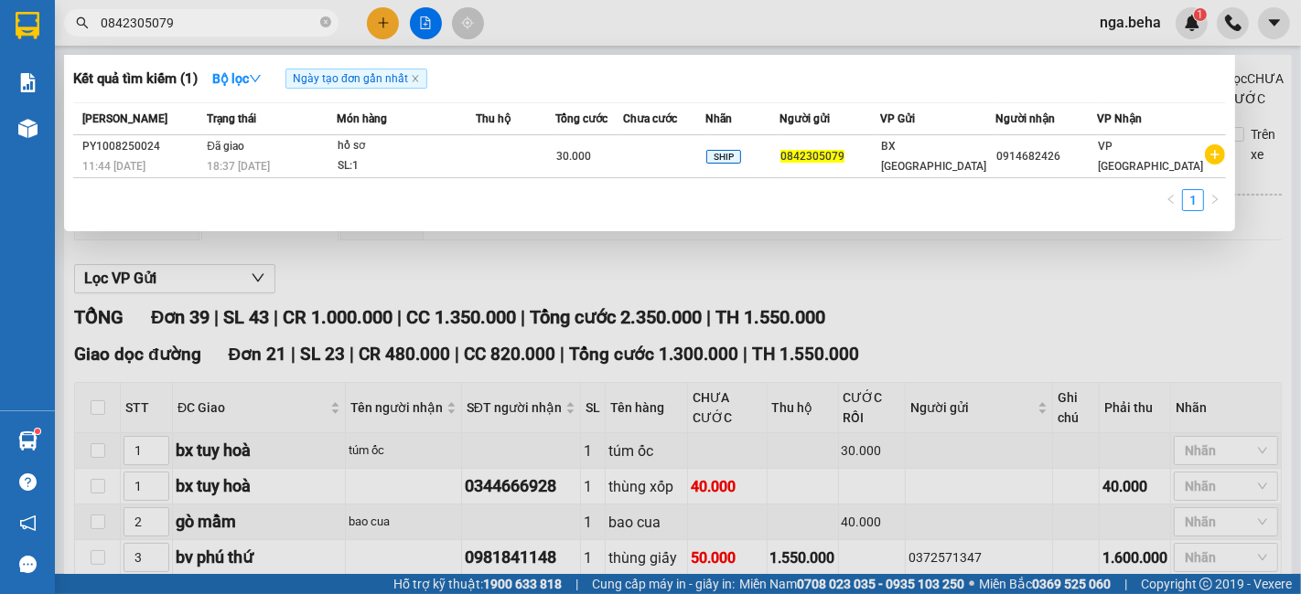
click at [248, 32] on input "0842305079" at bounding box center [209, 23] width 216 height 20
click at [220, 29] on input "0842305079" at bounding box center [209, 23] width 216 height 20
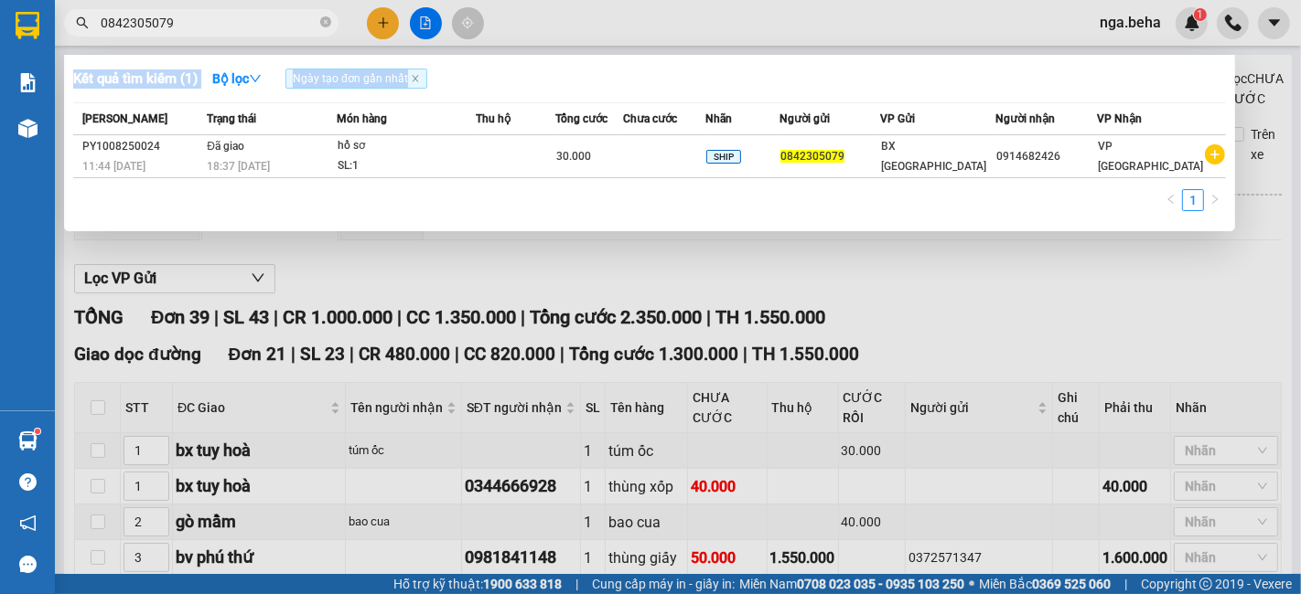
drag, startPoint x: 388, startPoint y: 121, endPoint x: 221, endPoint y: 571, distance: 479.8
click at [0, 23] on div "Kết quả tìm kiếm ( 1 ) Bộ lọc Ngày tạo đơn gần nhất Mã ĐH Trạng thái Món hàng T…" at bounding box center [0, 23] width 0 height 0
click at [213, 23] on input "0842305079" at bounding box center [209, 23] width 216 height 20
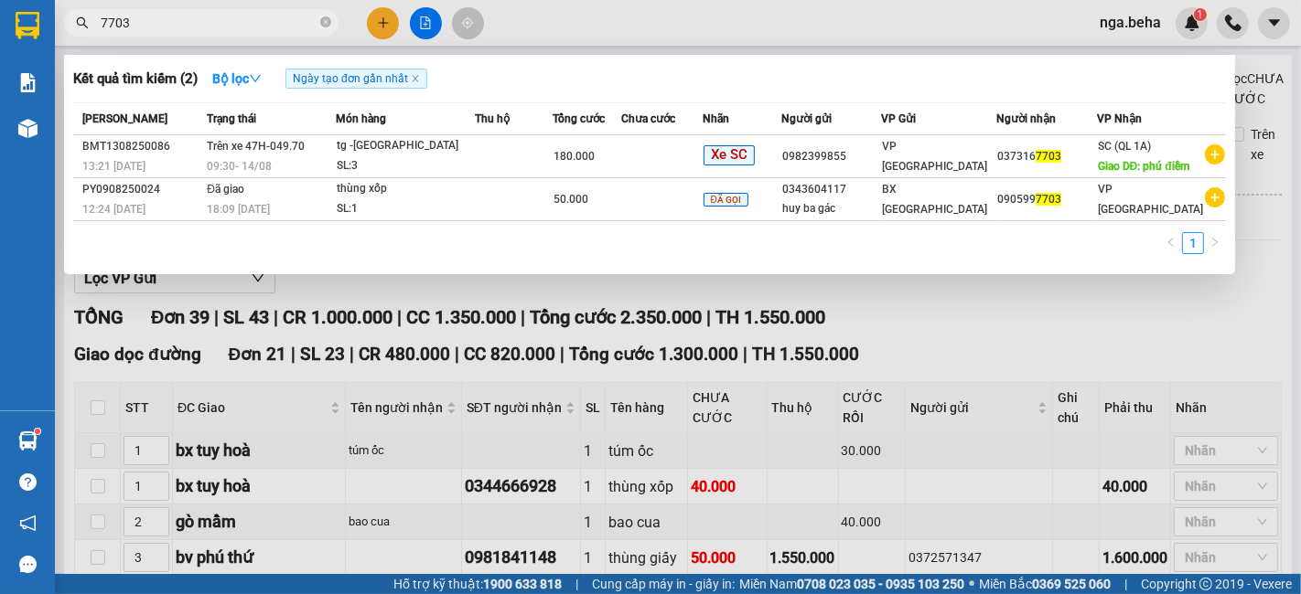
click at [222, 25] on input "7703" at bounding box center [209, 23] width 216 height 20
paste input "0359953655"
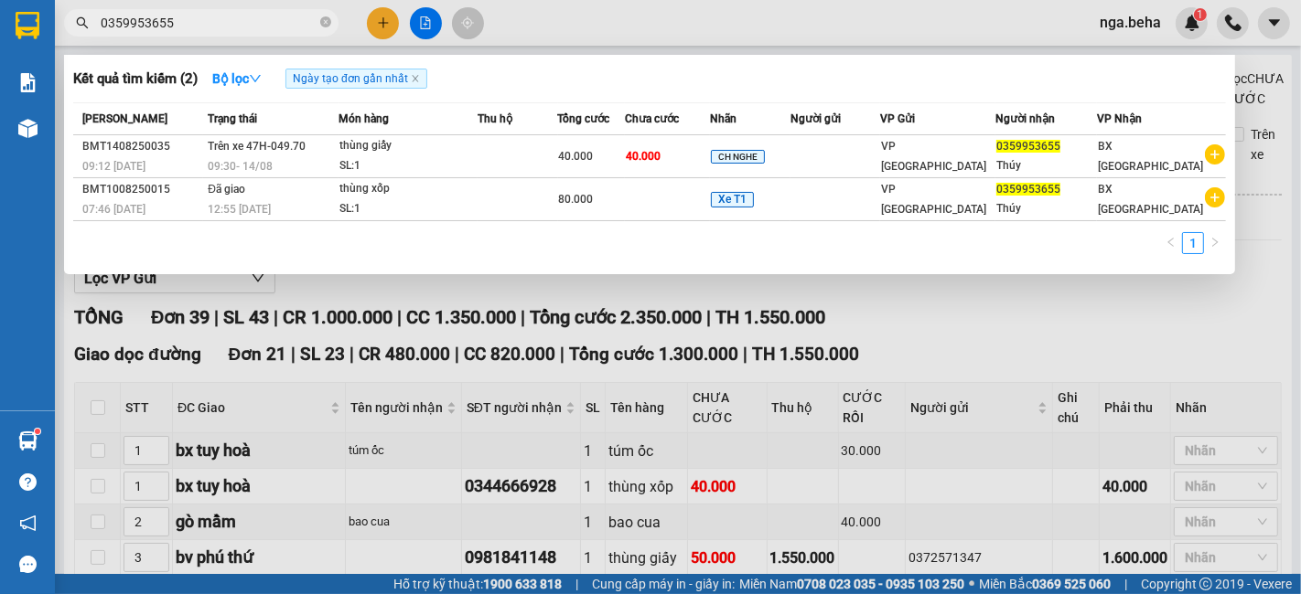
click at [208, 13] on input "0359953655" at bounding box center [209, 23] width 216 height 20
paste input "44664686"
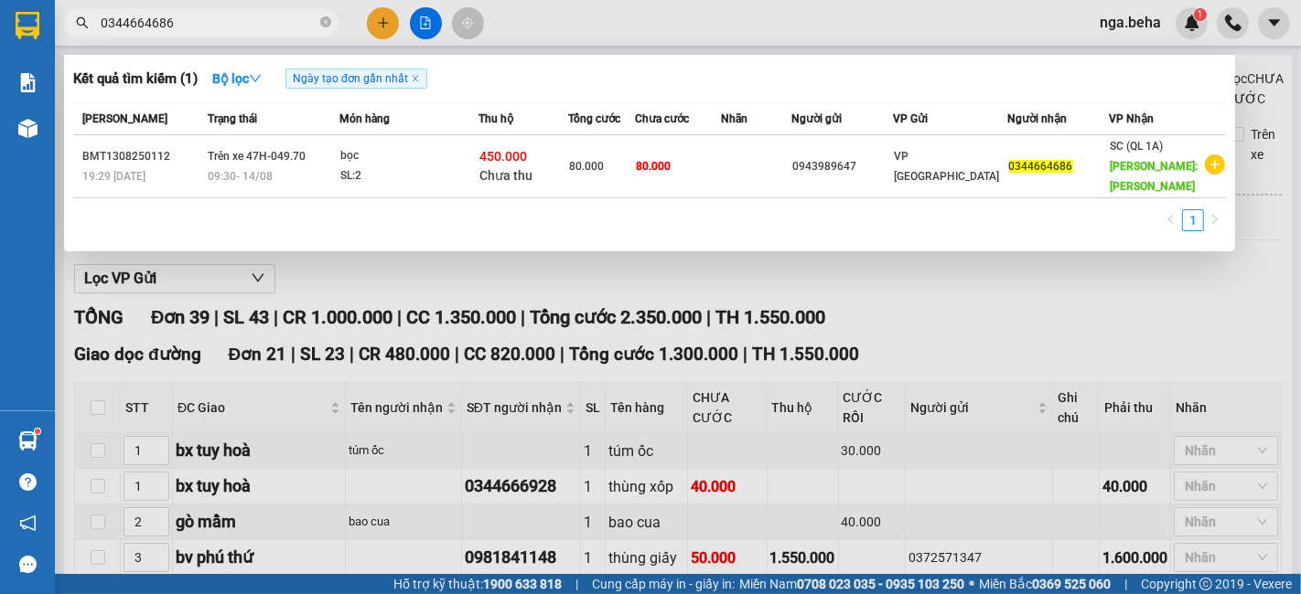
click at [202, 369] on div at bounding box center [650, 297] width 1301 height 594
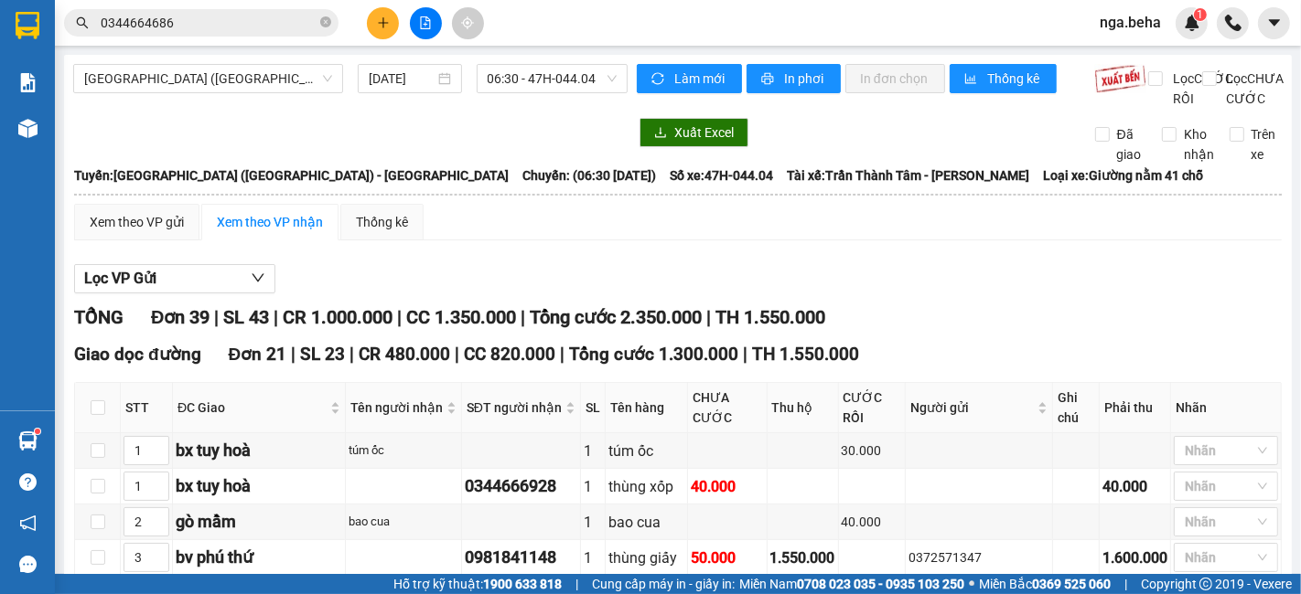
click at [256, 19] on input "0344664686" at bounding box center [209, 23] width 216 height 20
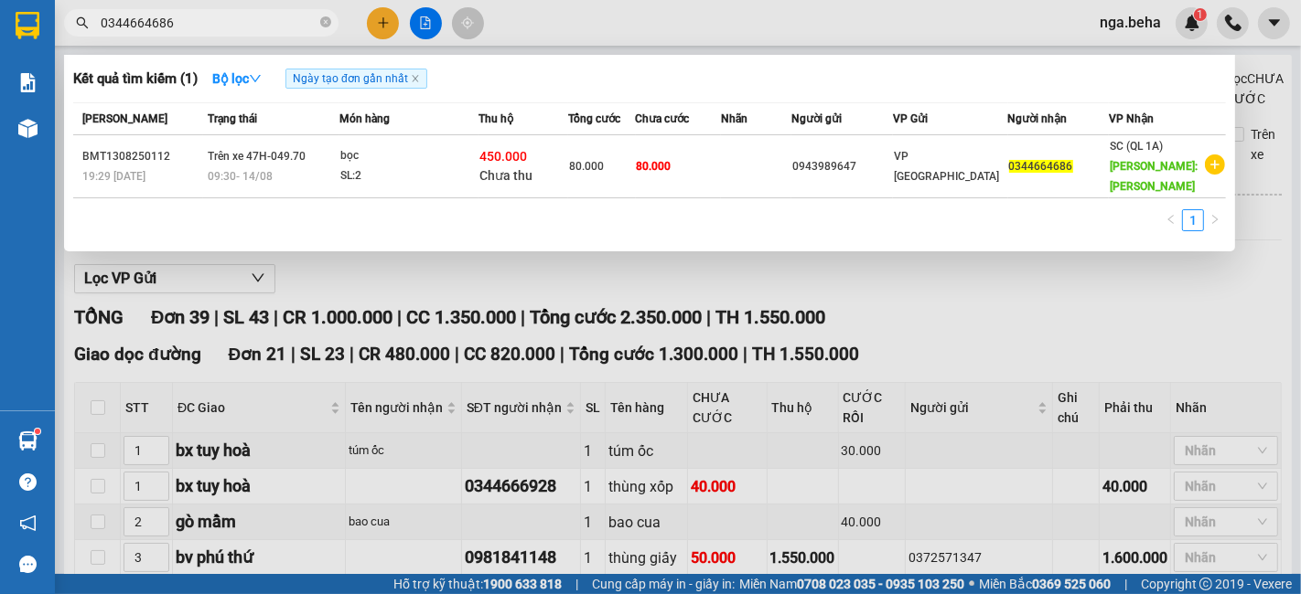
click at [256, 19] on input "0344664686" at bounding box center [209, 23] width 216 height 20
paste input "93508580"
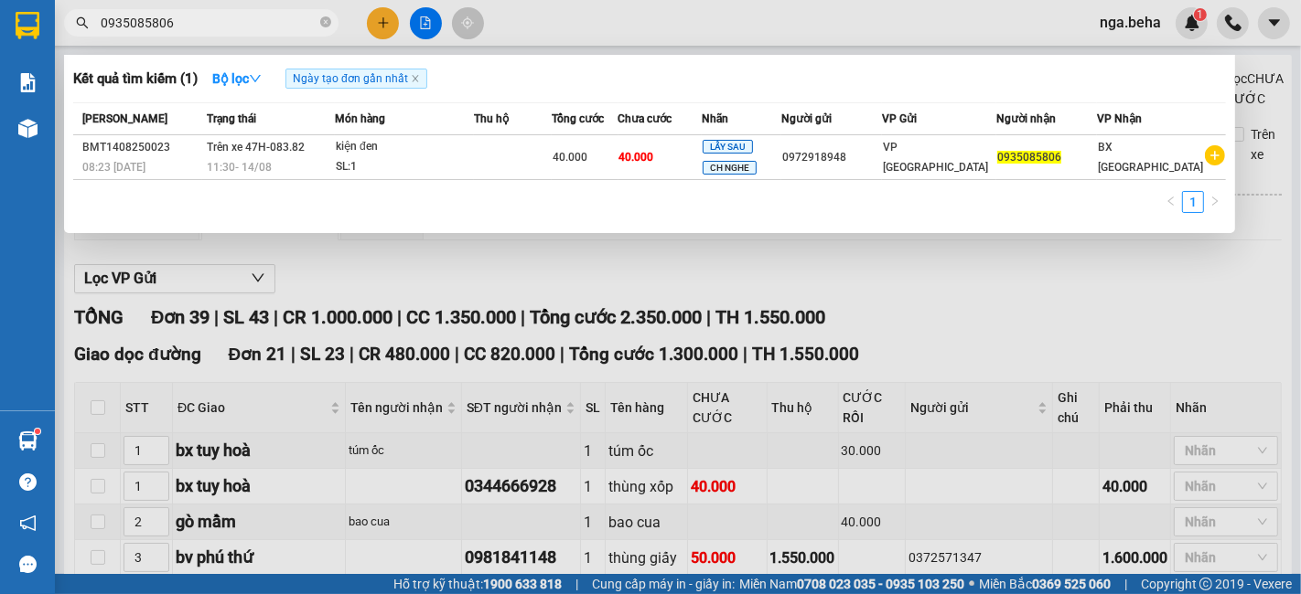
click at [245, 19] on input "0935085806" at bounding box center [209, 23] width 216 height 20
paste input "337224328"
click at [245, 19] on input "0935085806" at bounding box center [209, 23] width 216 height 20
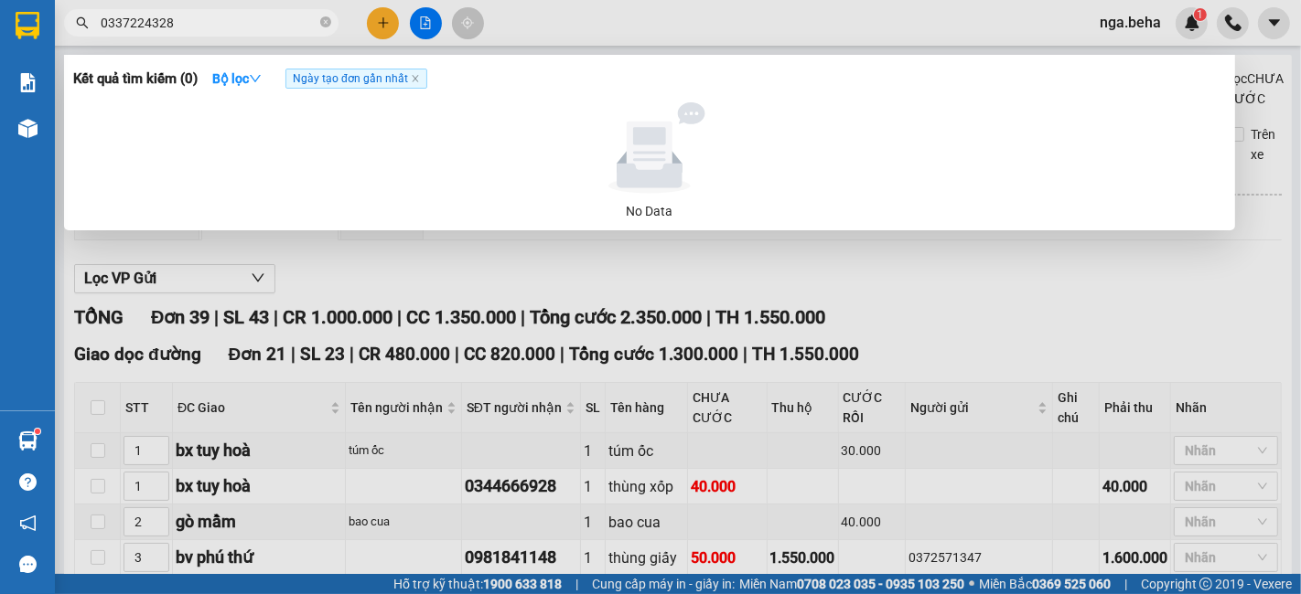
click at [241, 20] on input "0337224328" at bounding box center [209, 23] width 216 height 20
click at [186, 16] on input "0337224328" at bounding box center [209, 23] width 216 height 20
click at [187, 29] on input "0337224328" at bounding box center [209, 23] width 216 height 20
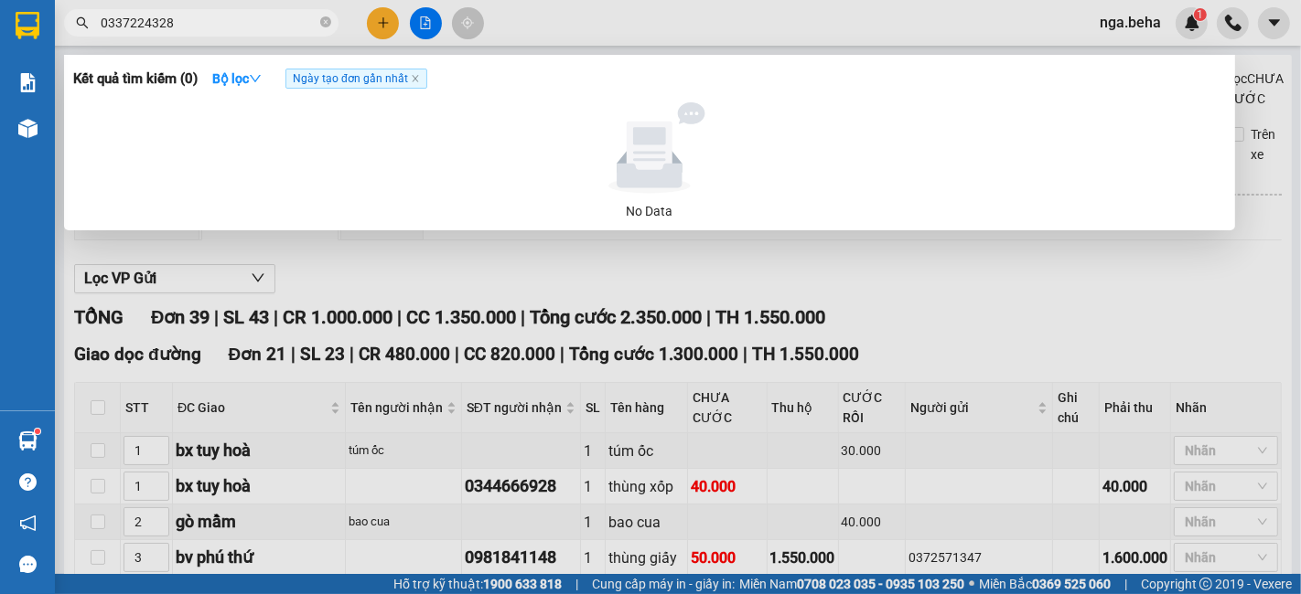
click at [187, 29] on input "0337224328" at bounding box center [209, 23] width 216 height 20
click at [227, 20] on input "0942032967" at bounding box center [209, 23] width 216 height 20
paste input "19565256"
click at [227, 20] on input "0942032967" at bounding box center [209, 23] width 216 height 20
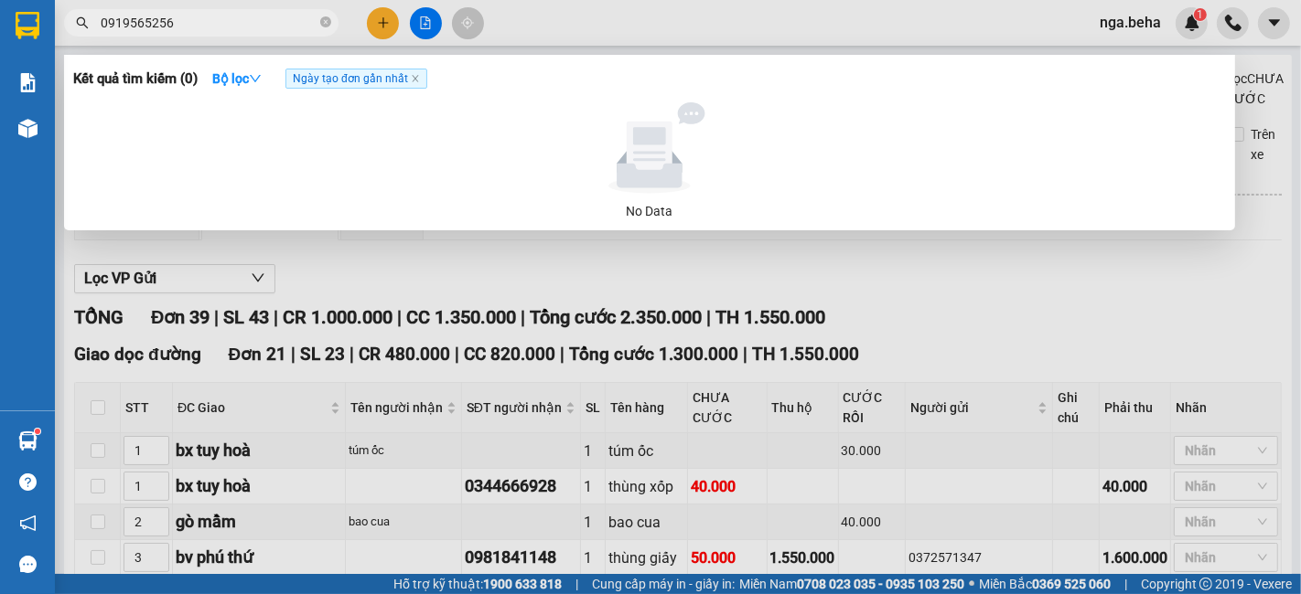
click at [242, 24] on input "0919565256" at bounding box center [209, 23] width 216 height 20
paste input "393921097"
type input "0393921097"
